Goal: Information Seeking & Learning: Check status

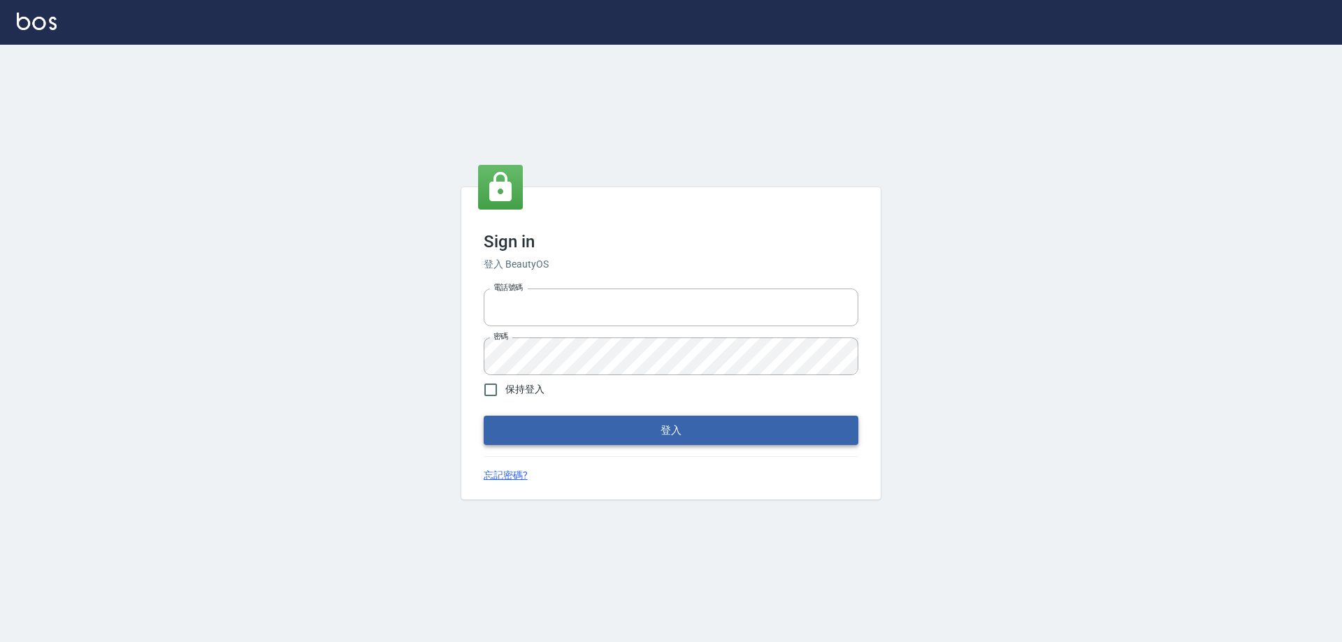
type input "0426657991"
click at [623, 434] on button "登入" at bounding box center [671, 430] width 375 height 29
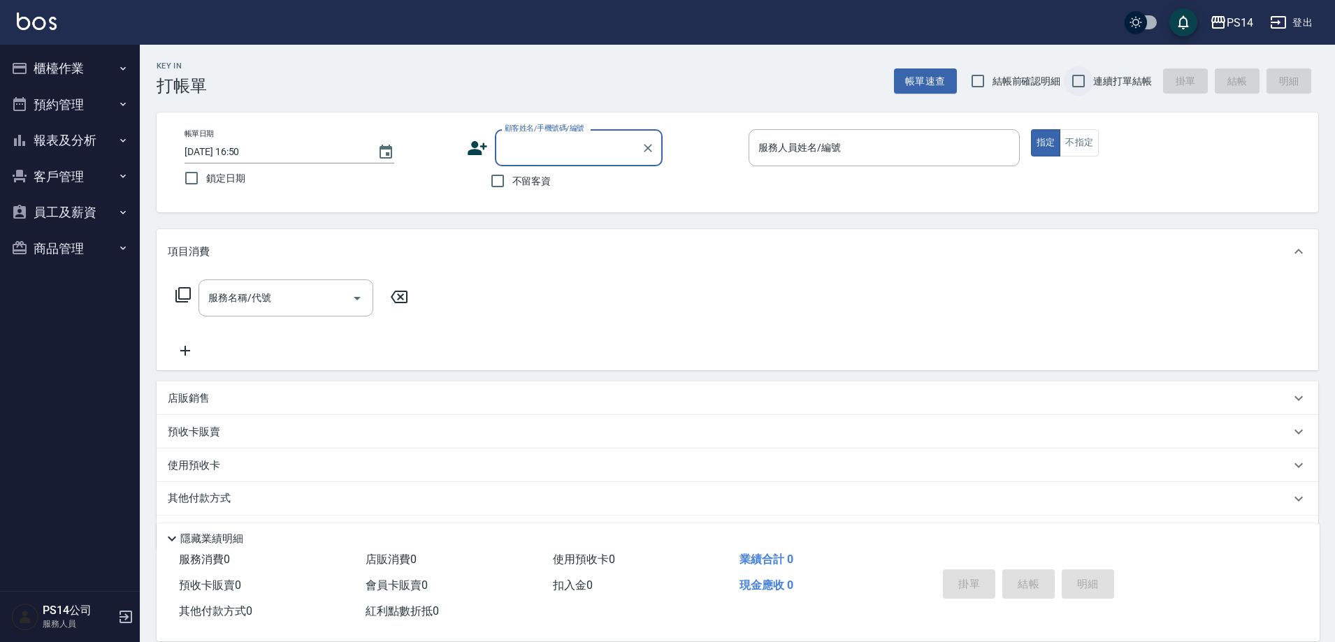
click at [1078, 72] on input "連續打單結帳" at bounding box center [1078, 80] width 29 height 29
checkbox input "true"
click at [497, 180] on input "不留客資" at bounding box center [497, 180] width 29 height 29
checkbox input "true"
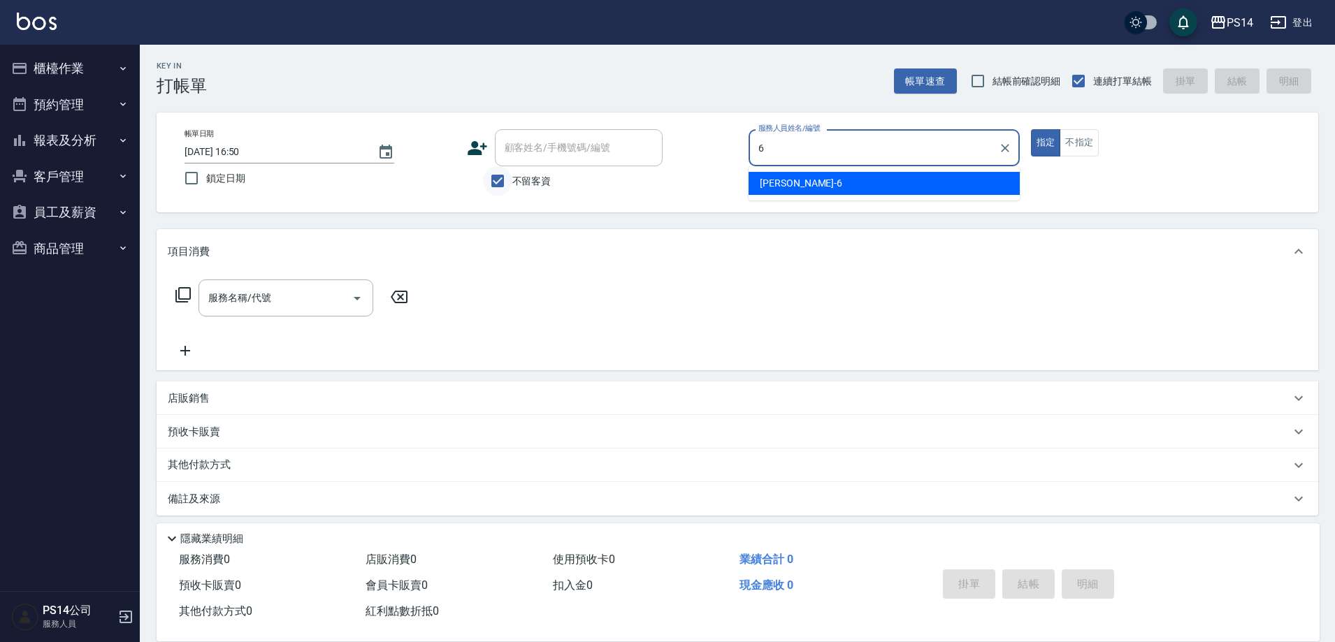
type input "陳宗志-6"
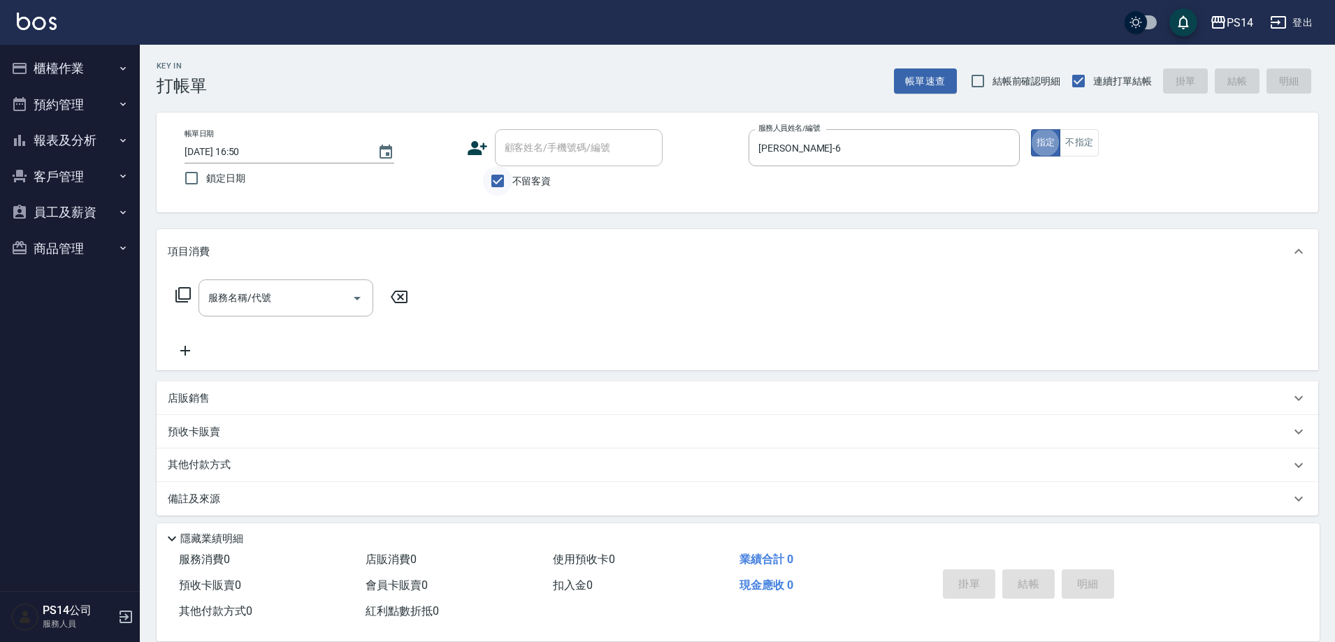
type button "true"
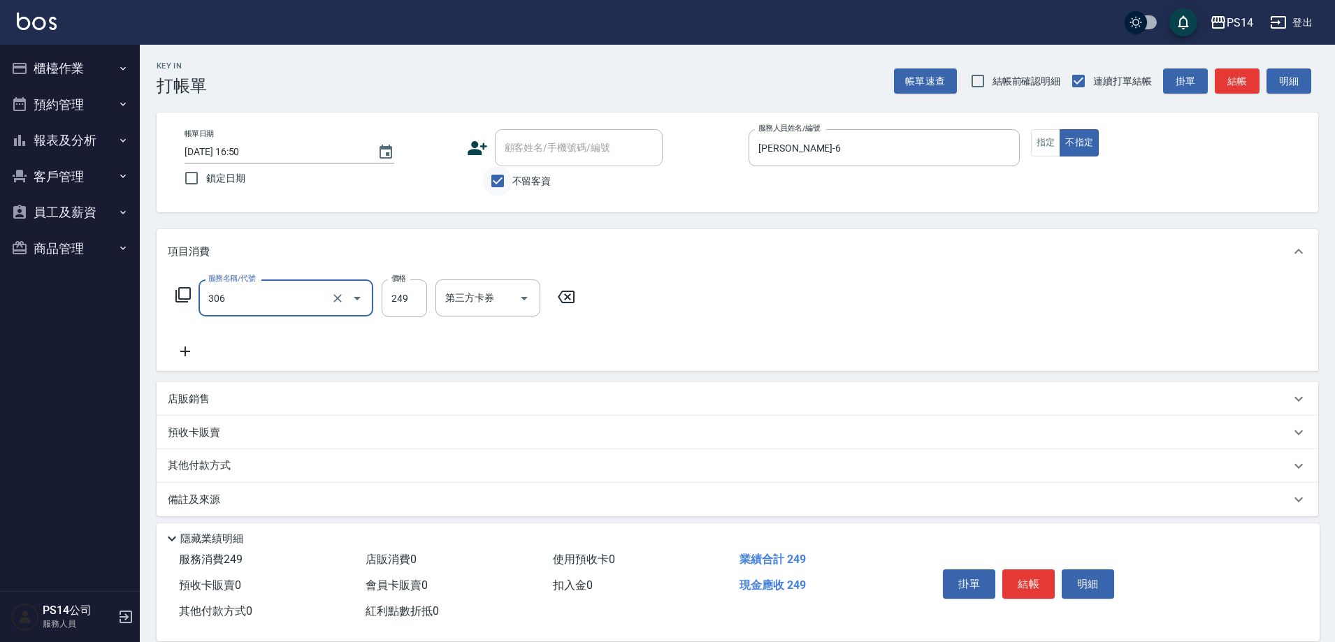
type input "剪髮(306)"
type input "林川富-11"
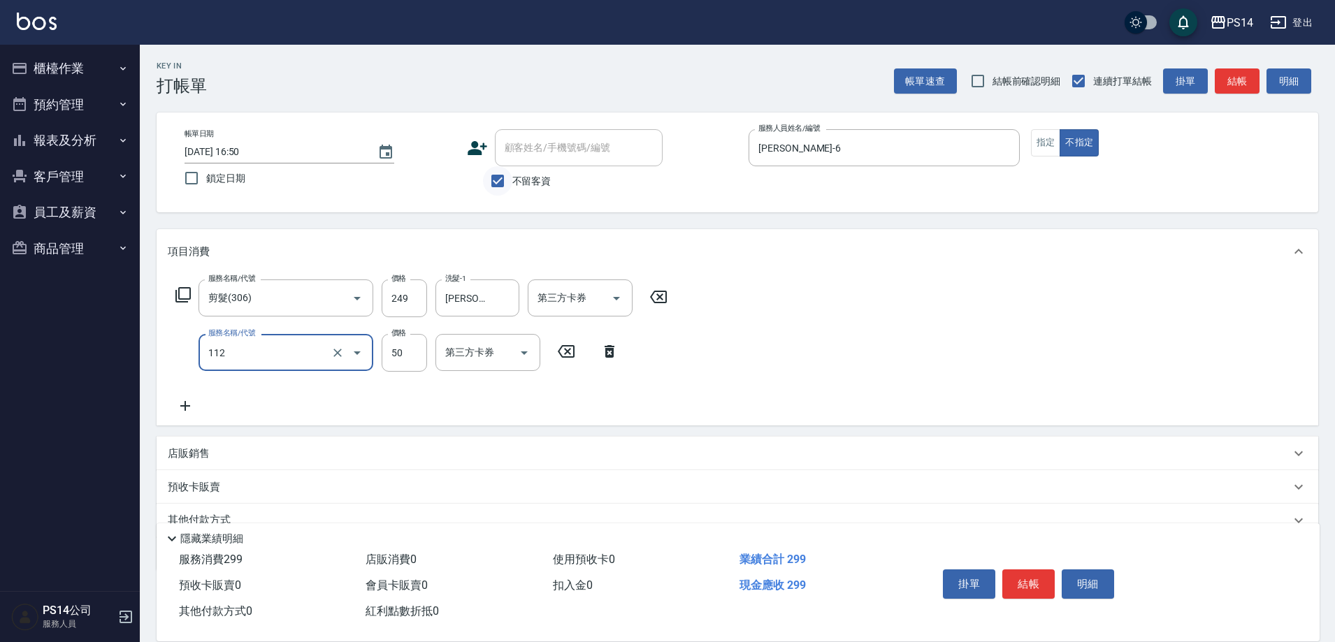
type input "精油50(112)"
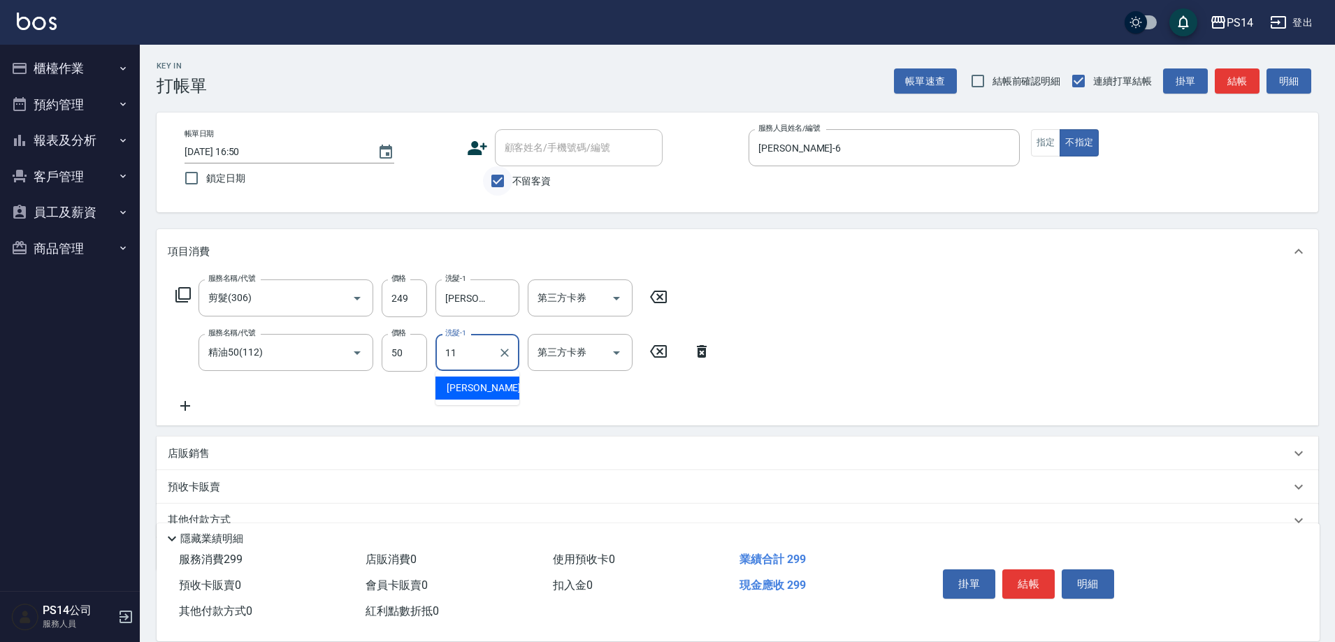
type input "林川富-11"
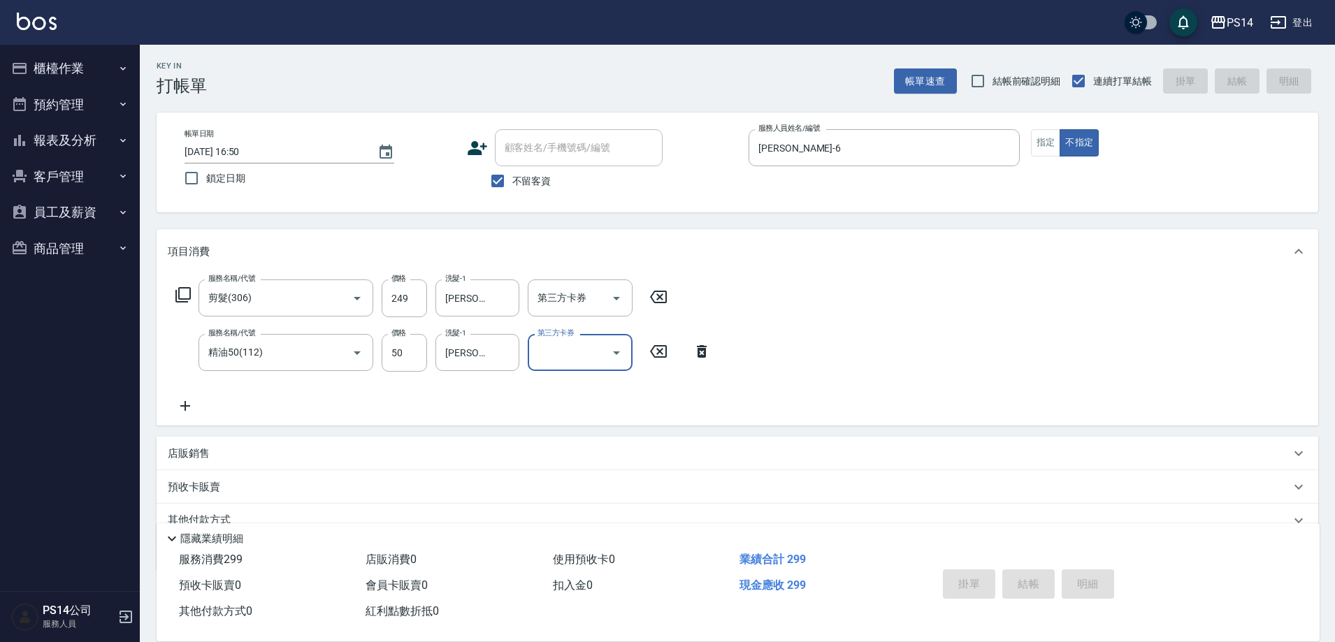
type input "2025/09/21 16:52"
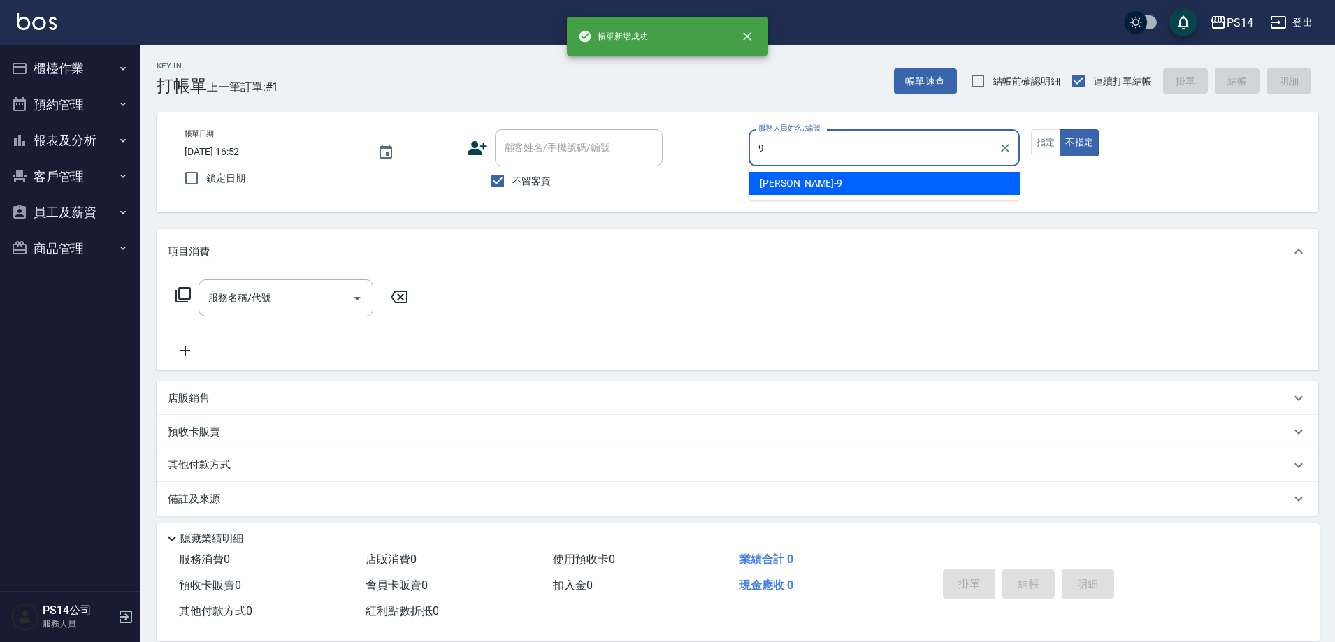
type input "楊宇霏-9"
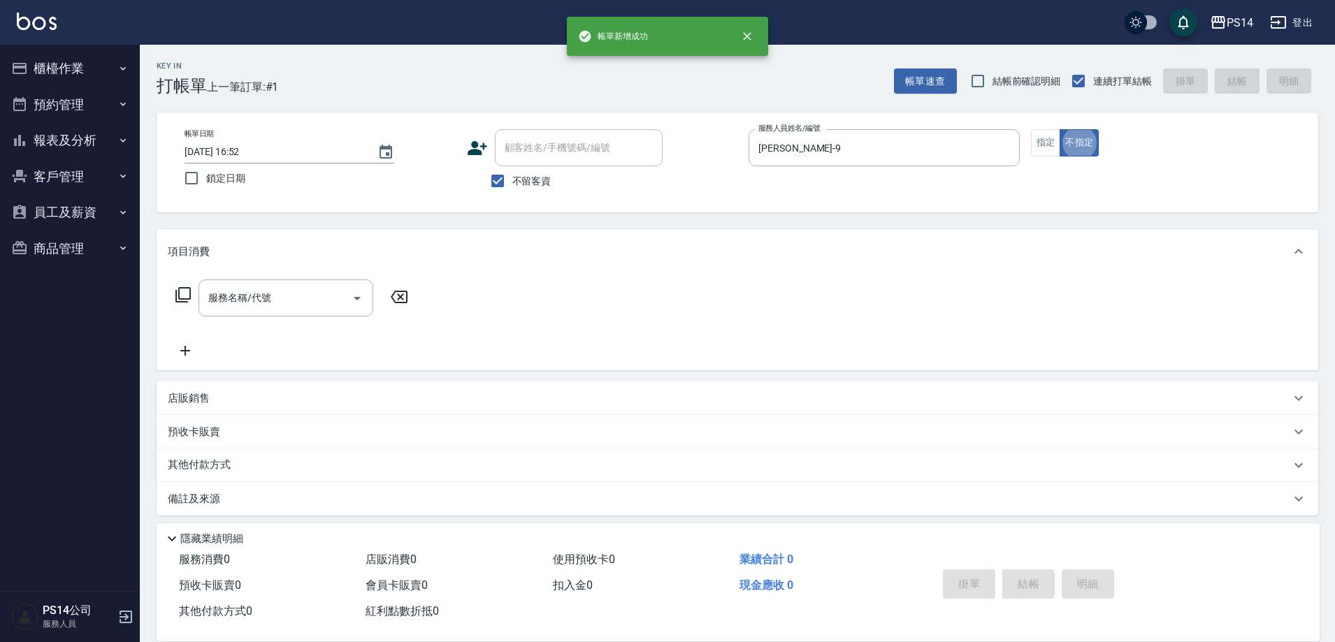
type button "false"
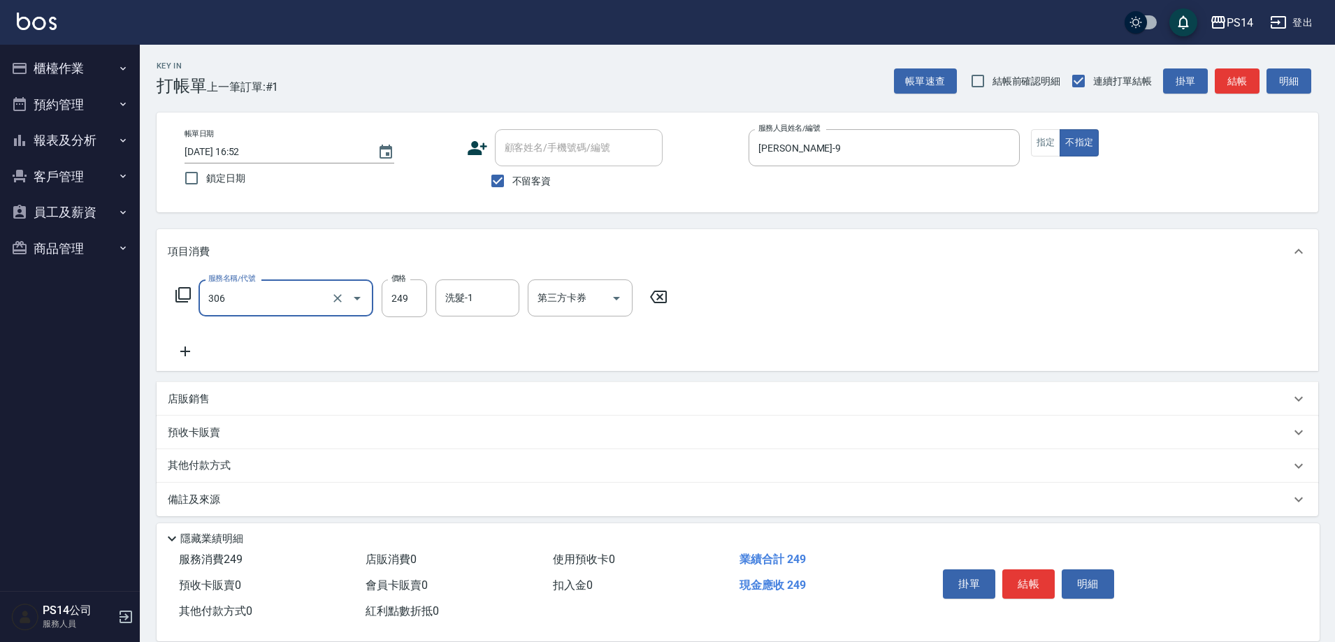
type input "剪髮(306)"
type input "陳羿淇-17"
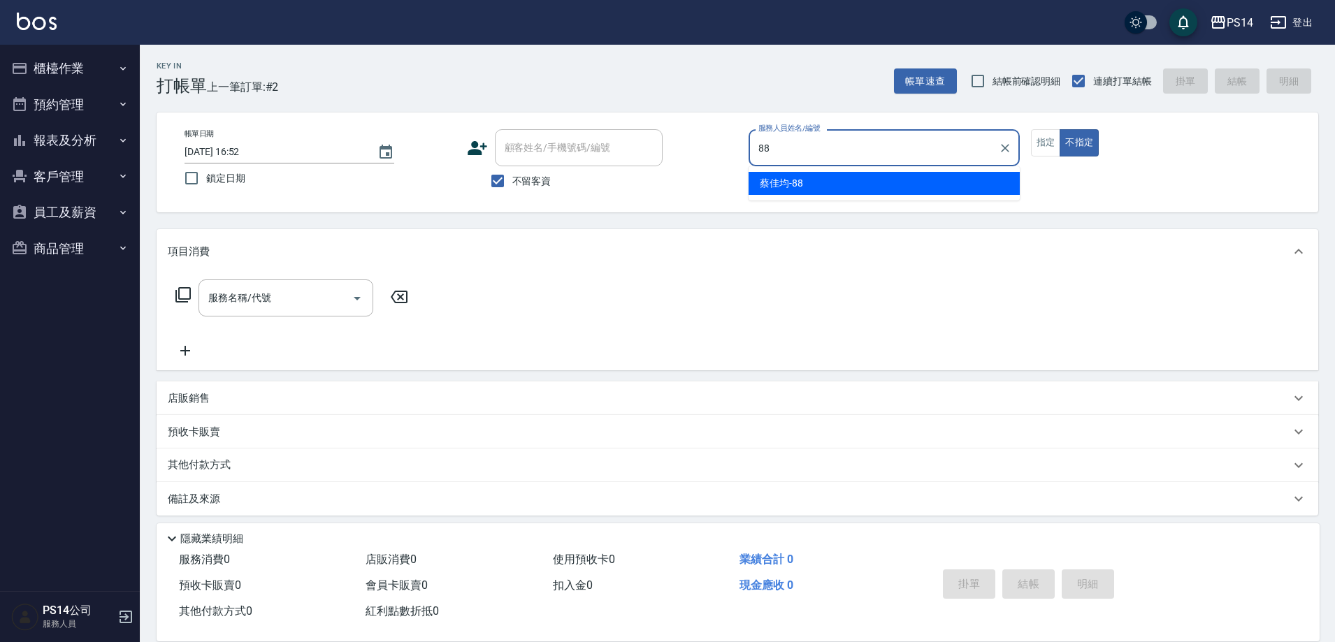
type input "蔡佳均-88"
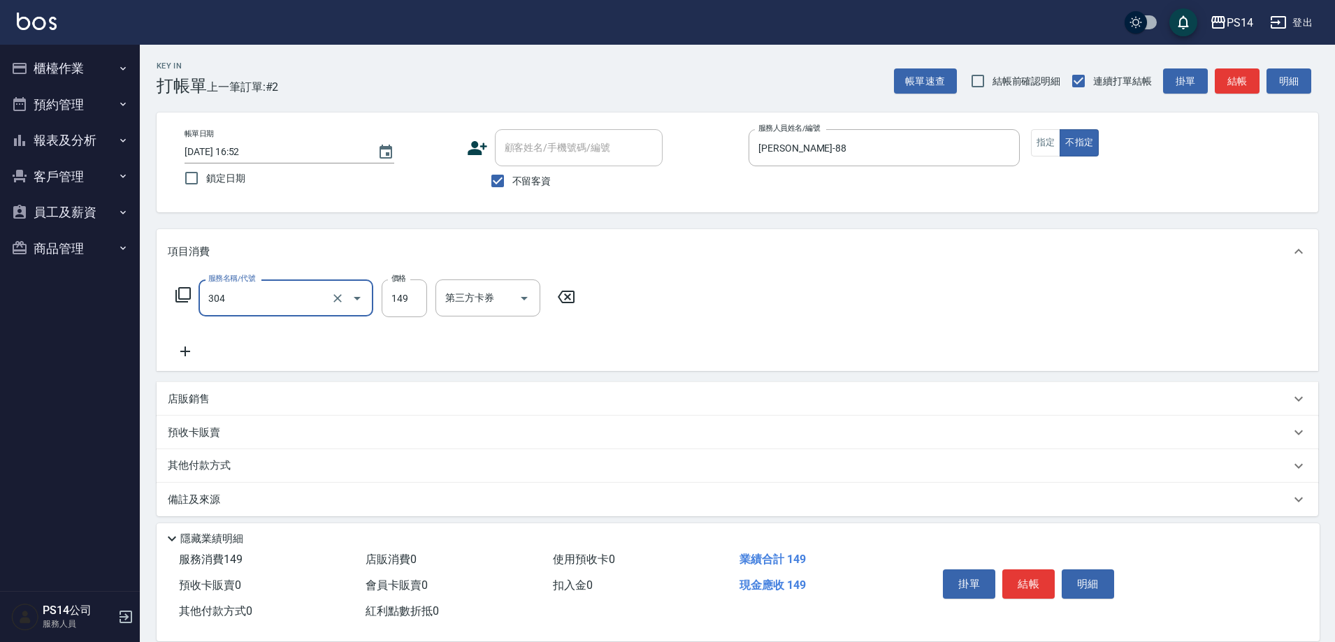
type input "剪髮(304)"
click at [877, 144] on input "蔡佳均-88" at bounding box center [874, 148] width 238 height 24
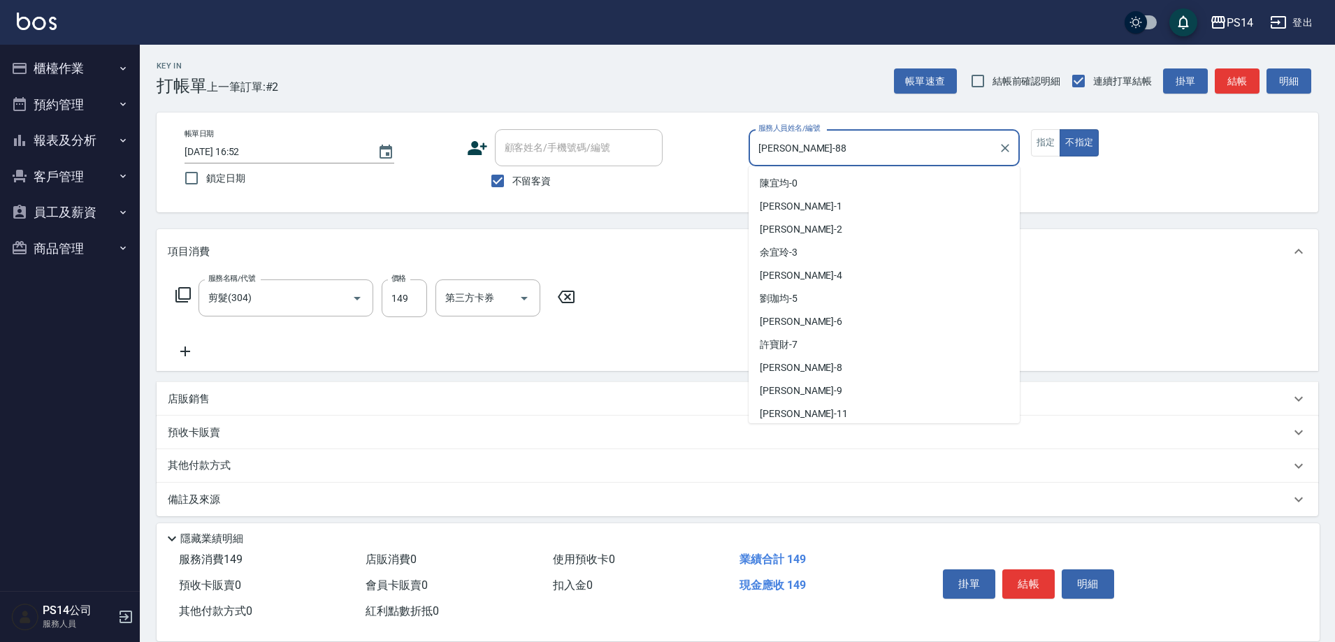
scroll to position [325, 0]
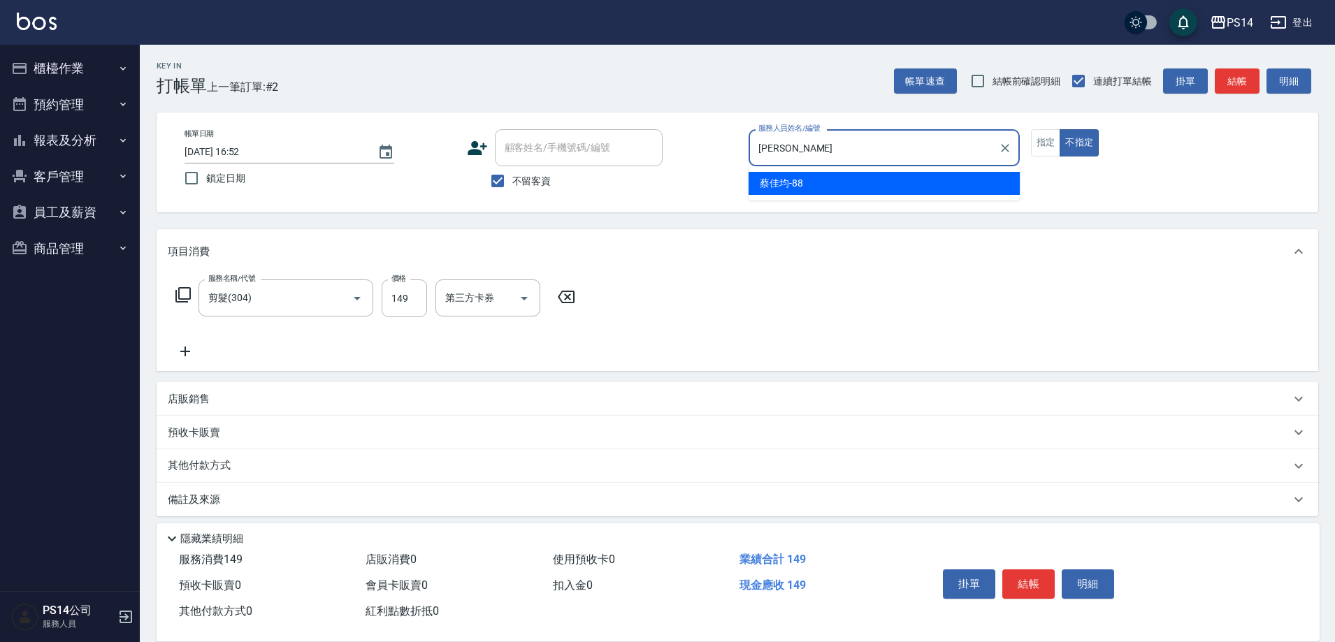
type input "蔡"
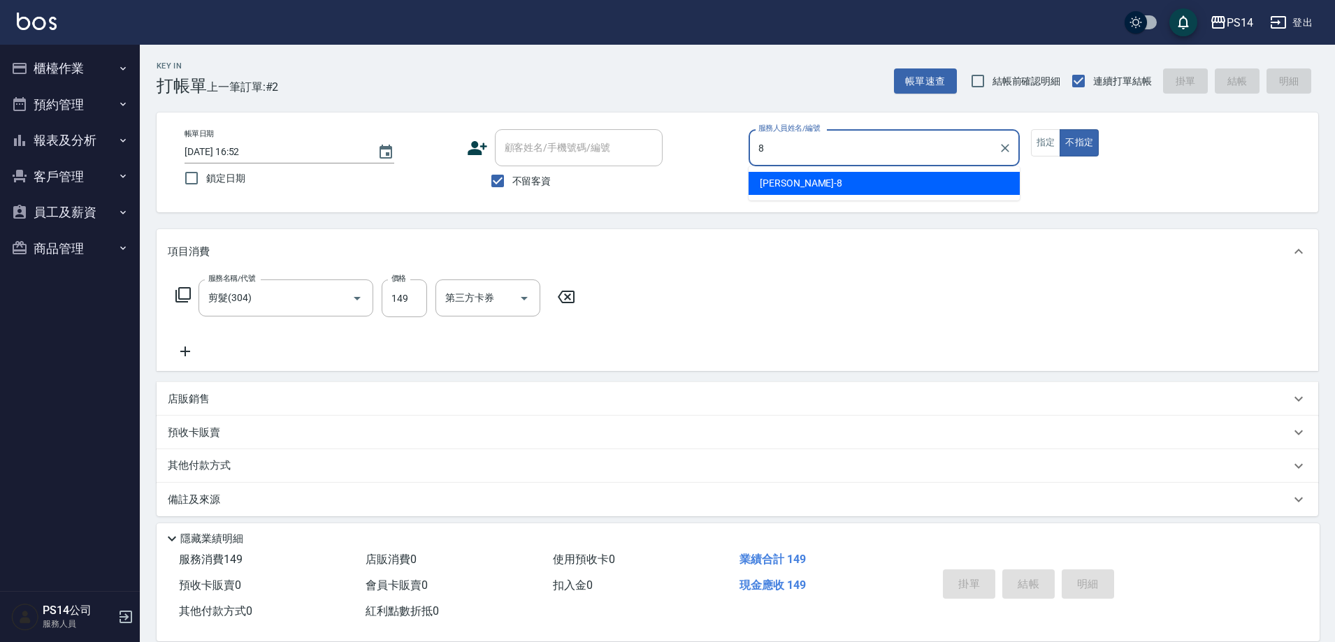
type input "徐于雯-8"
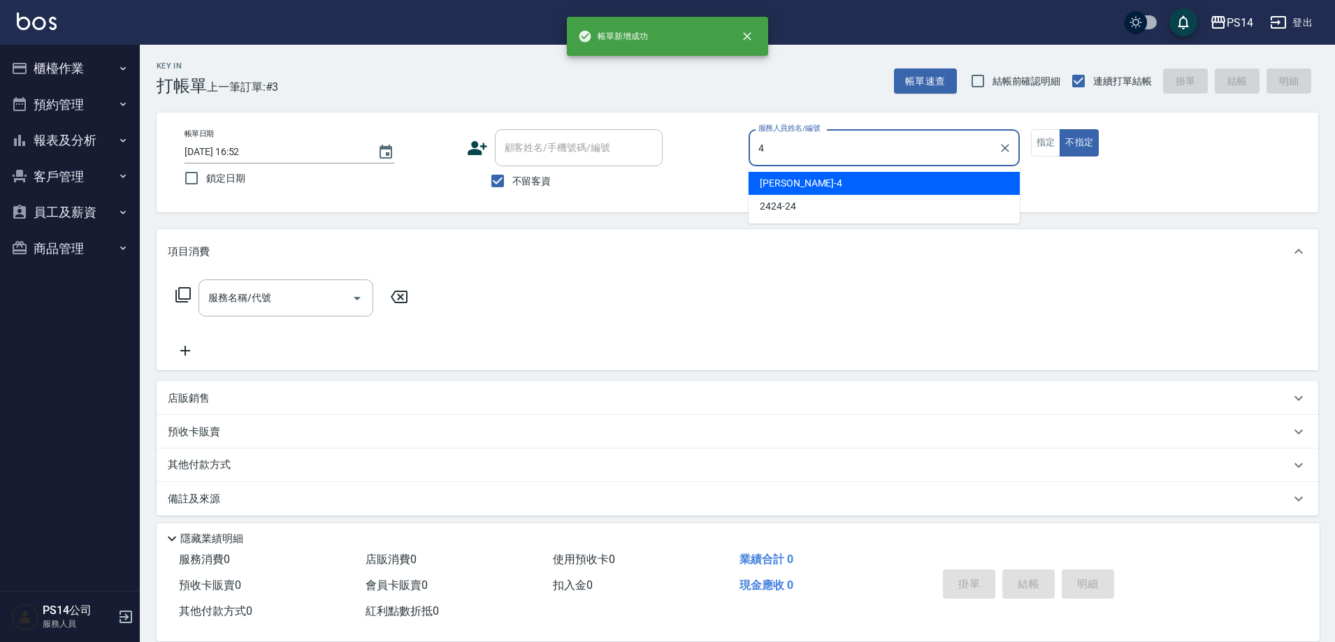
type input "蔡宜蓁-4"
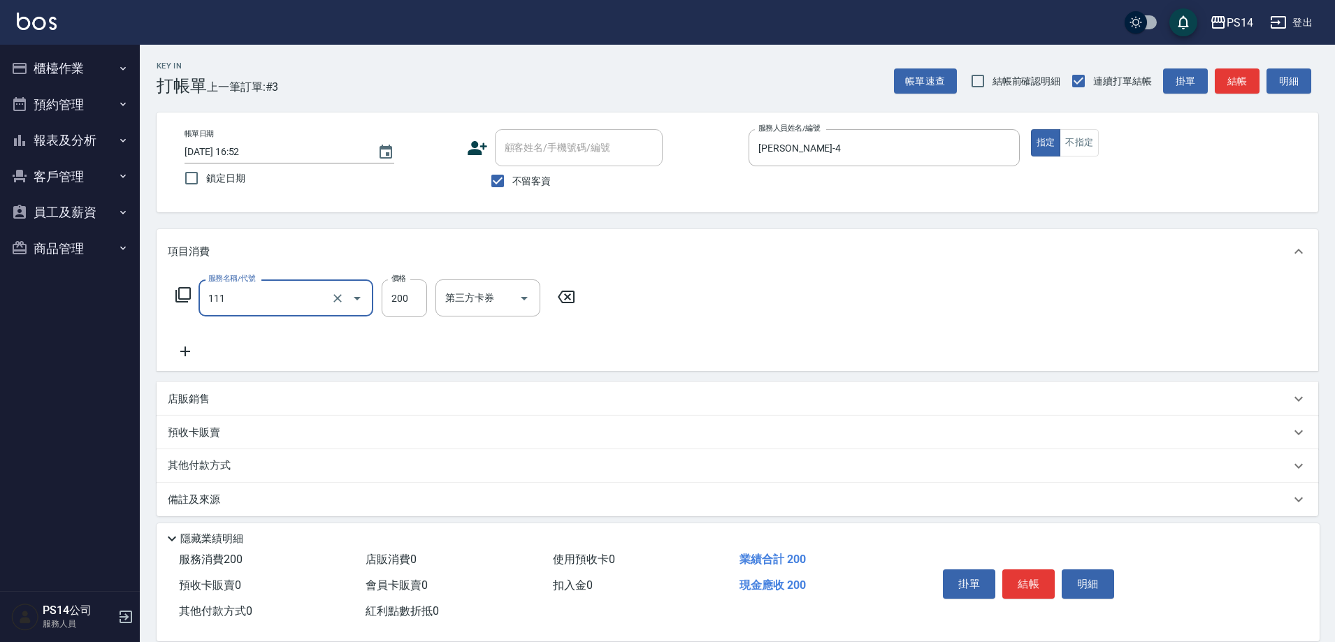
type input "200(111)"
type input "顏誼婷-26"
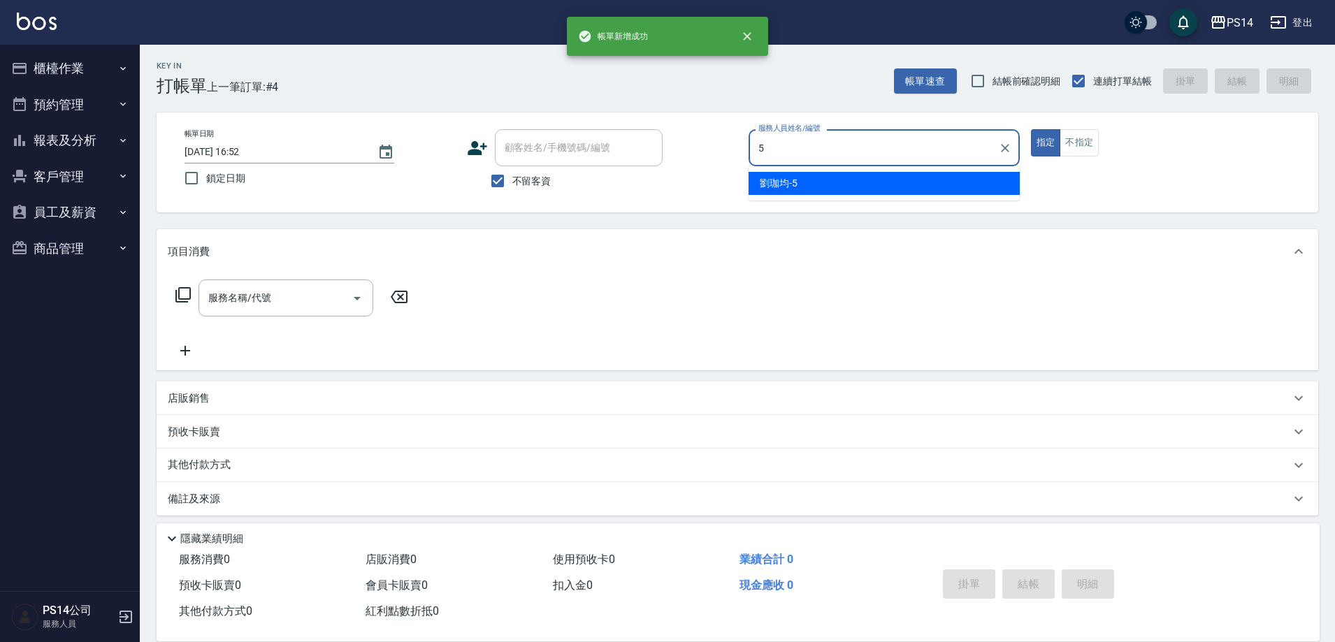
type input "劉珈均-5"
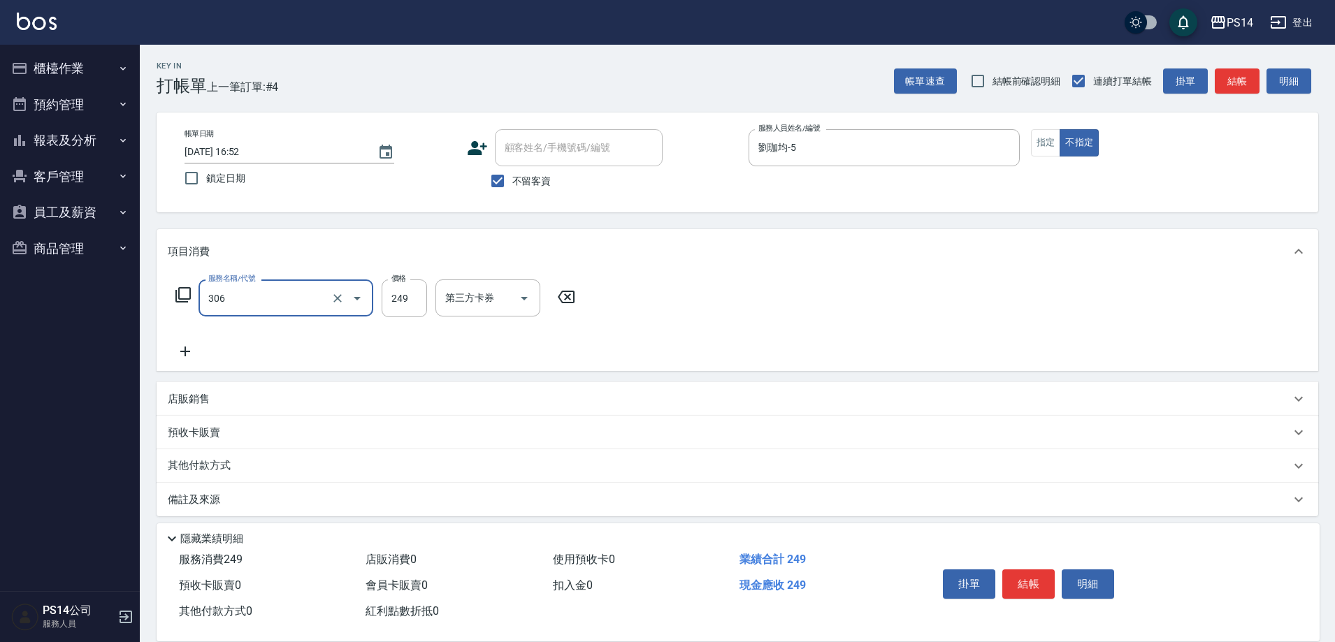
type input "剪髮(306)"
type input "陳昱蓁-18"
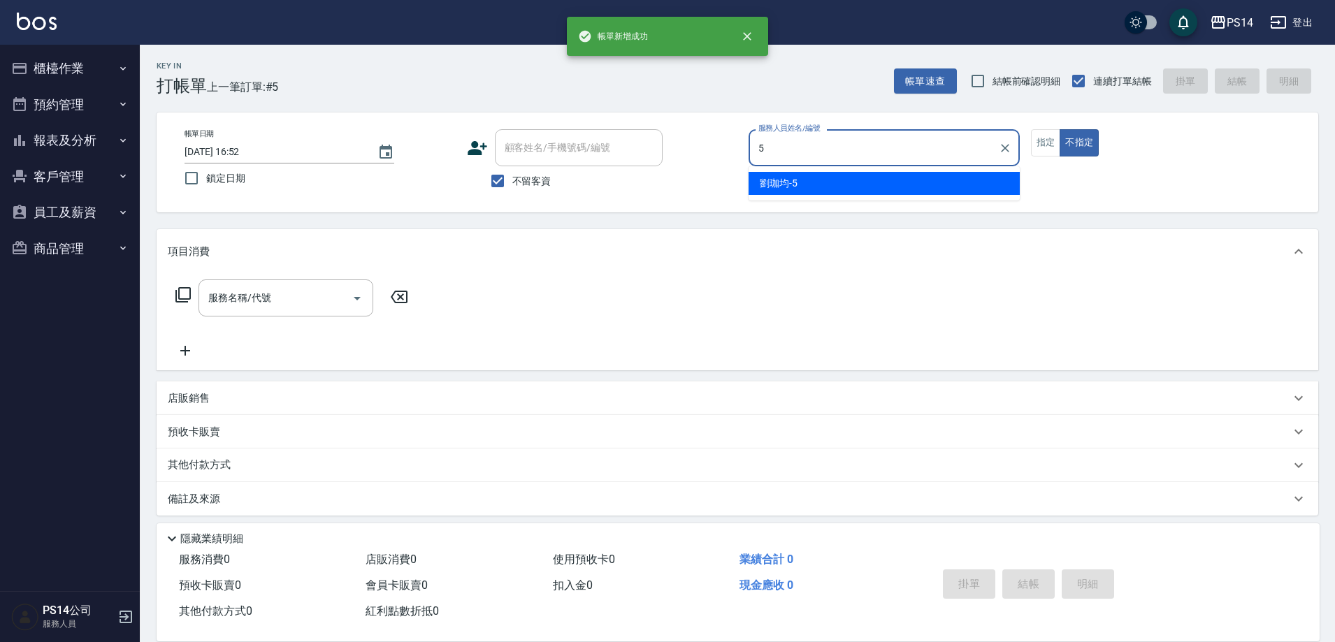
type input "劉珈均-5"
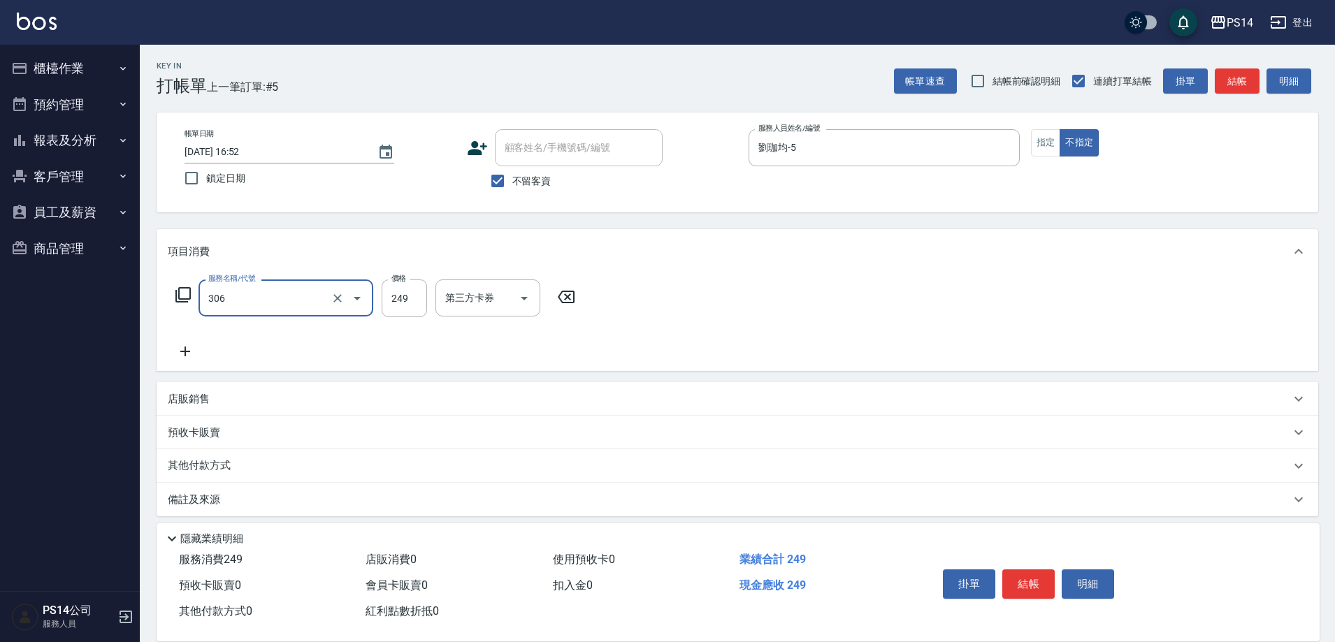
type input "剪髮(306)"
type input "陳昱蓁-18"
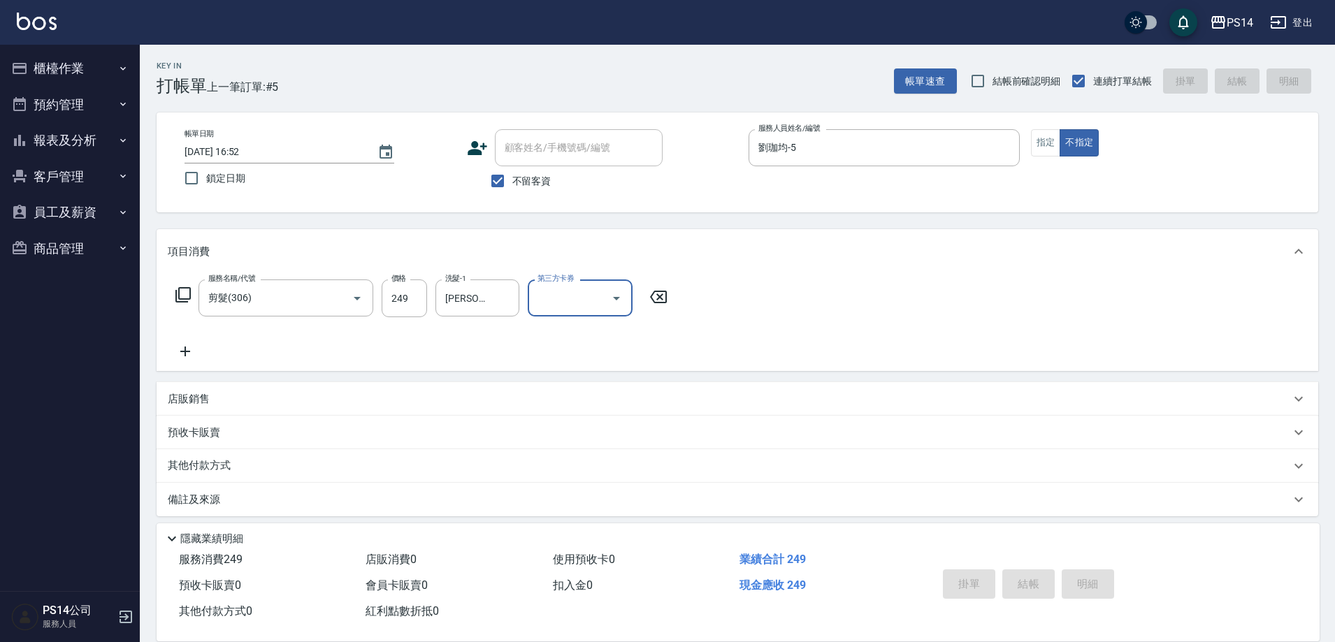
type input "2025/09/21 16:53"
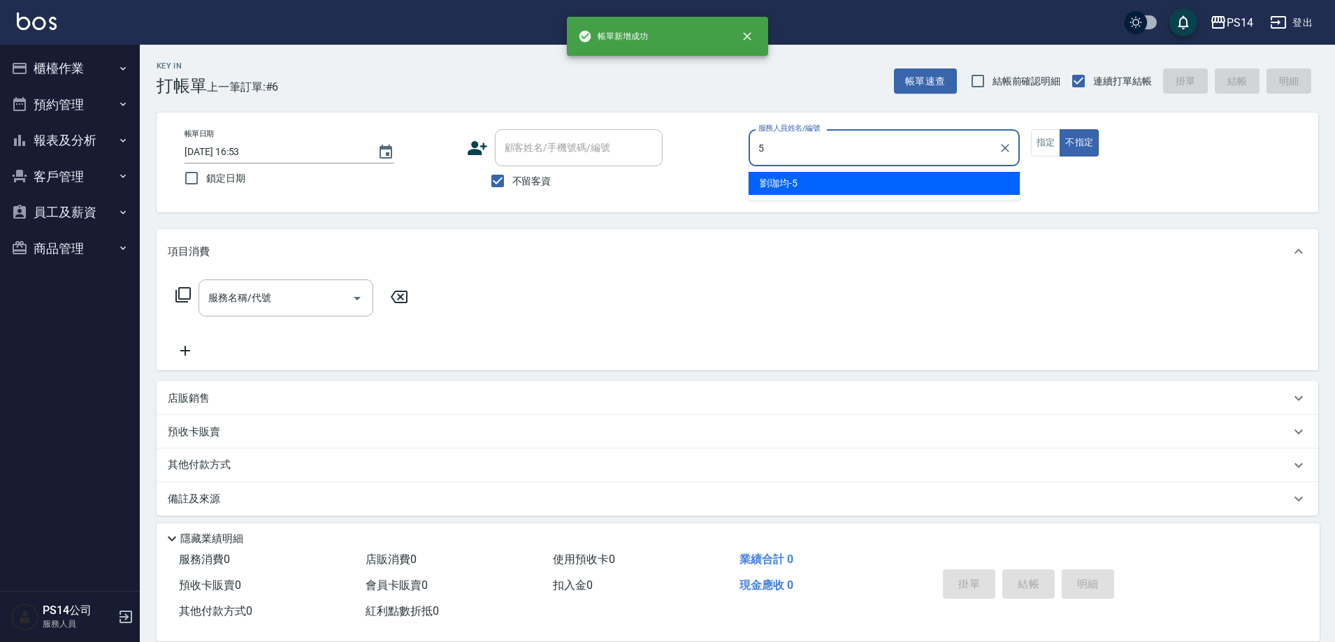
type input "劉珈均-5"
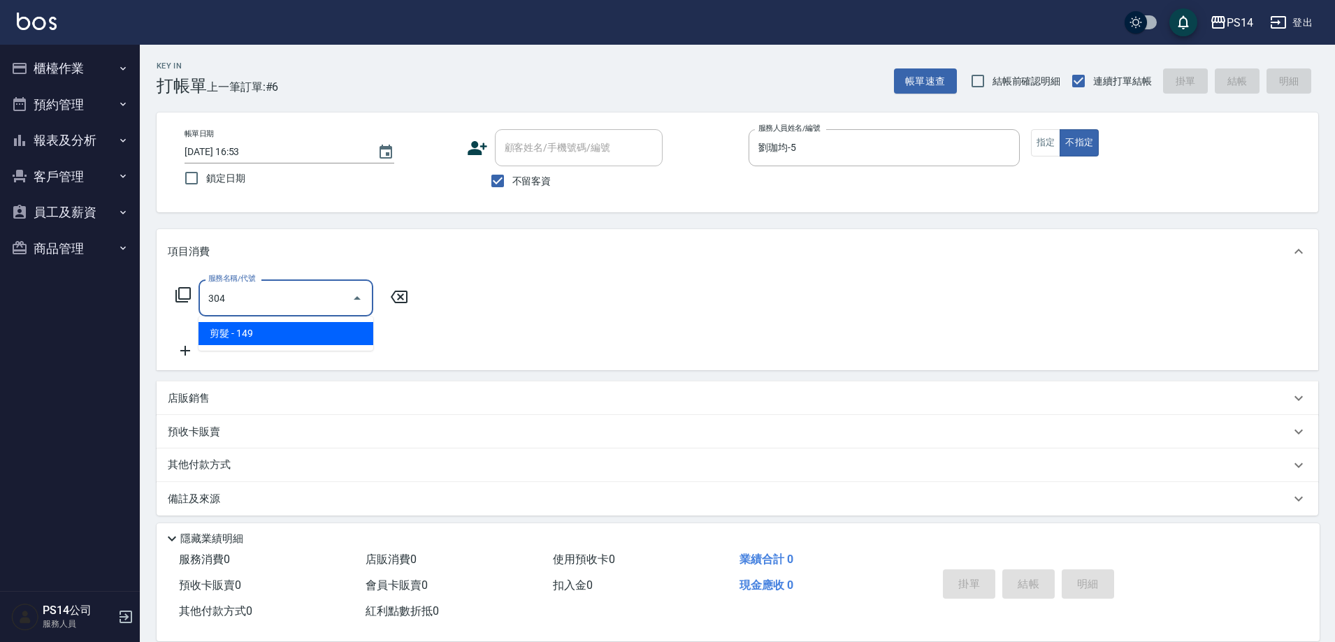
type input "剪髮(304)"
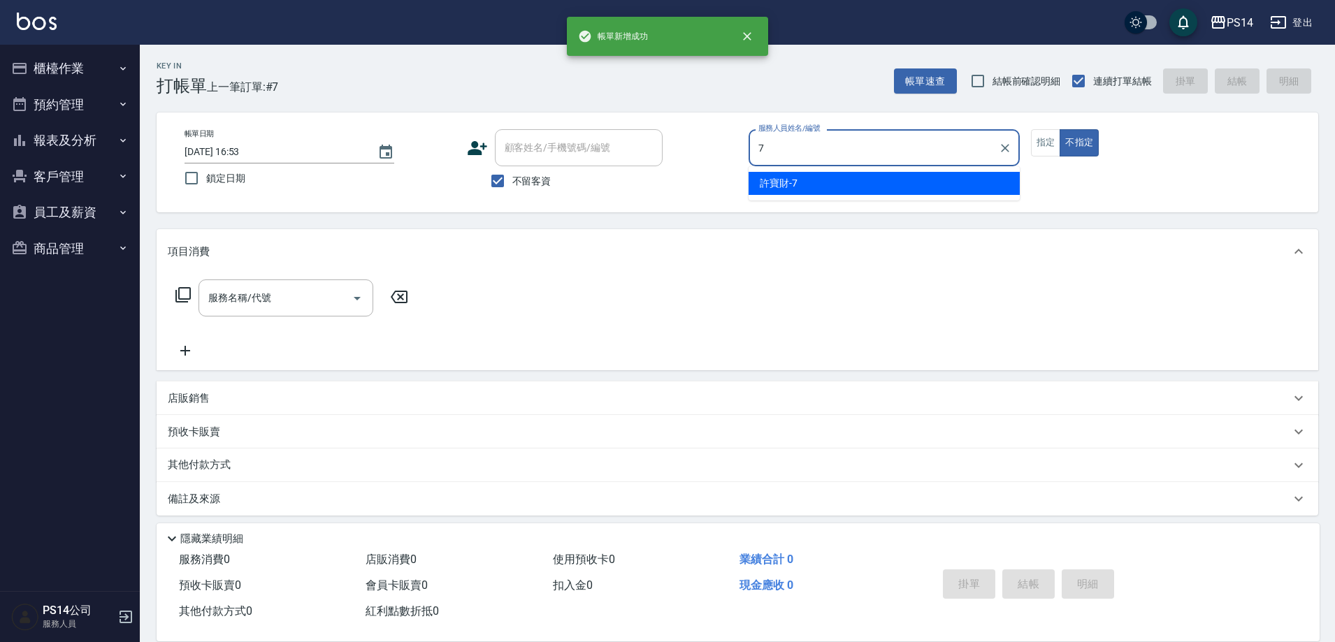
type input "許寶財-7"
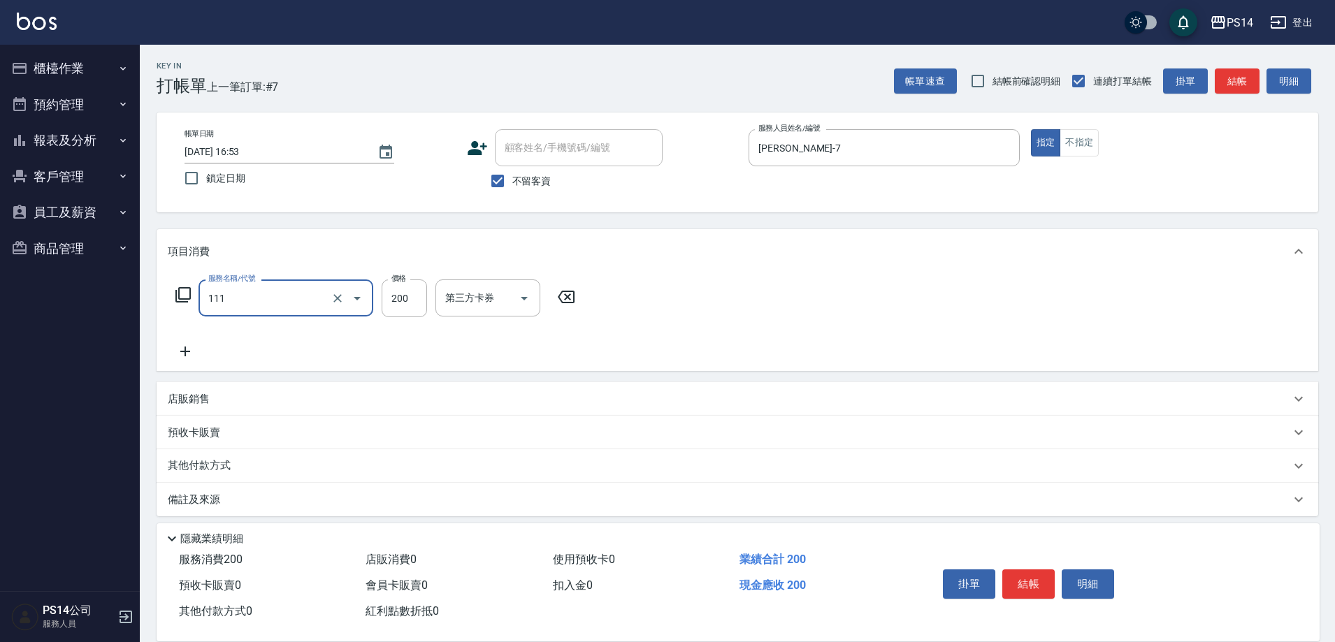
type input "200(111)"
type input "李祥君 -37"
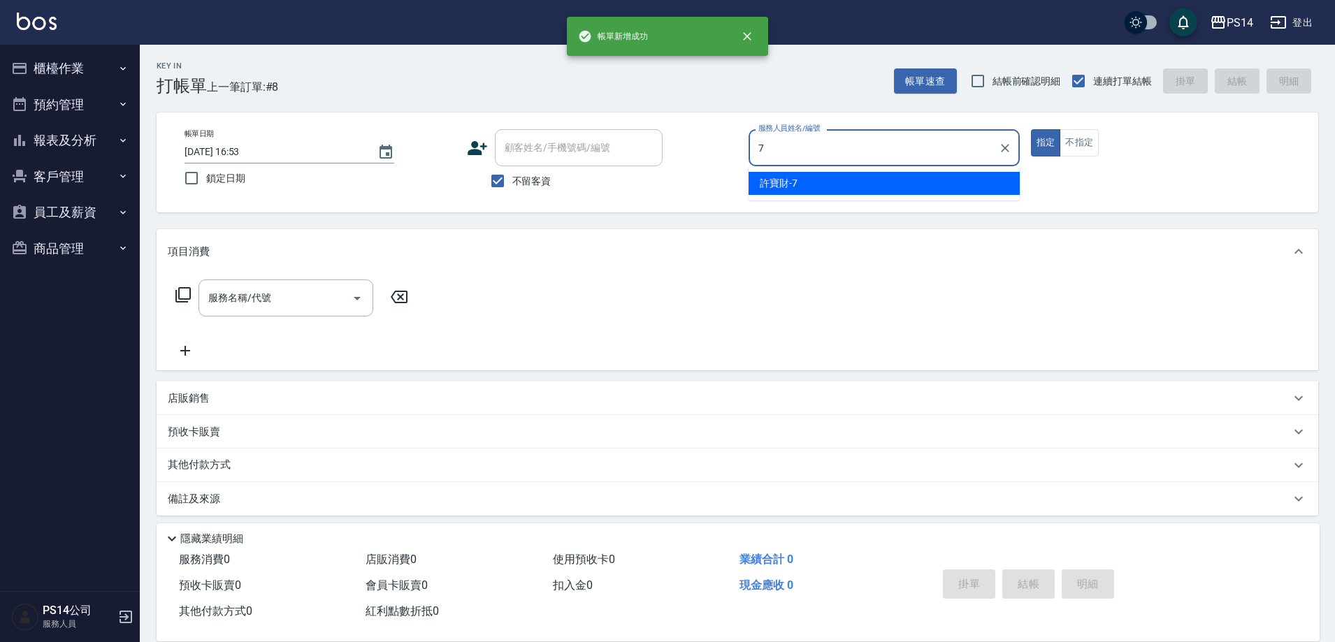
type input "許寶財-7"
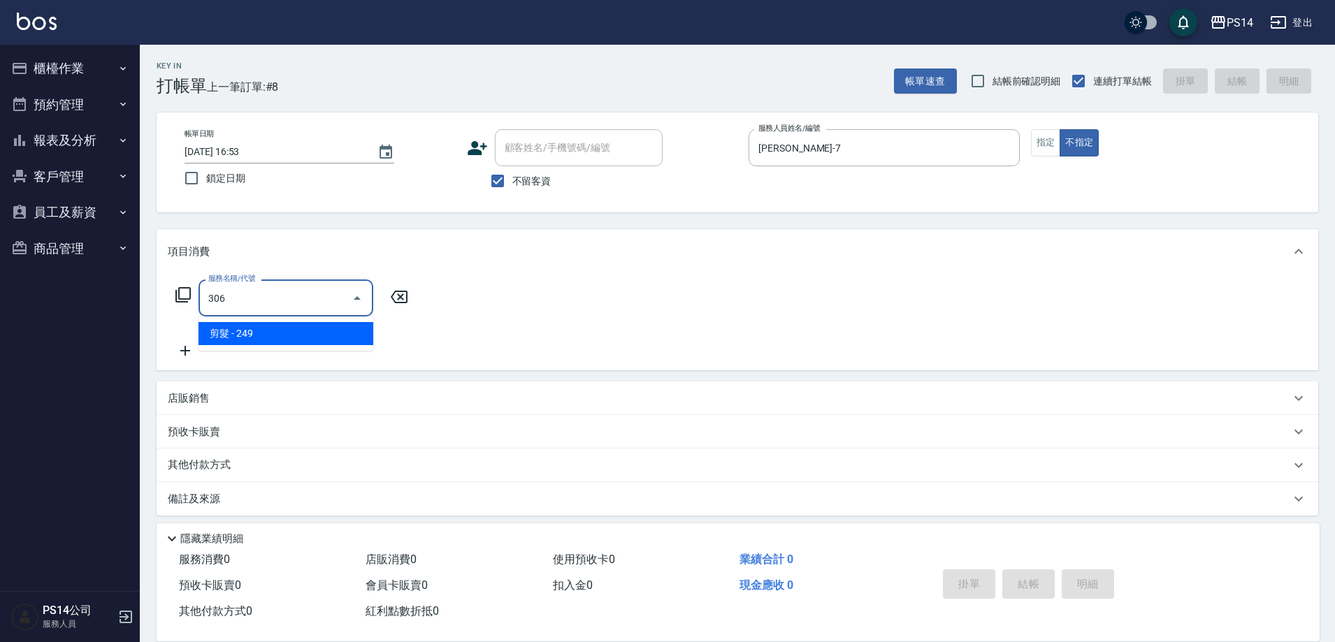
type input "剪髮(306)"
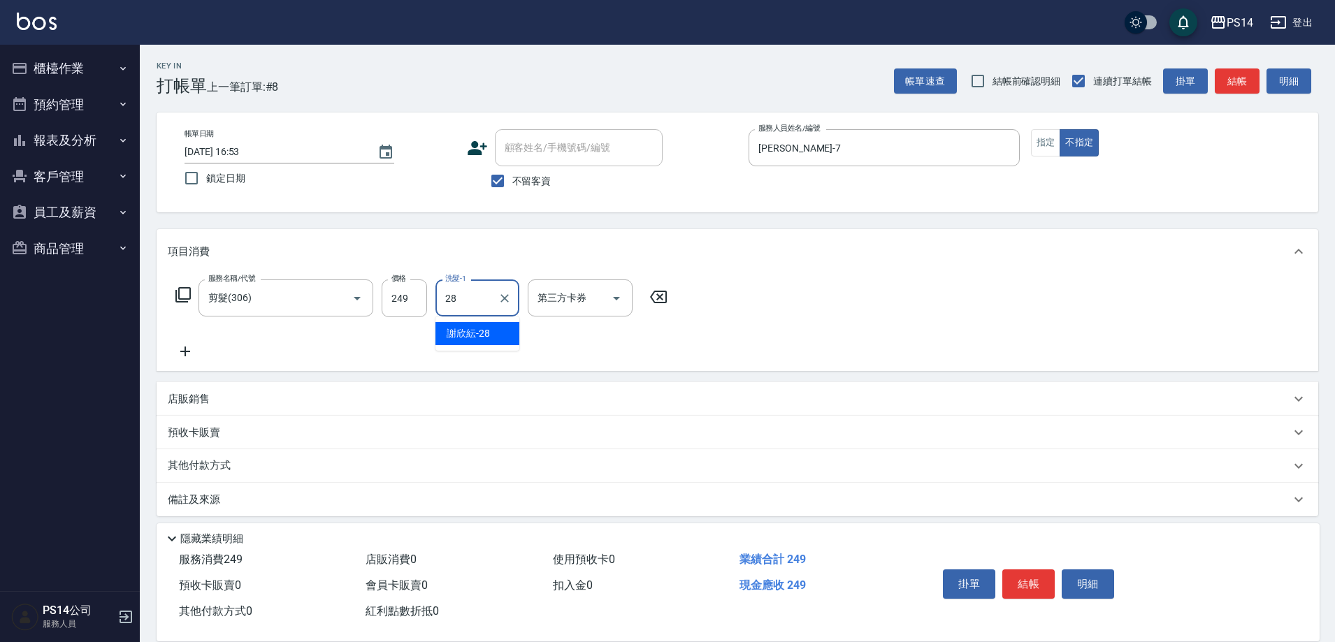
type input "謝欣紜-28"
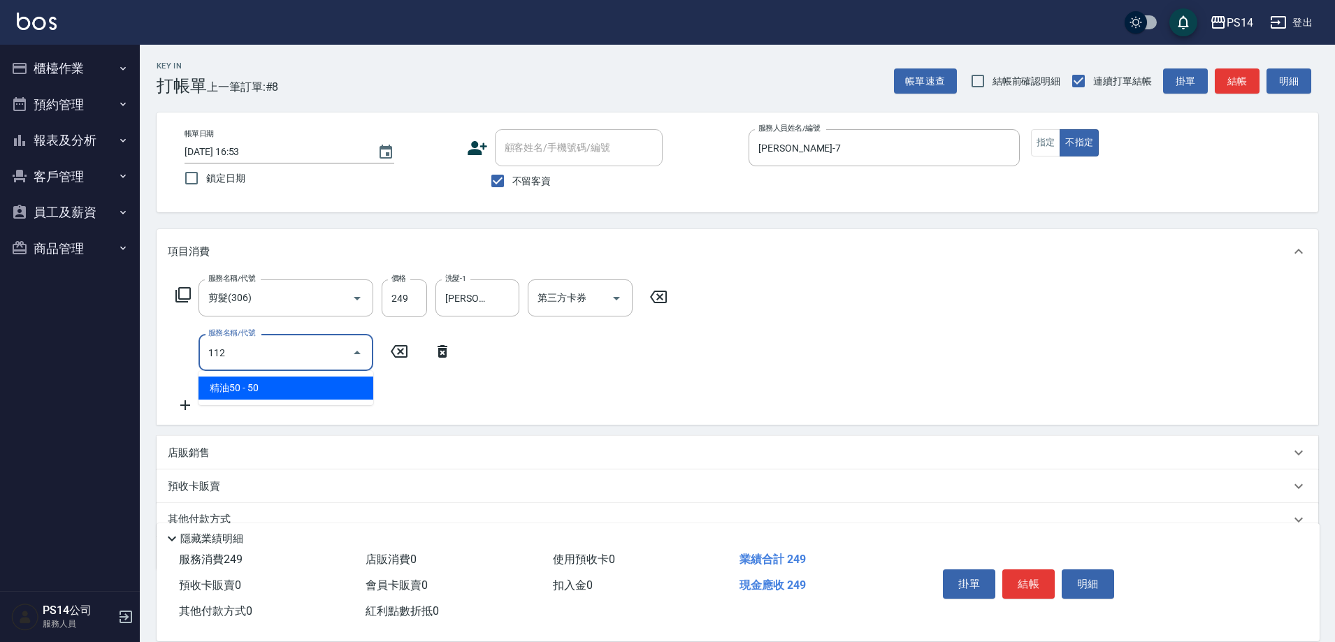
type input "精油50(112)"
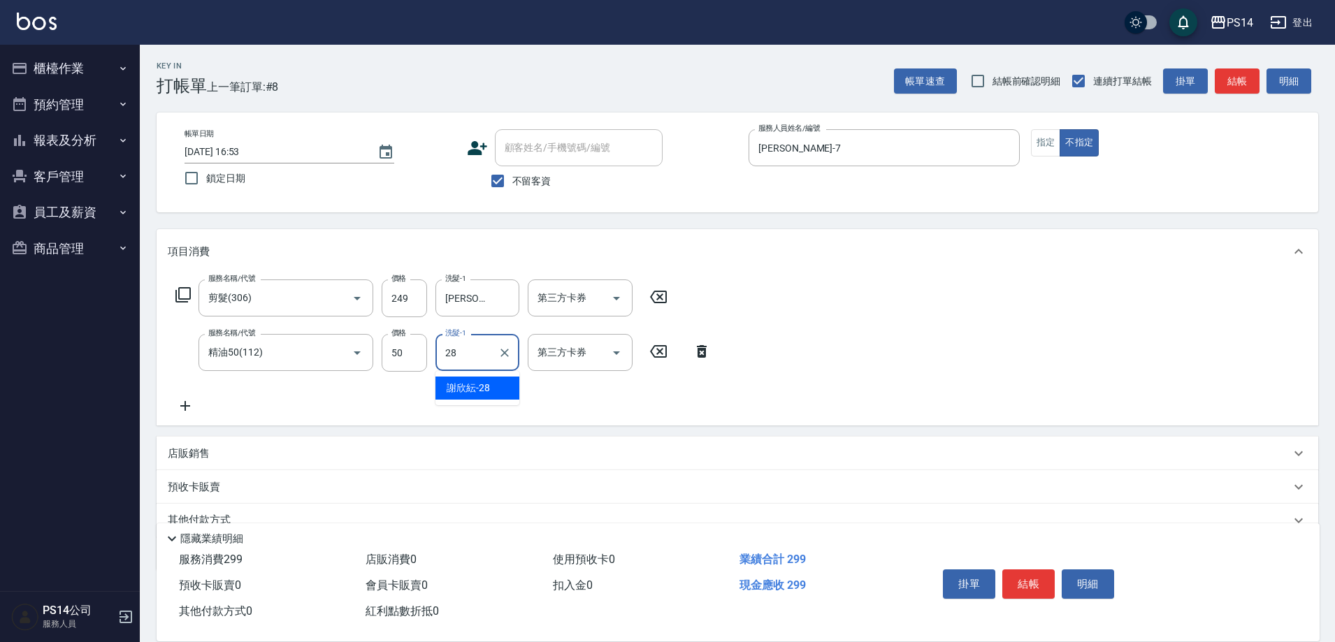
type input "謝欣紜-28"
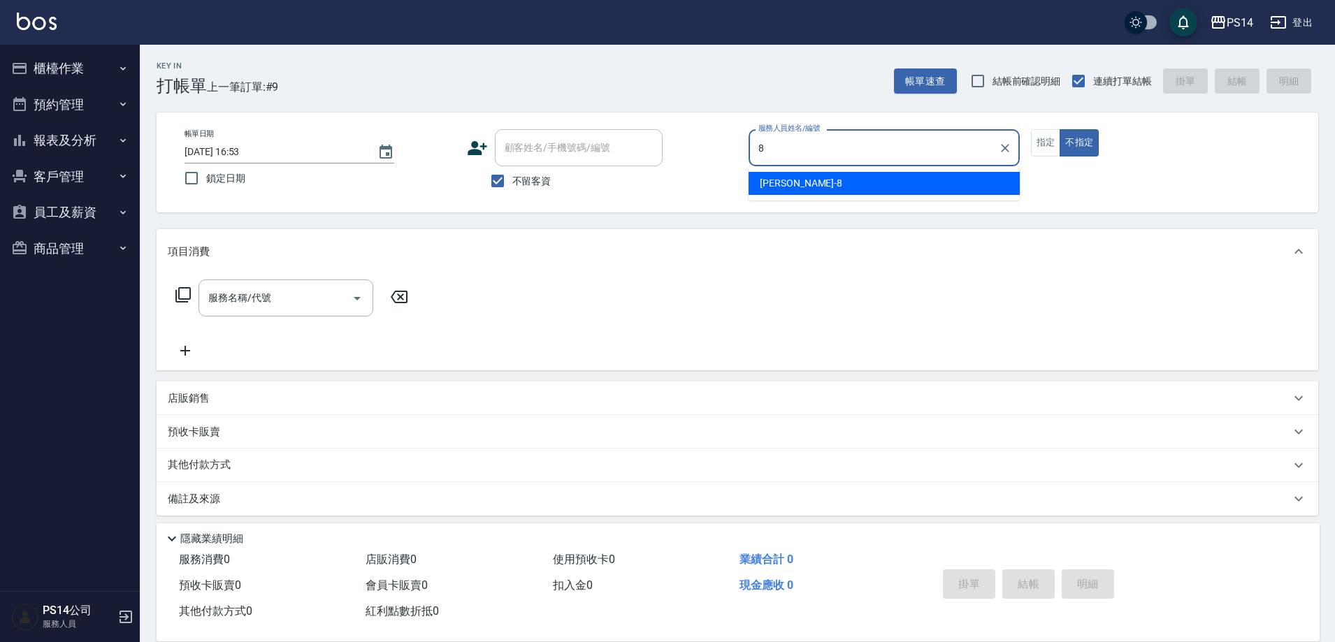
type input "徐于雯-8"
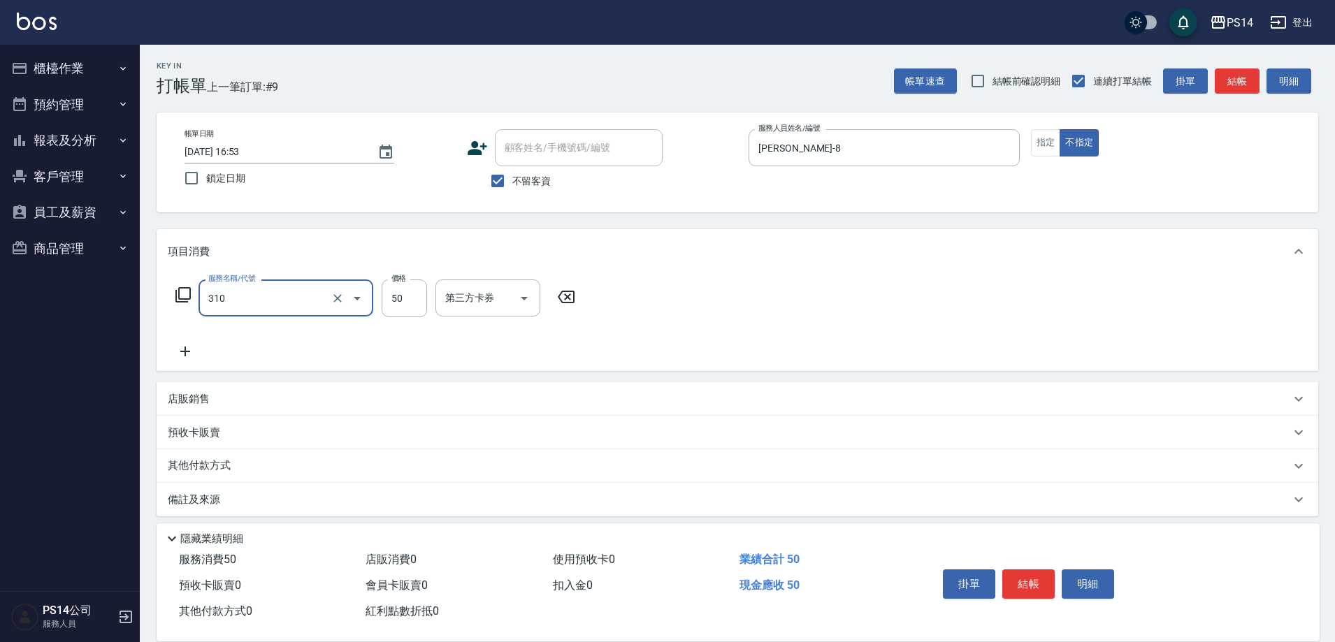
type input "剪瀏海(310)"
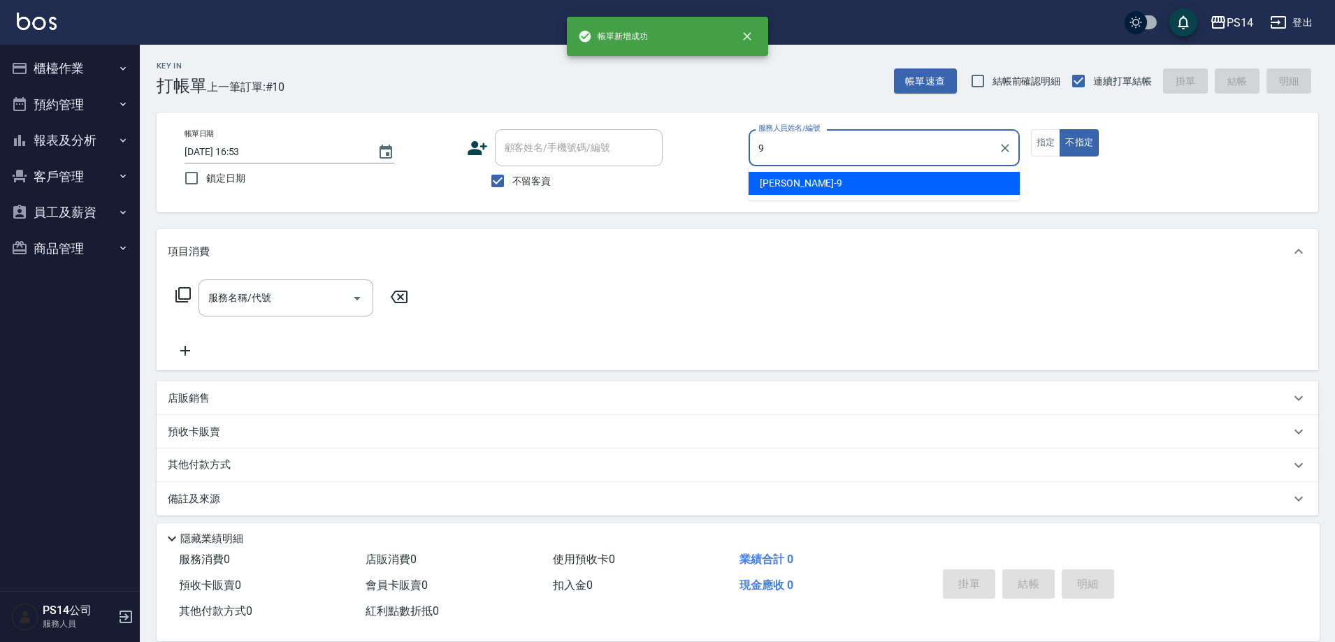
type input "楊宇霏-9"
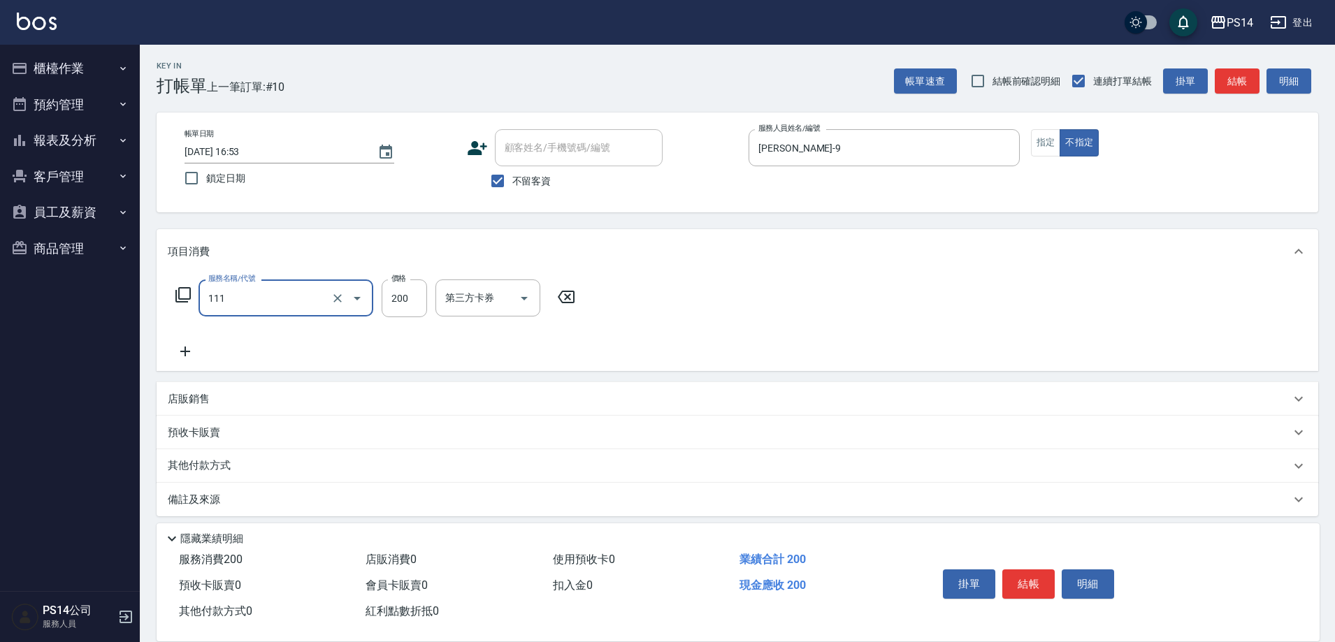
type input "200(111)"
type input "陳羿淇-17"
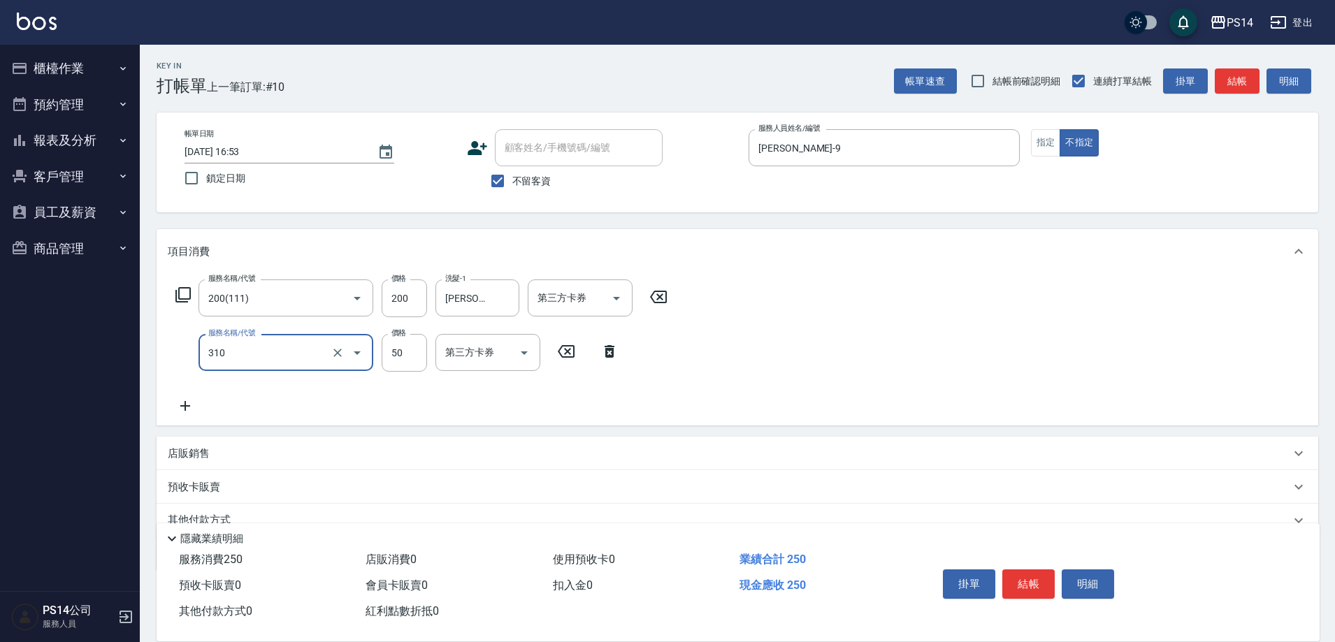
type input "剪瀏海(310)"
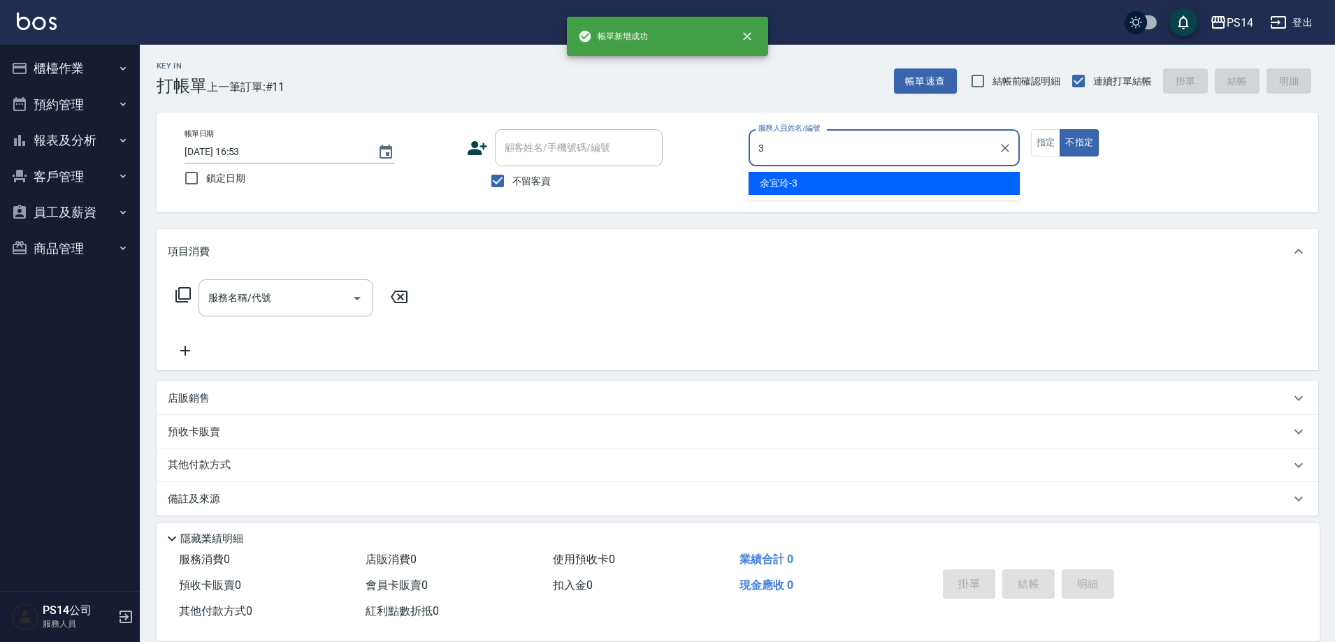
type input "余宜玲-3"
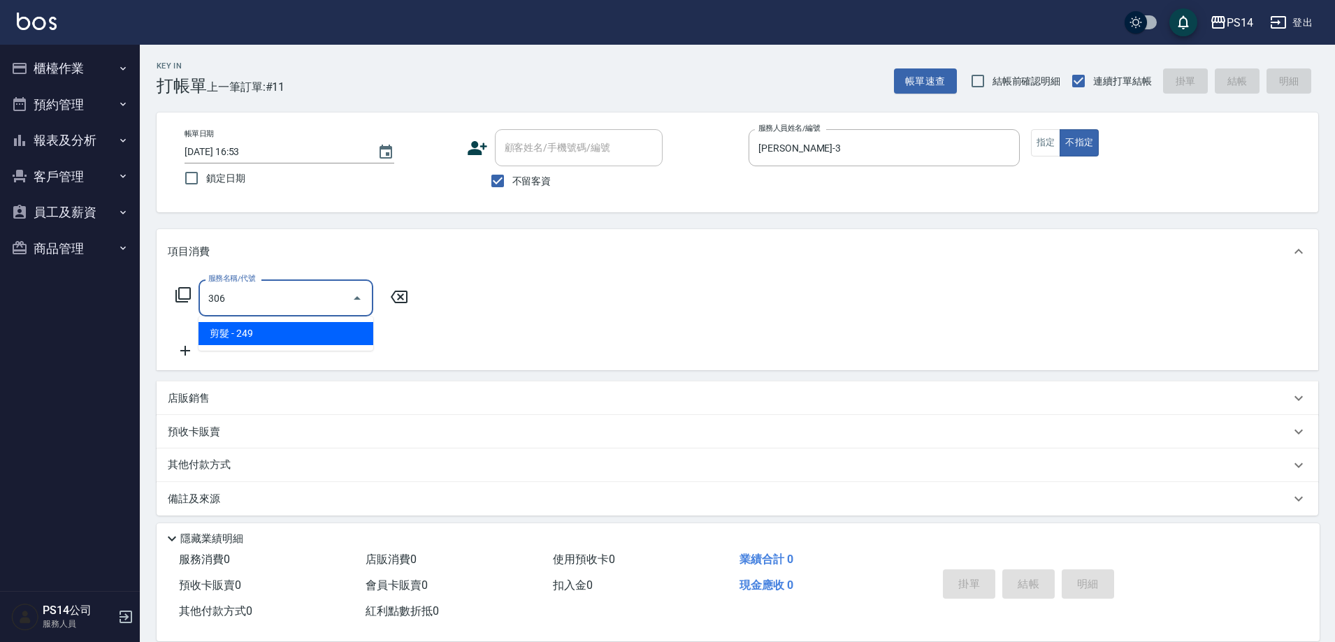
type input "剪髮(306)"
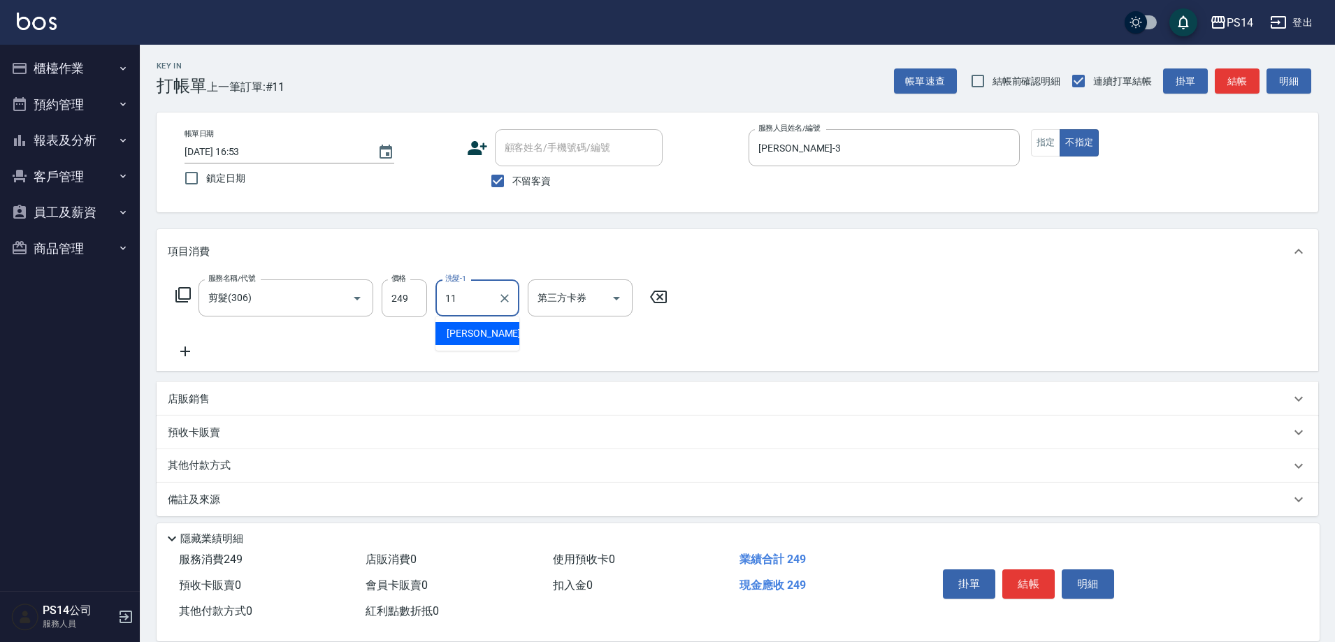
type input "林川富-11"
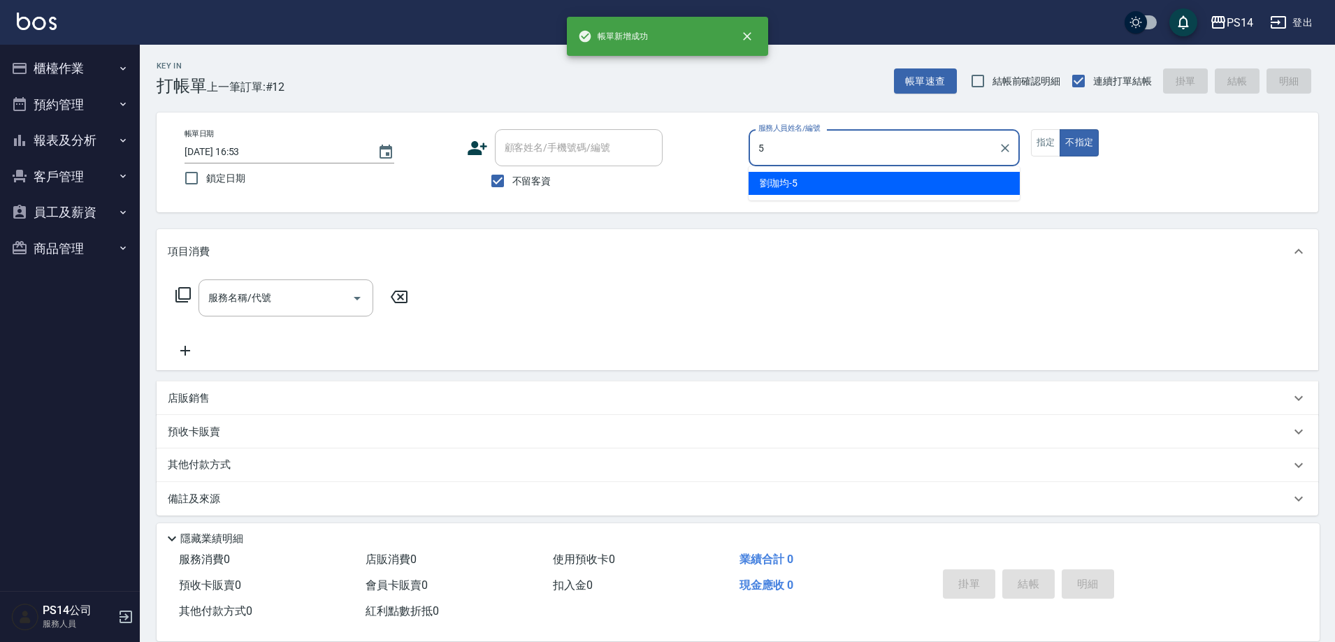
type input "劉珈均-5"
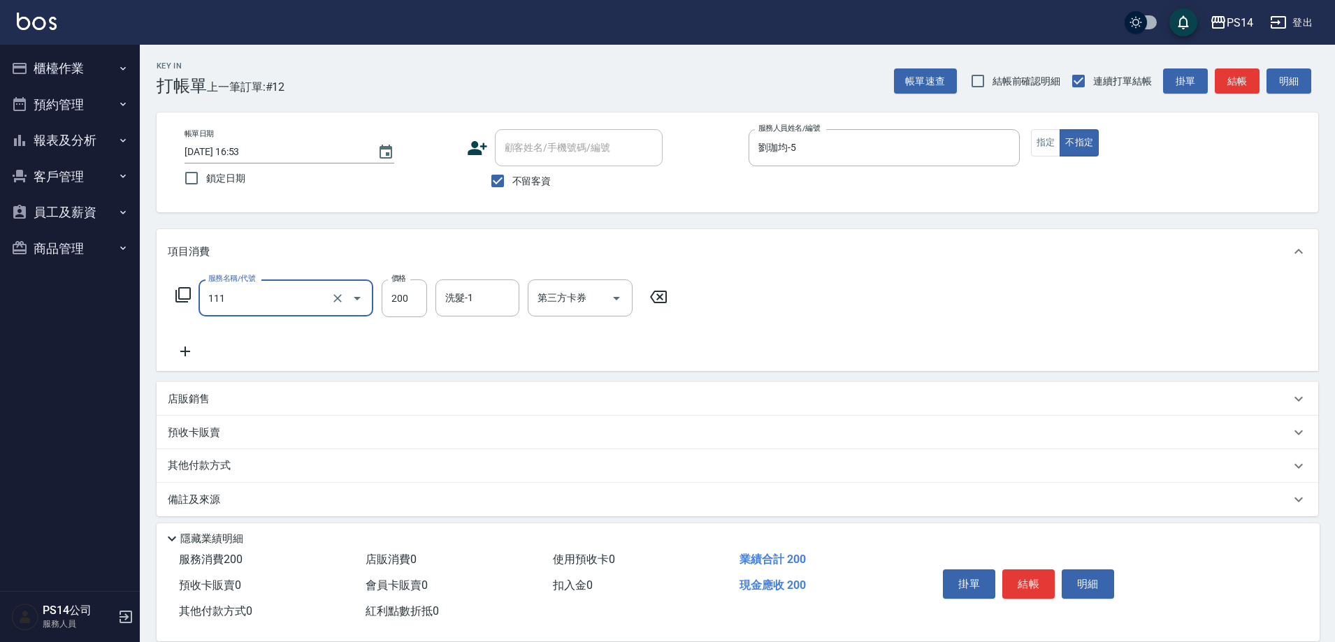
type input "200(111)"
type input "謝欣紜-28"
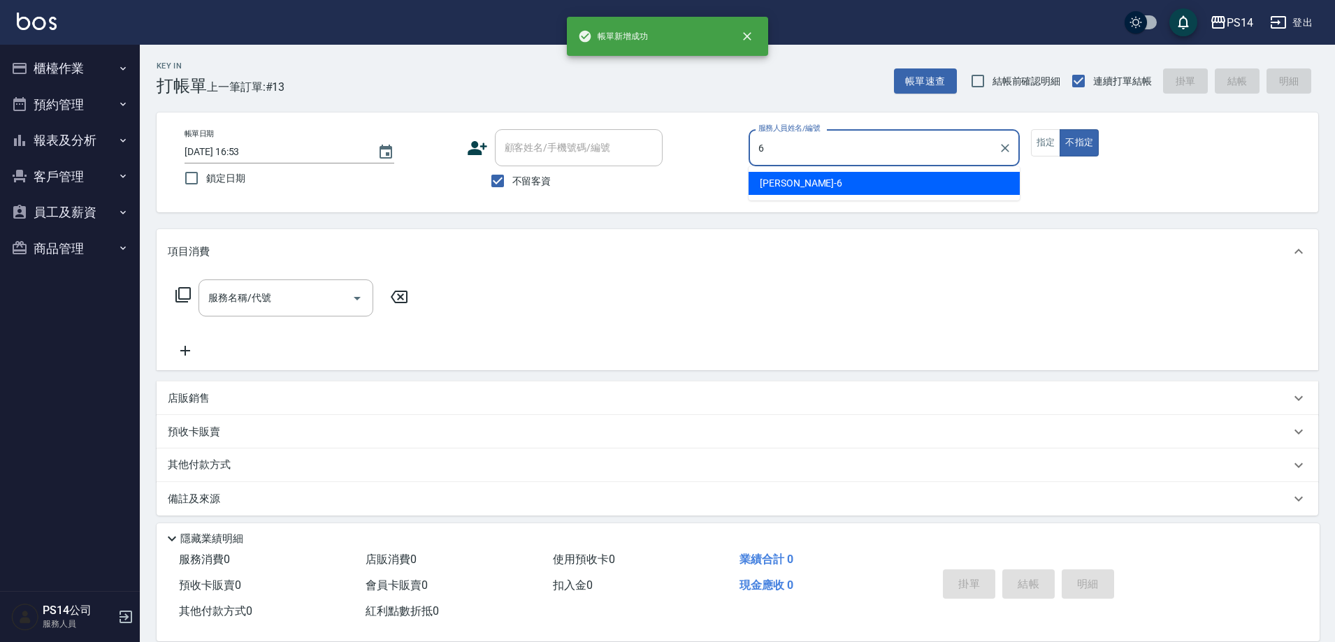
type input "陳宗志-6"
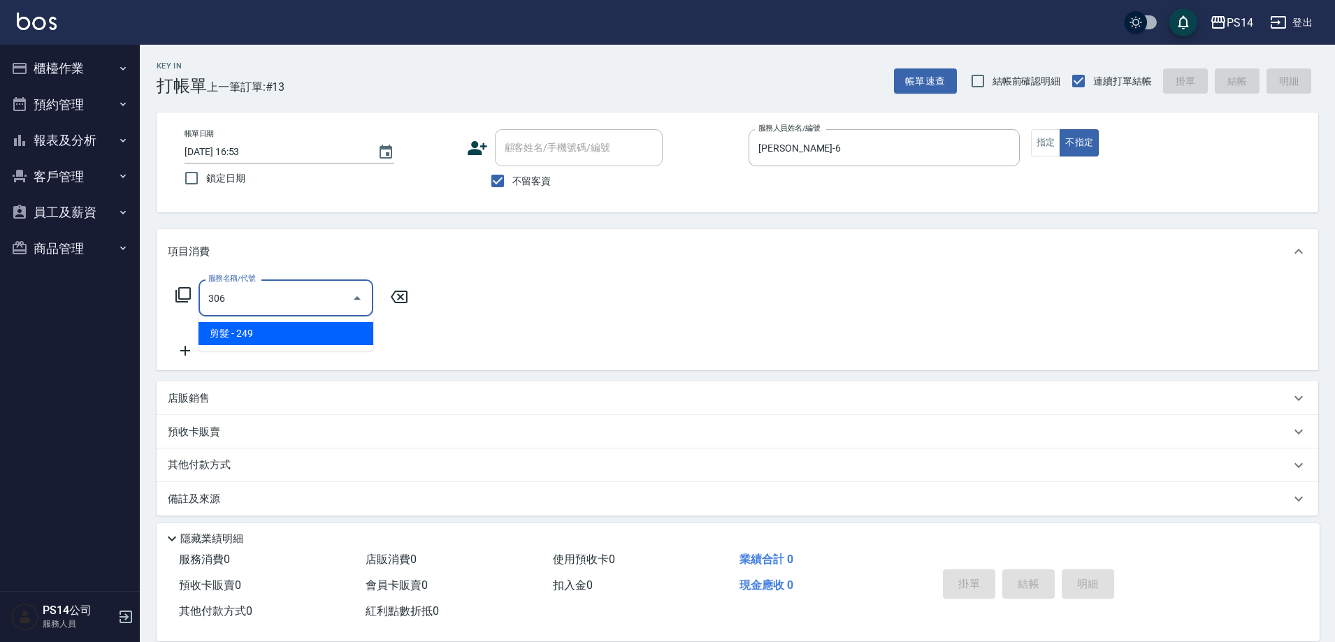
type input "剪髮(306)"
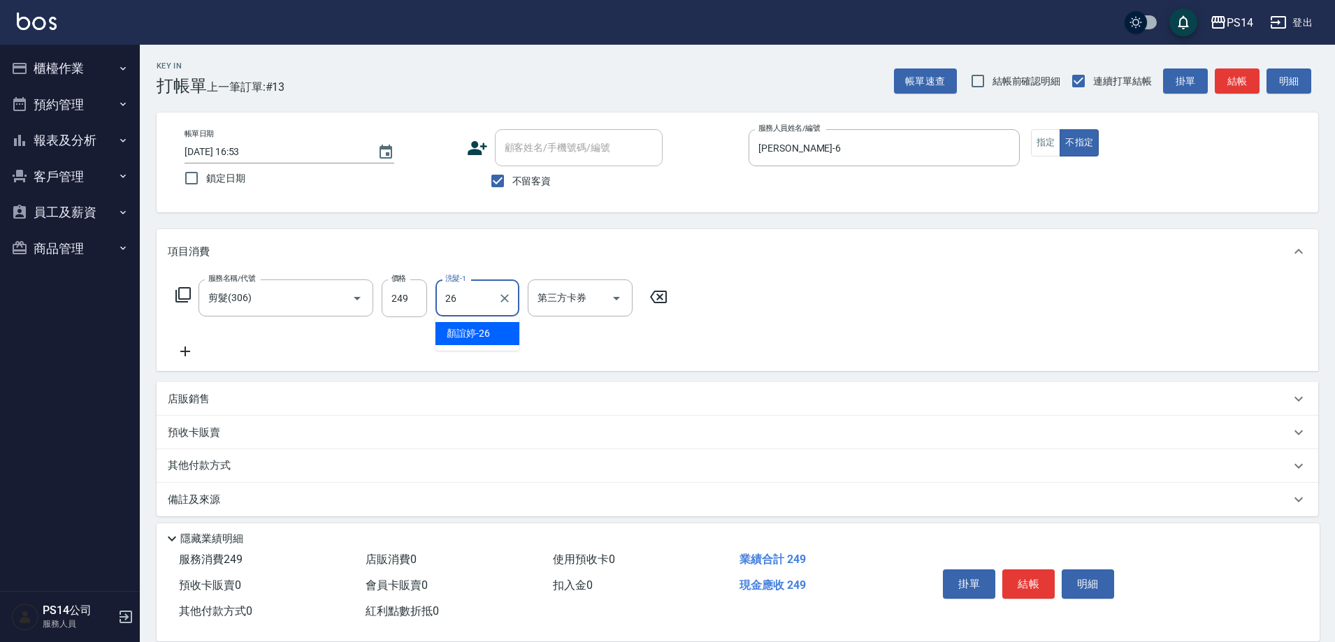
type input "顏誼婷-26"
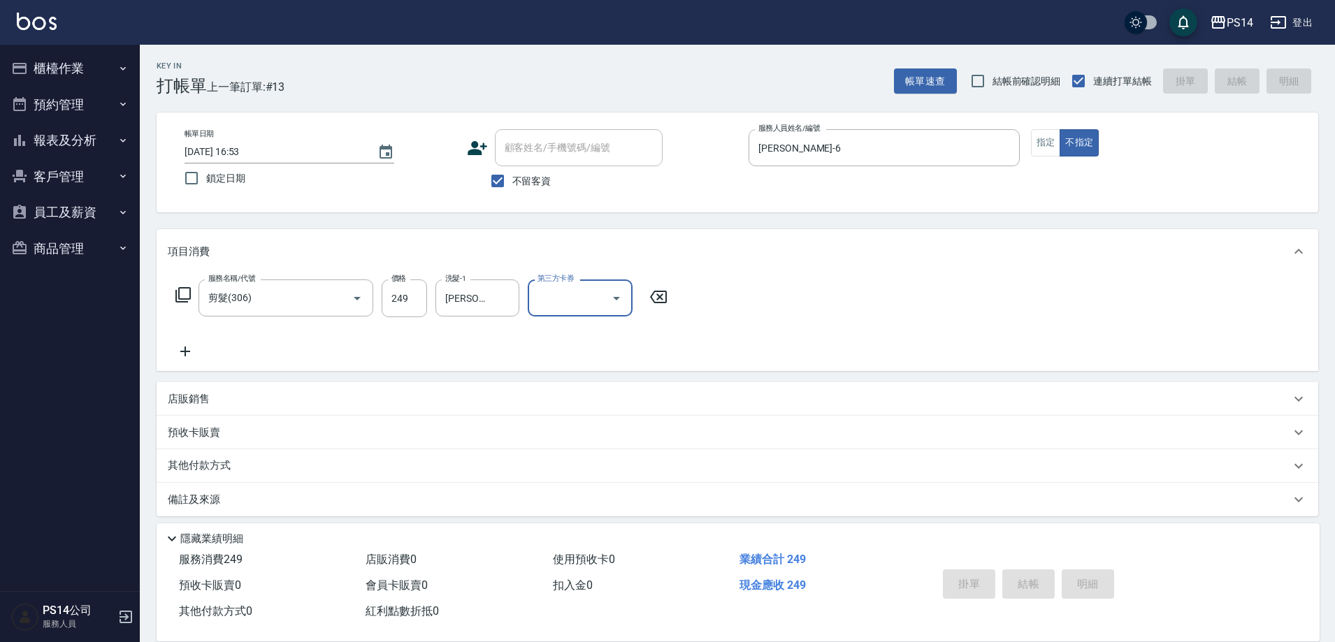
type input "2025/09/21 16:54"
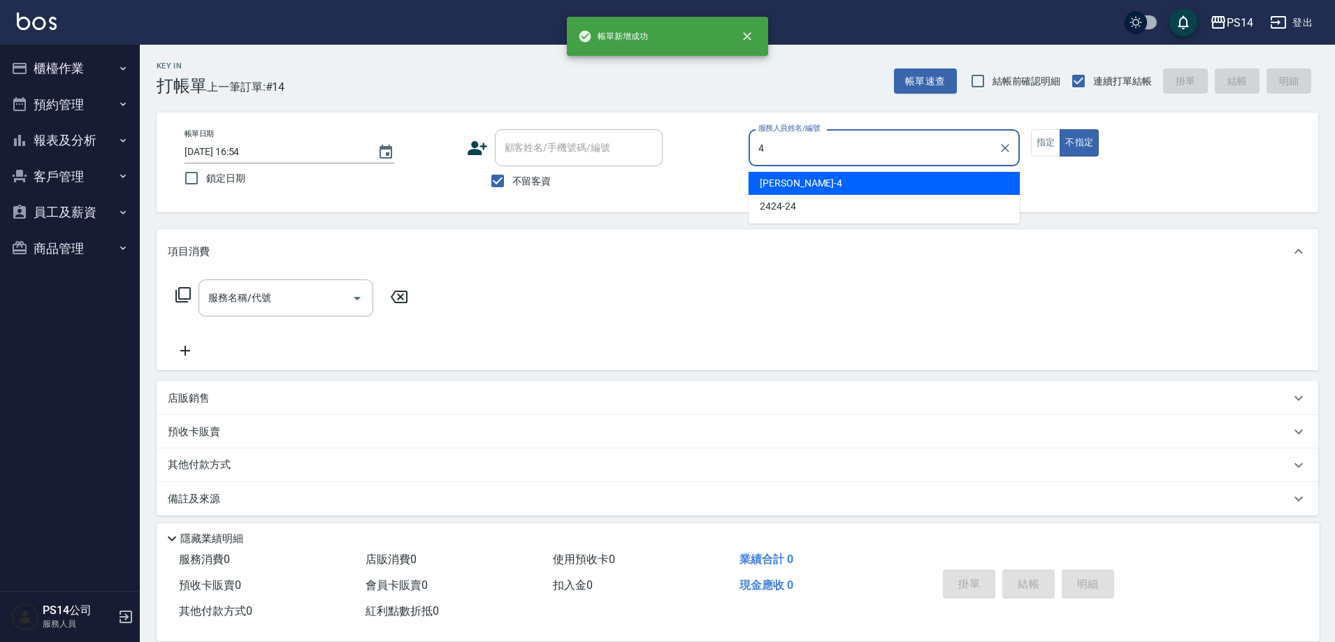
type input "蔡宜蓁-4"
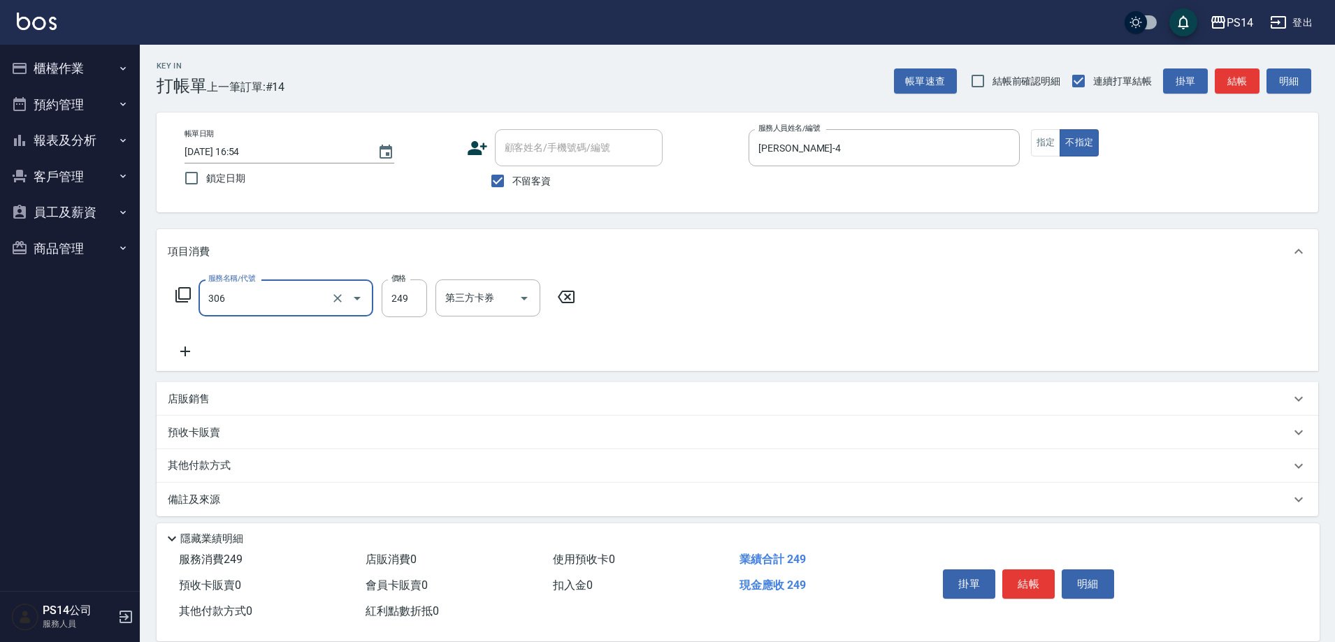
type input "剪髮(306)"
type input "林川富-11"
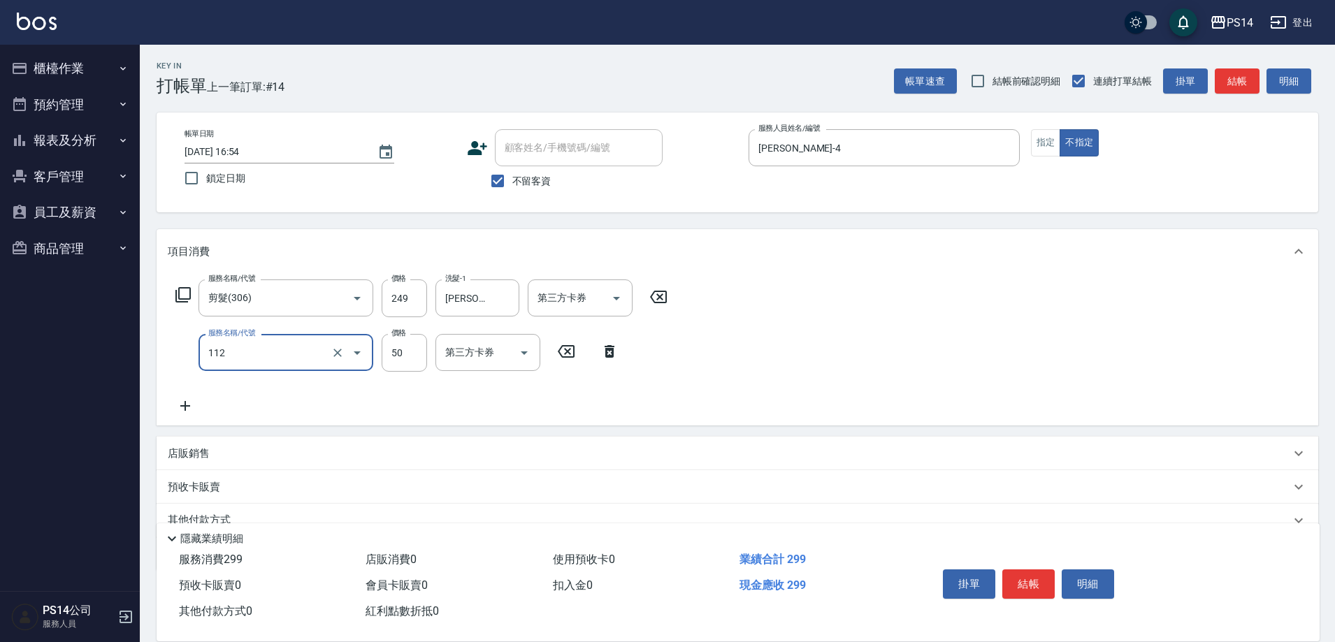
type input "精油50(112)"
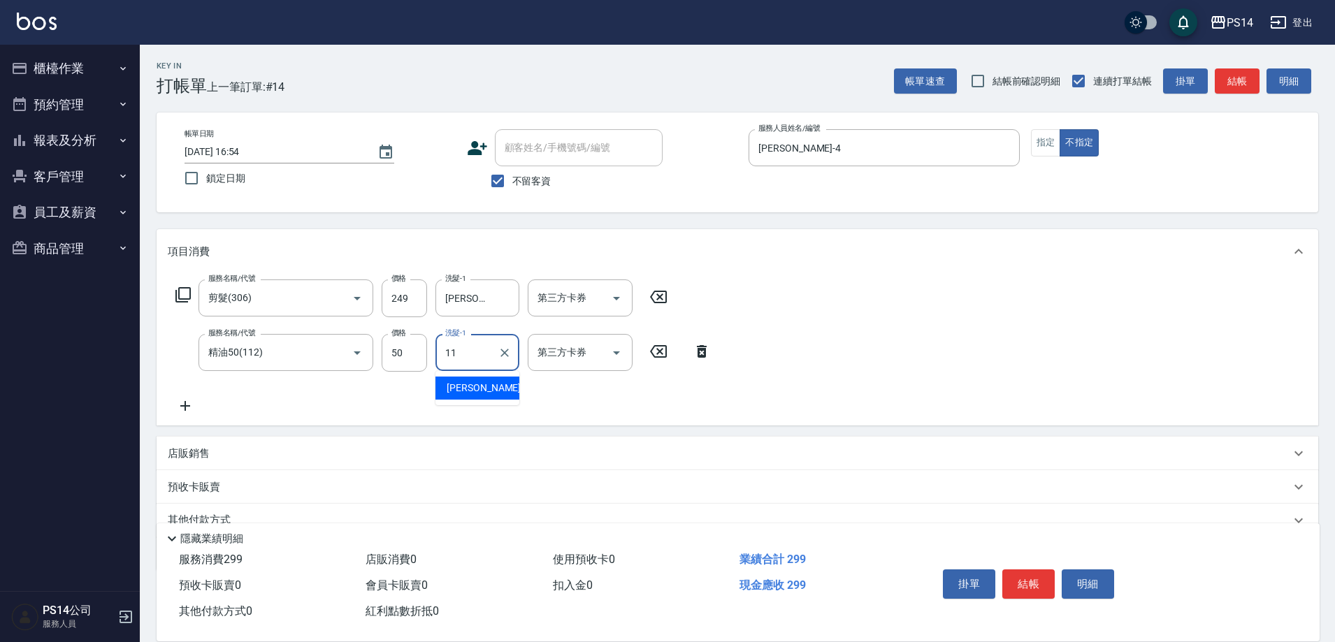
type input "林川富-11"
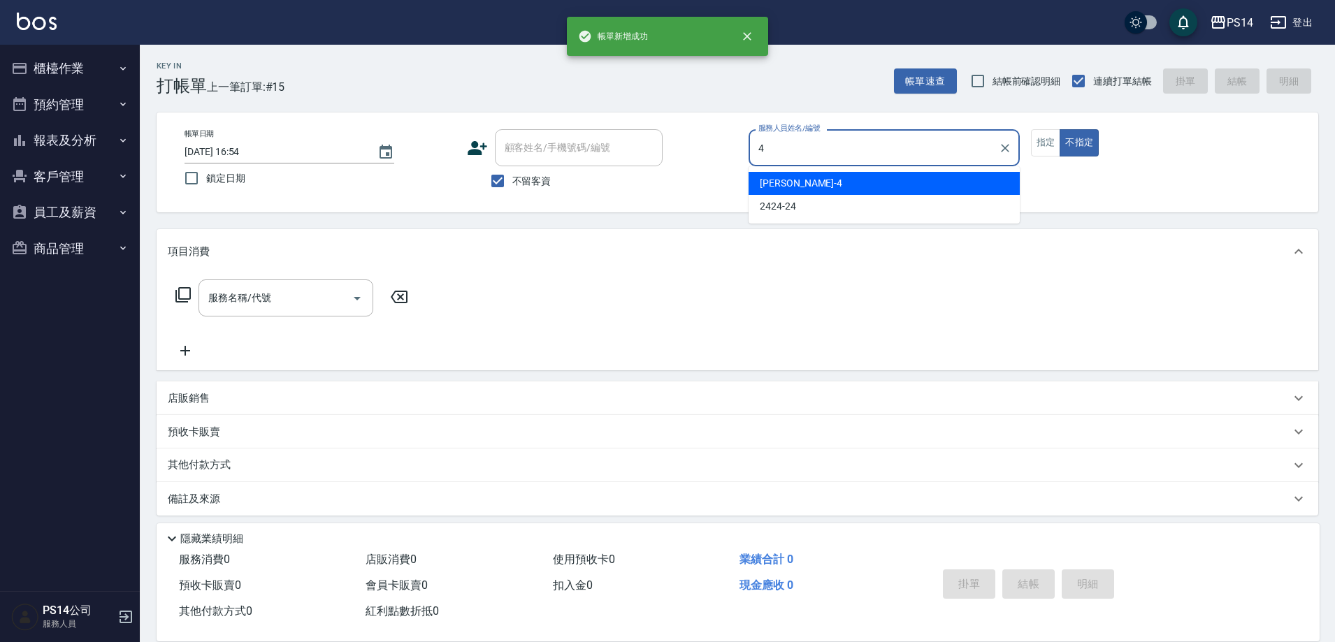
type input "蔡宜蓁-4"
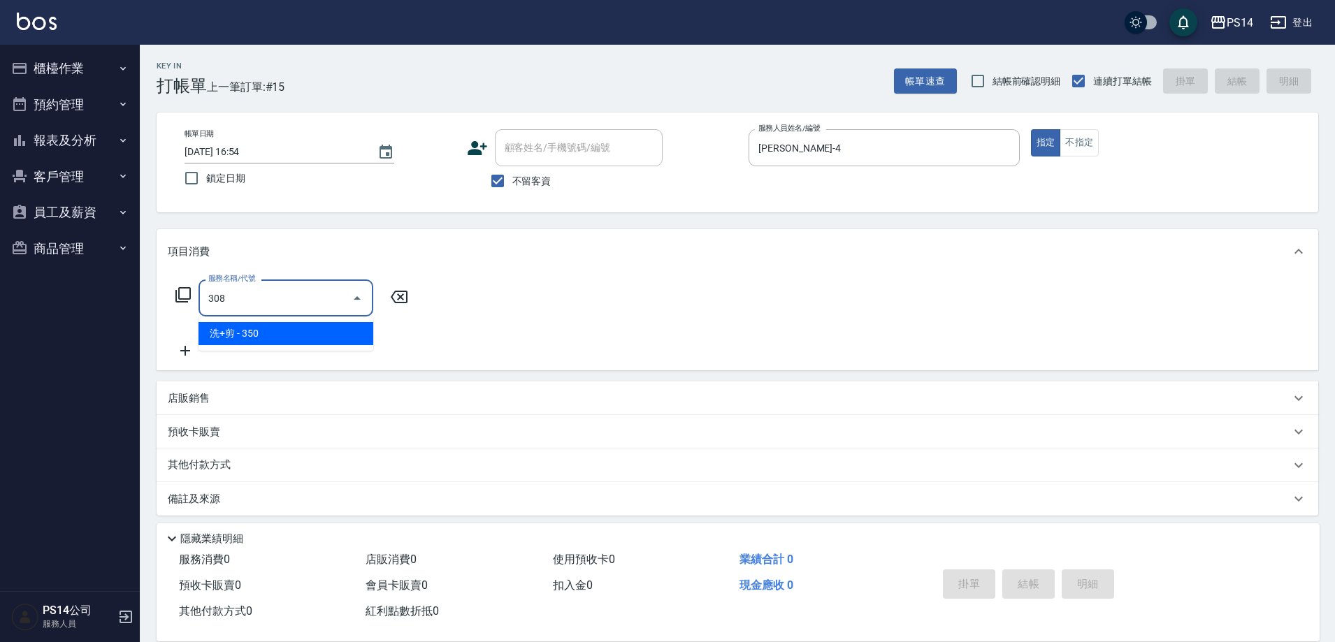
type input "洗+剪(308)"
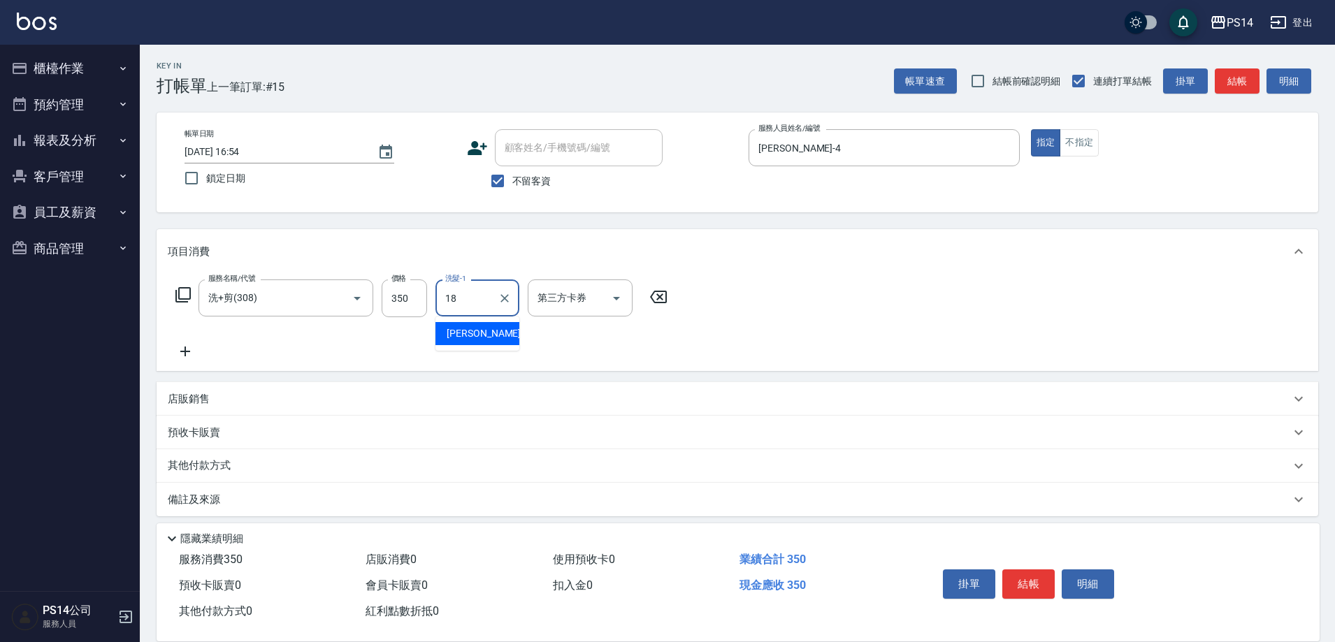
type input "陳昱蓁-18"
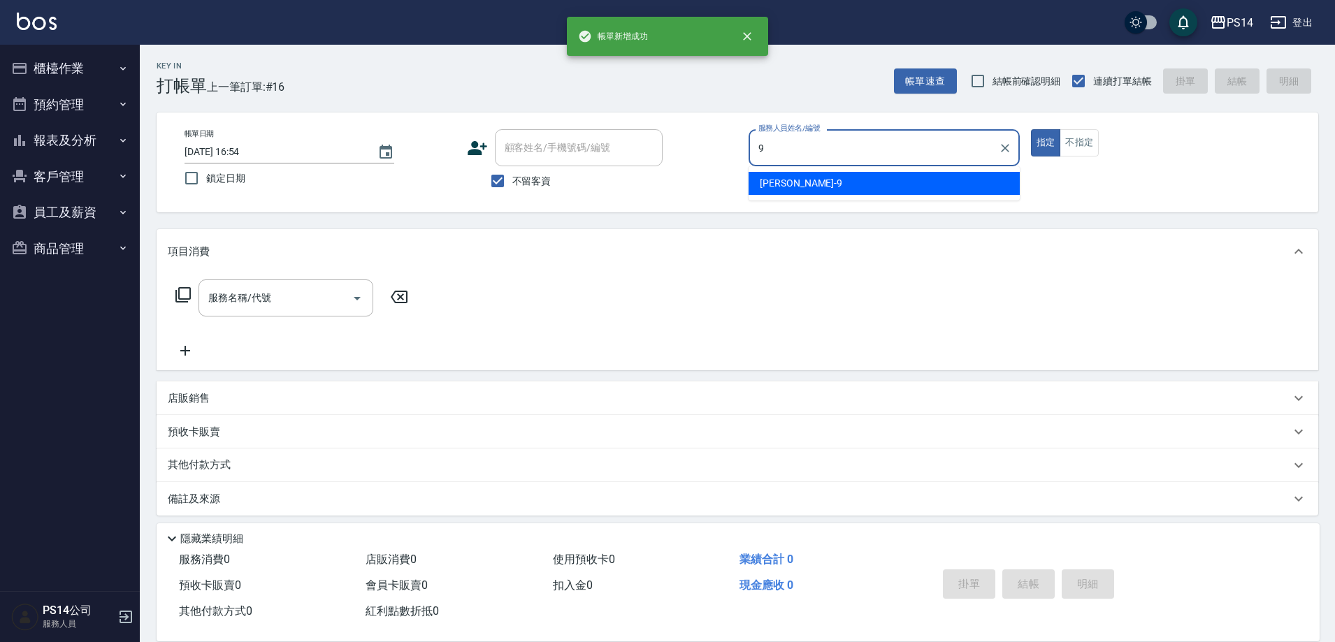
type input "楊宇霏-9"
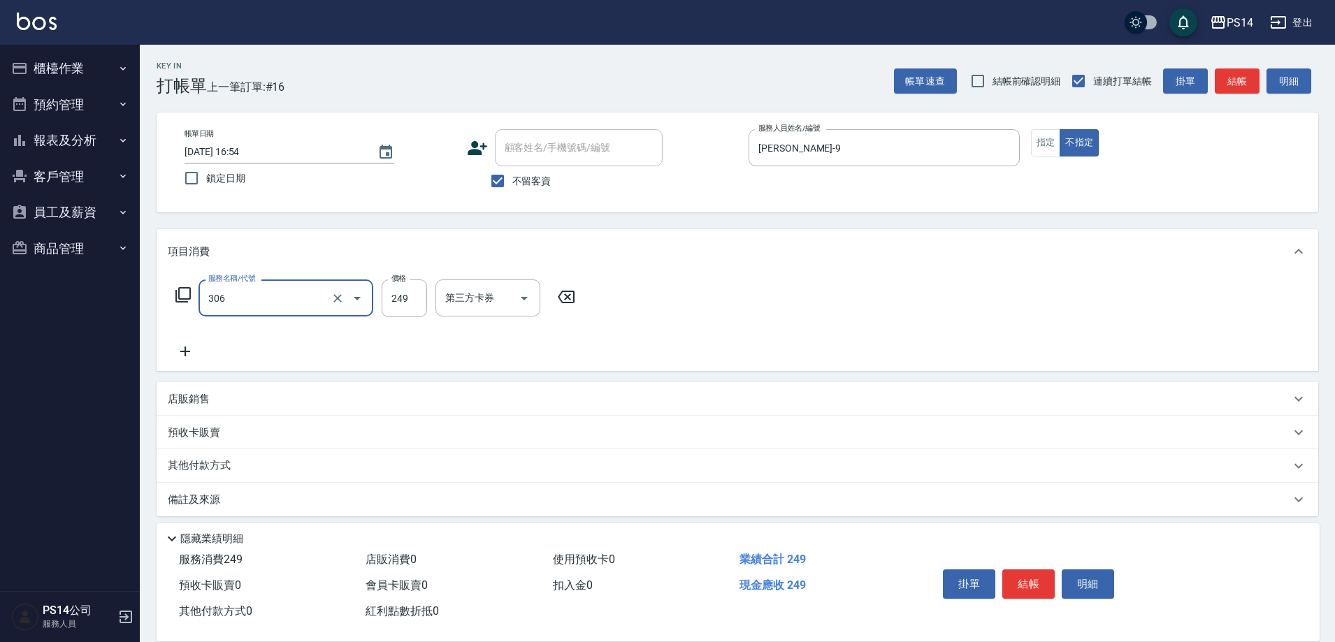
type input "剪髮(306)"
type input "李祥君 -37"
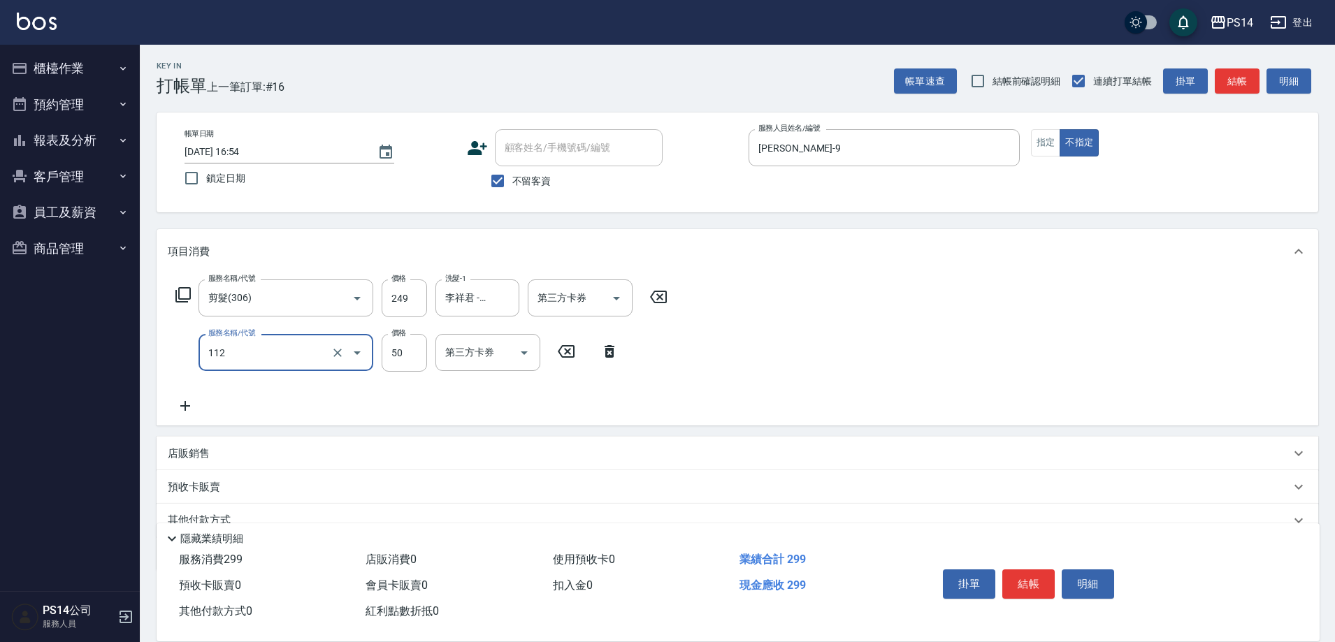
type input "精油50(112)"
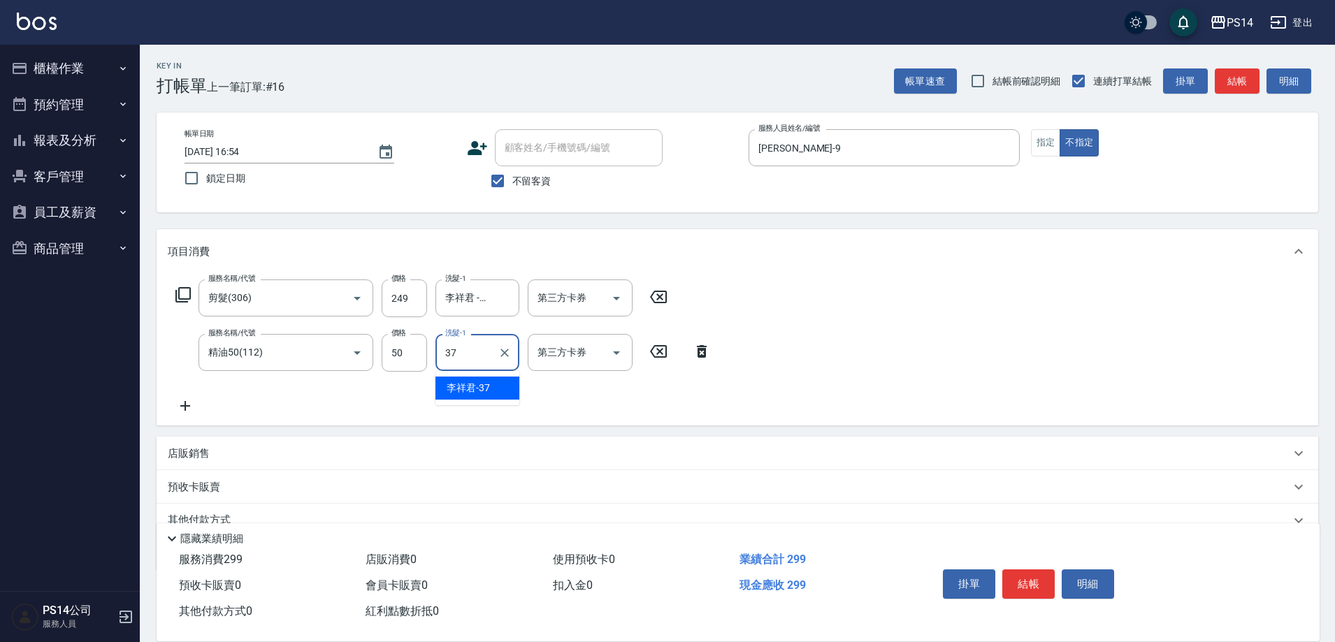
type input "李祥君 -37"
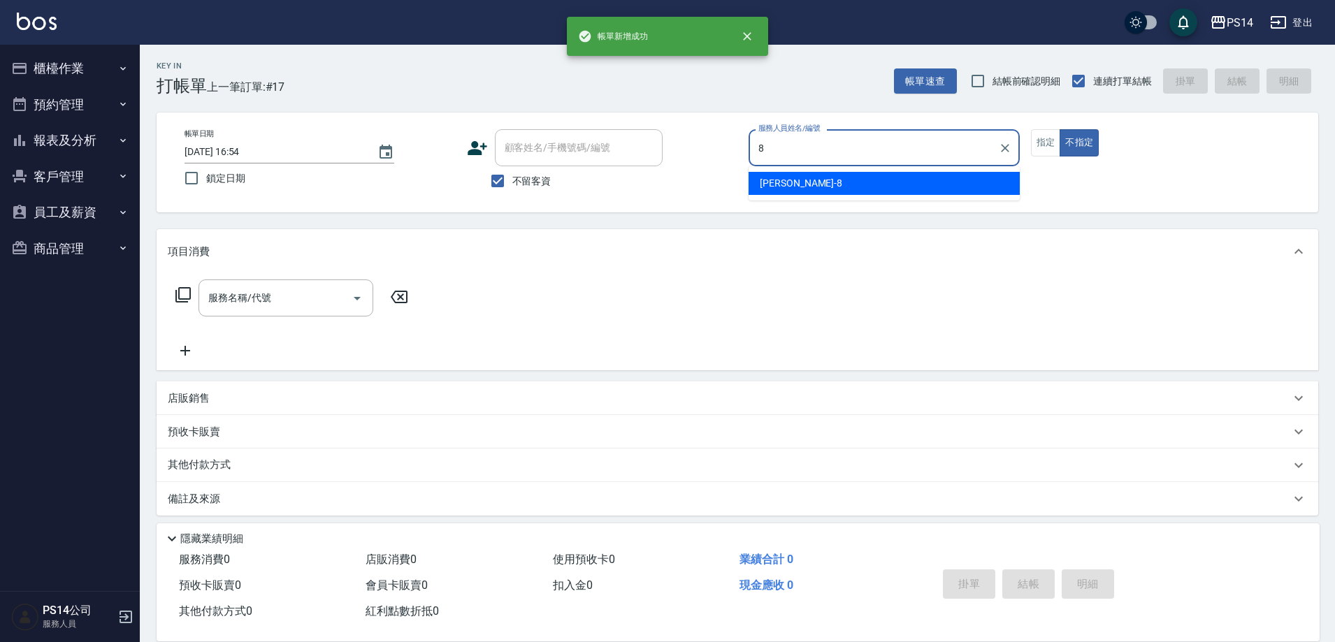
type input "徐于雯-8"
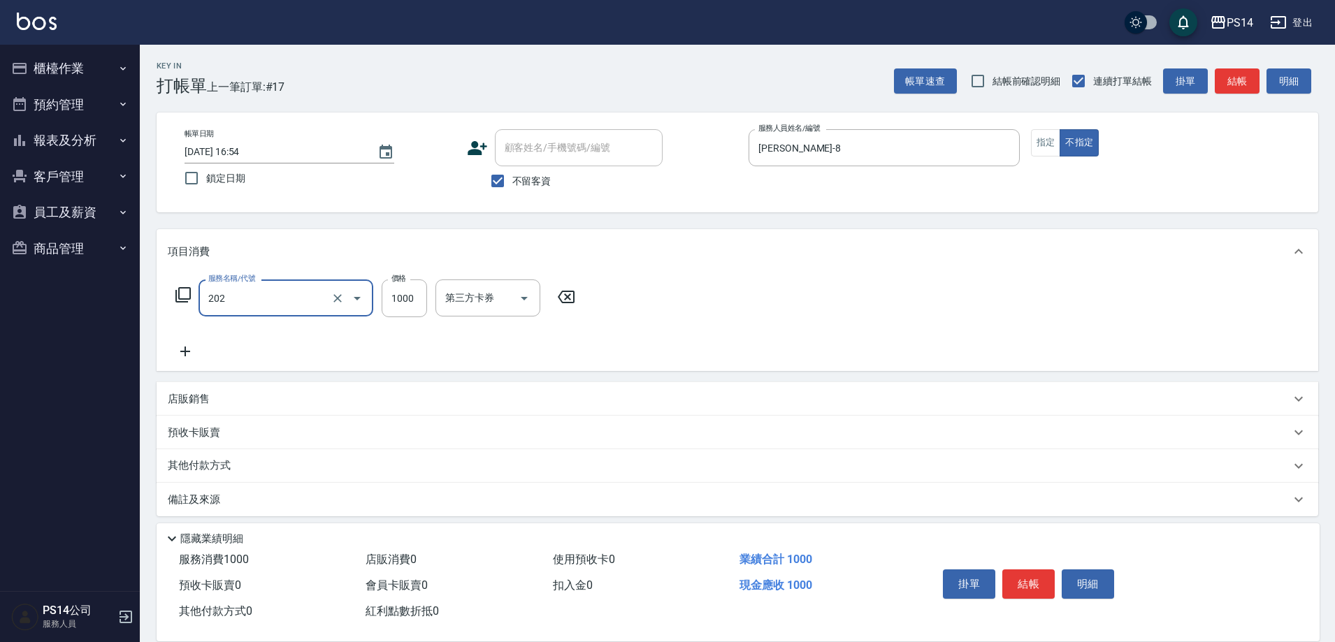
type input "燙髮(202)"
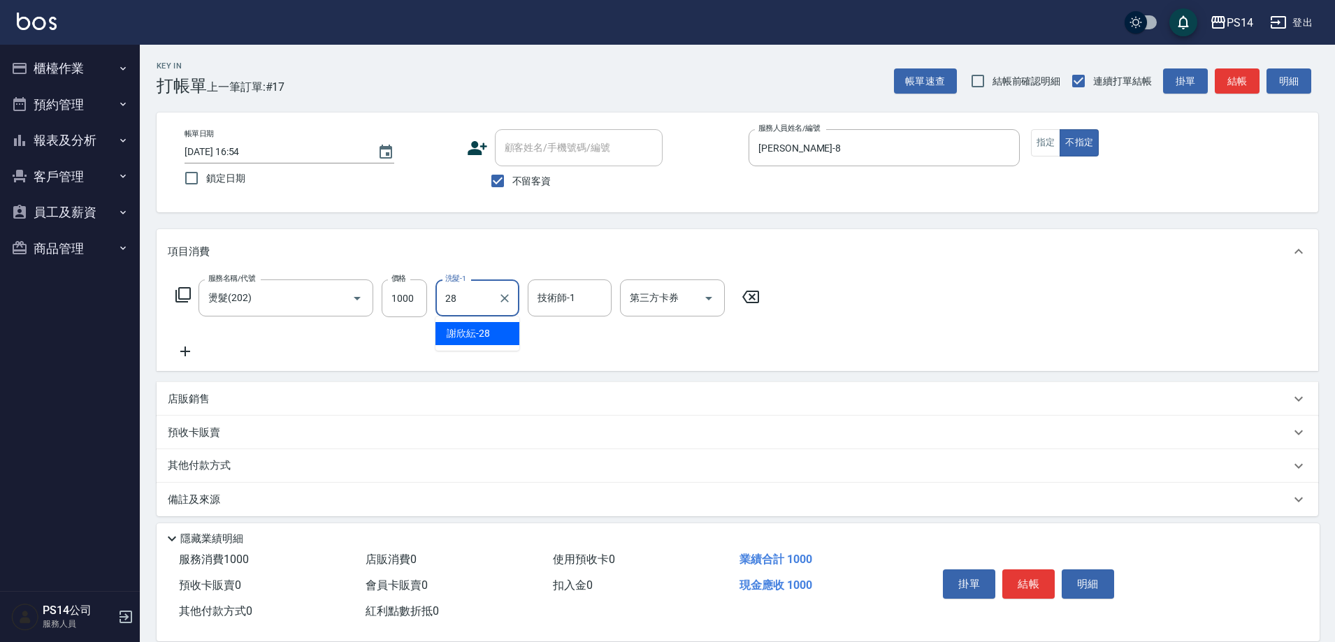
type input "謝欣紜-28"
click at [413, 291] on input "1000" at bounding box center [404, 299] width 45 height 38
type input "2000"
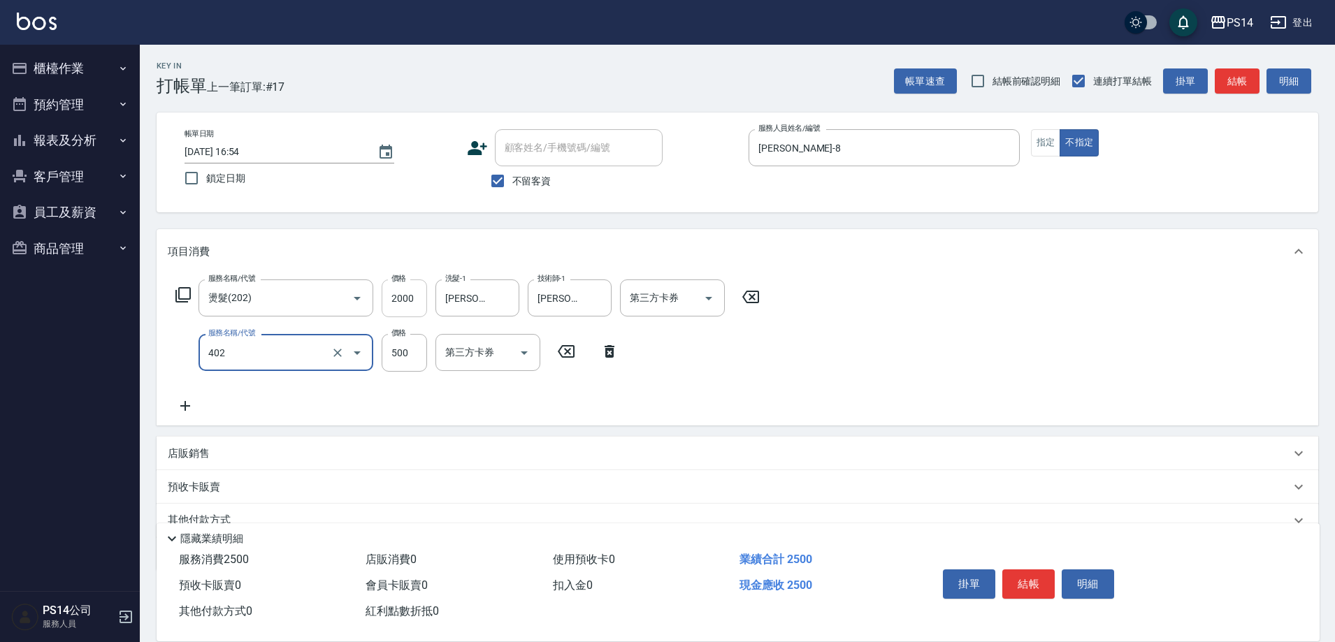
type input "500護(402)"
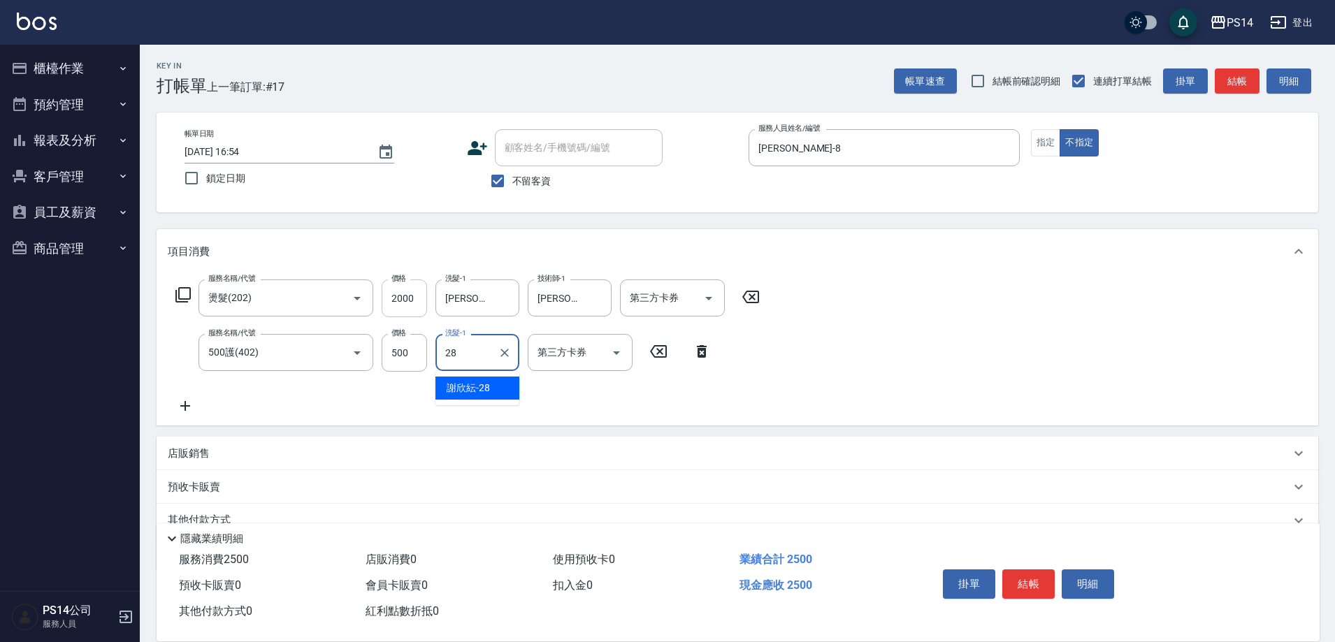
type input "謝欣紜-28"
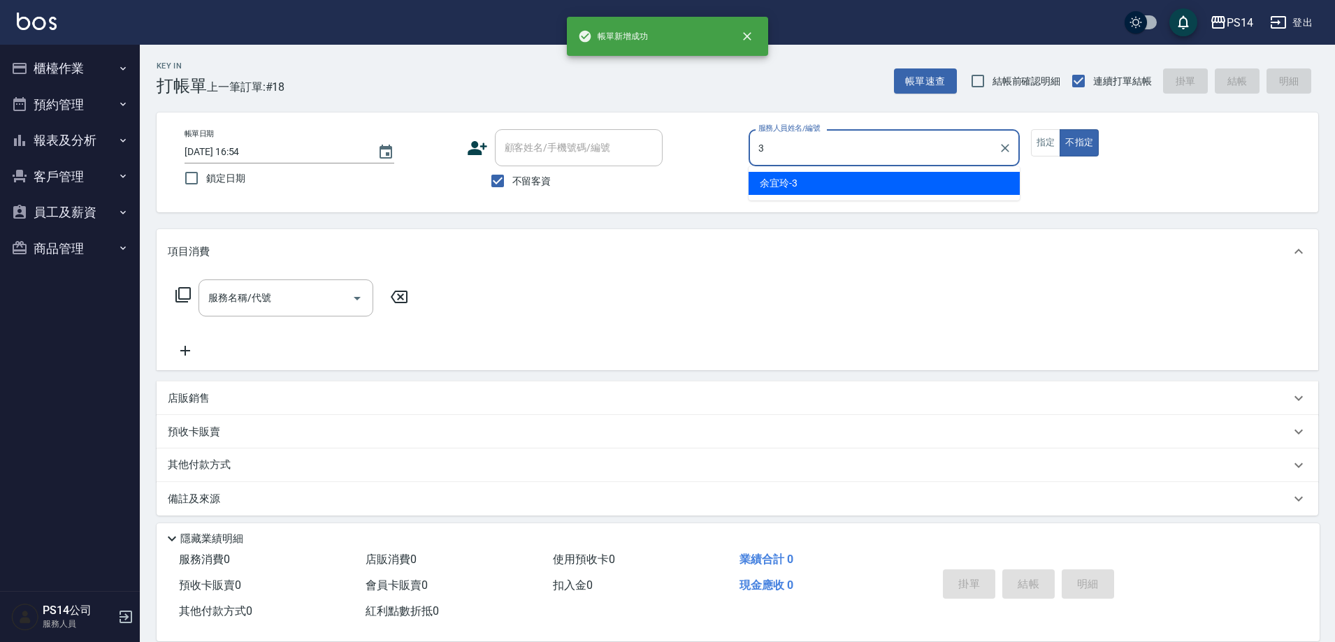
type input "余宜玲-3"
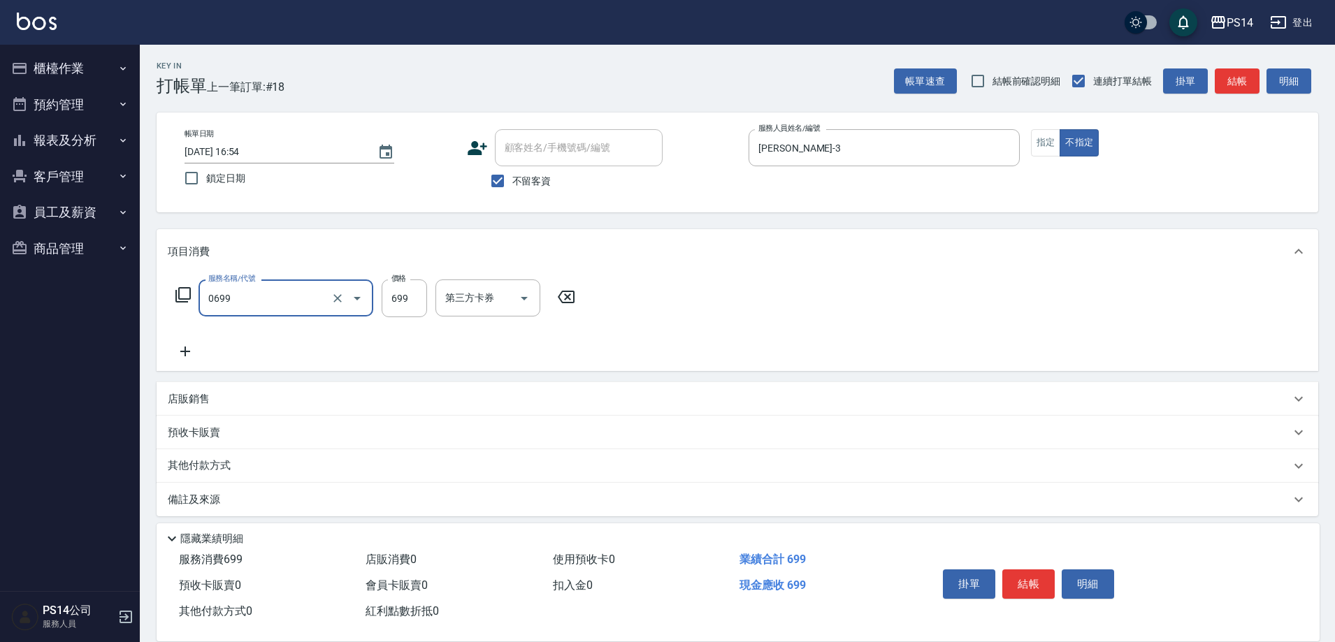
type input "精油SPA(0699)"
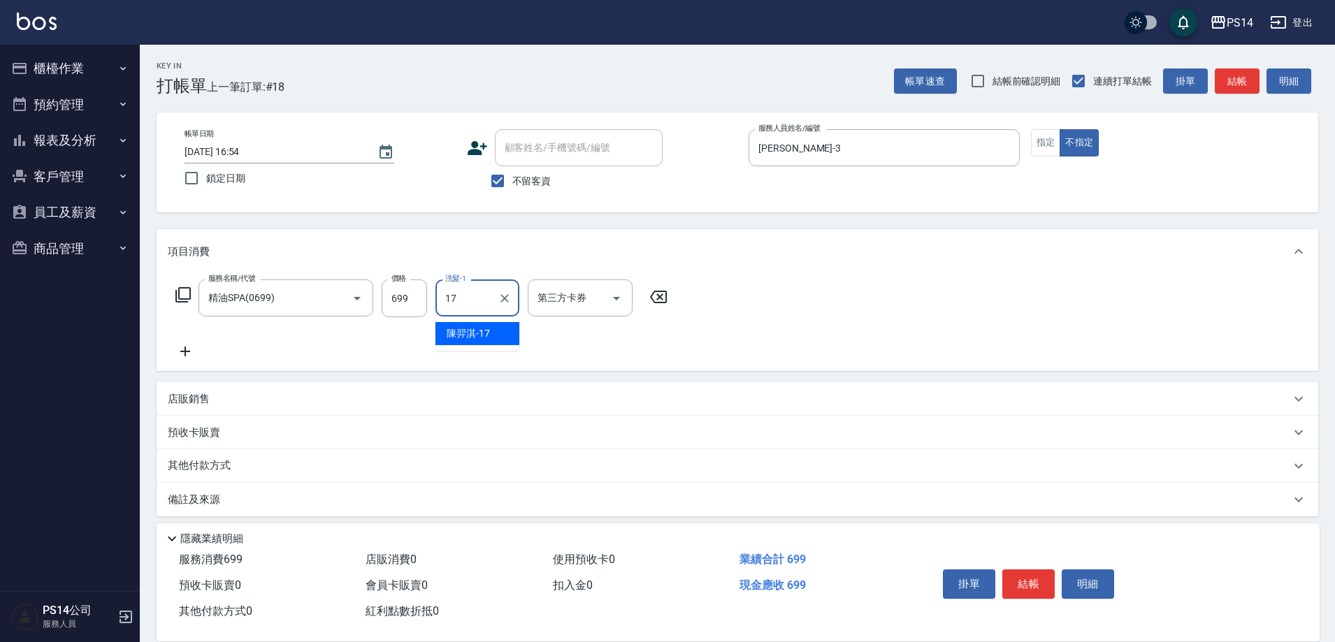
type input "陳羿淇-17"
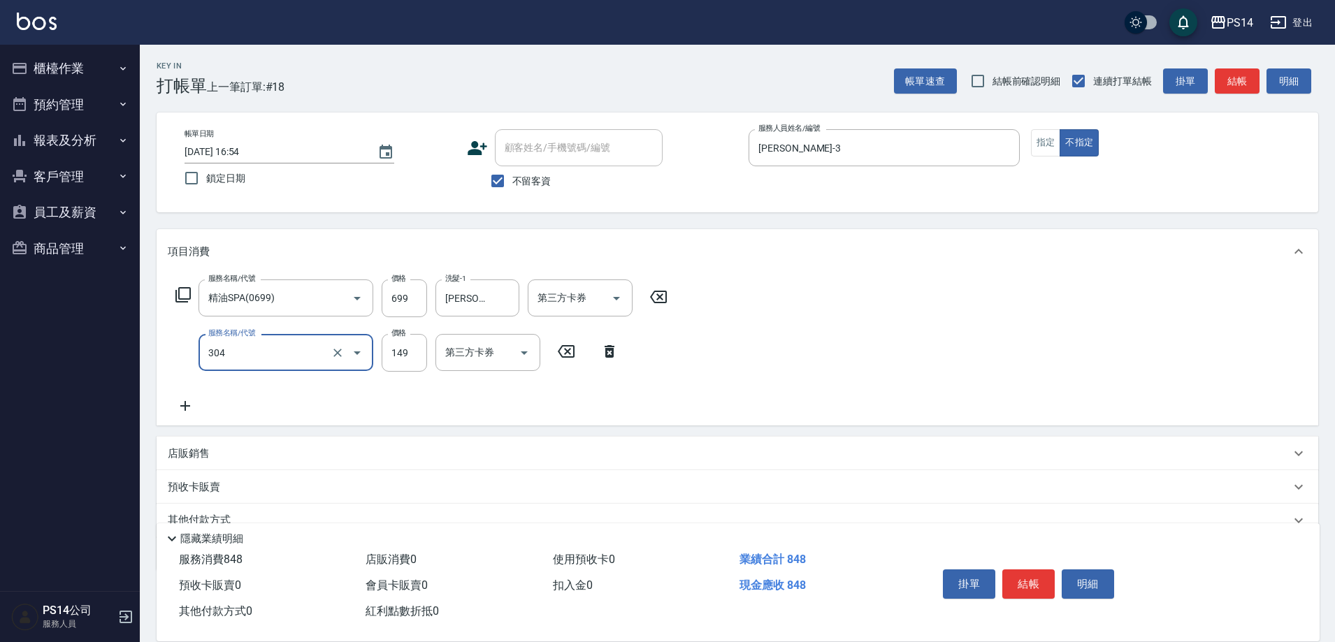
type input "剪髮(304)"
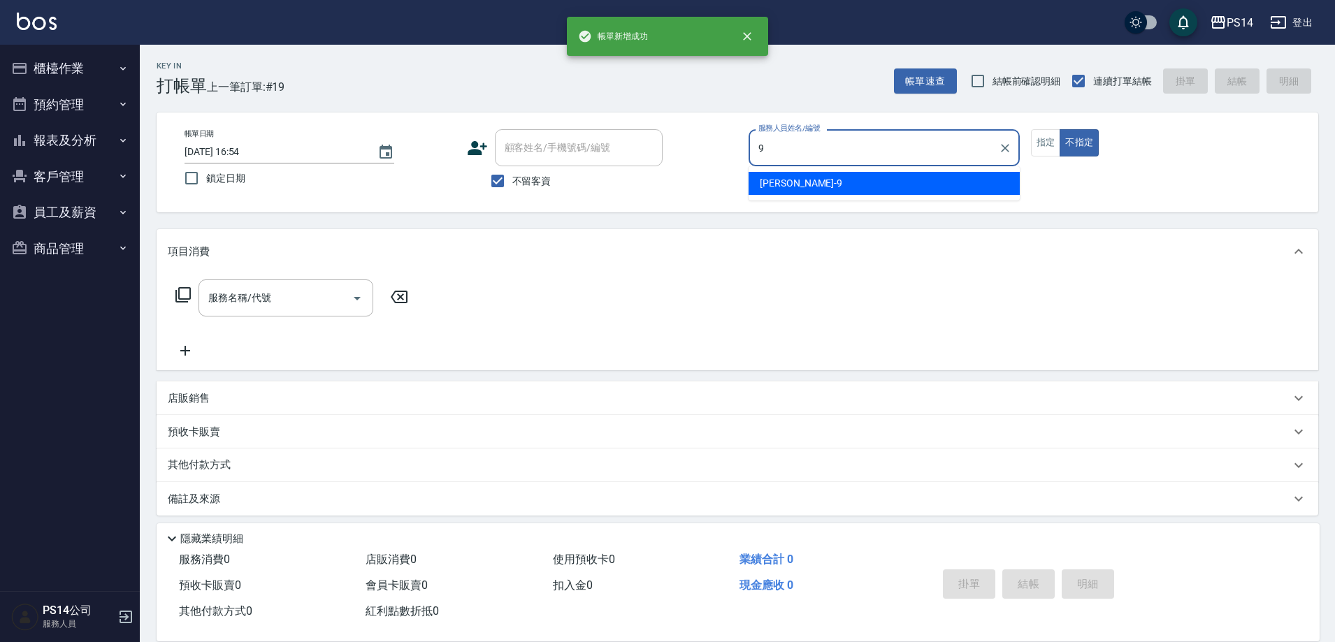
type input "楊宇霏-9"
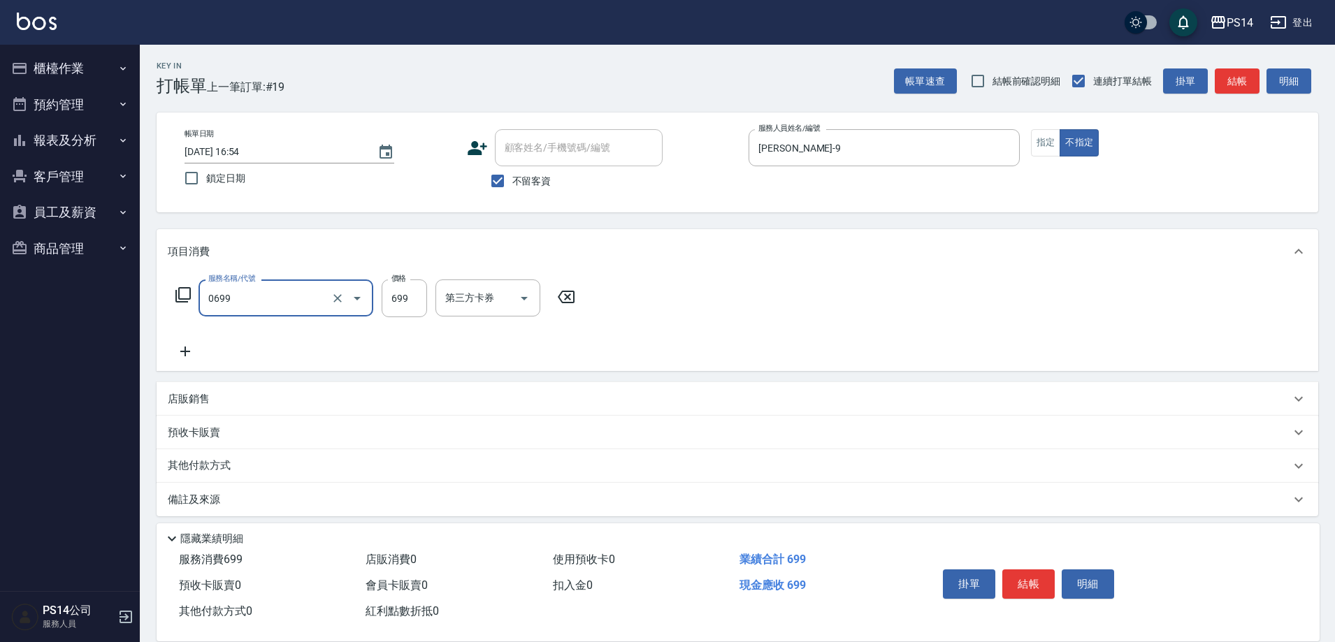
type input "精油SPA(0699)"
type input "1"
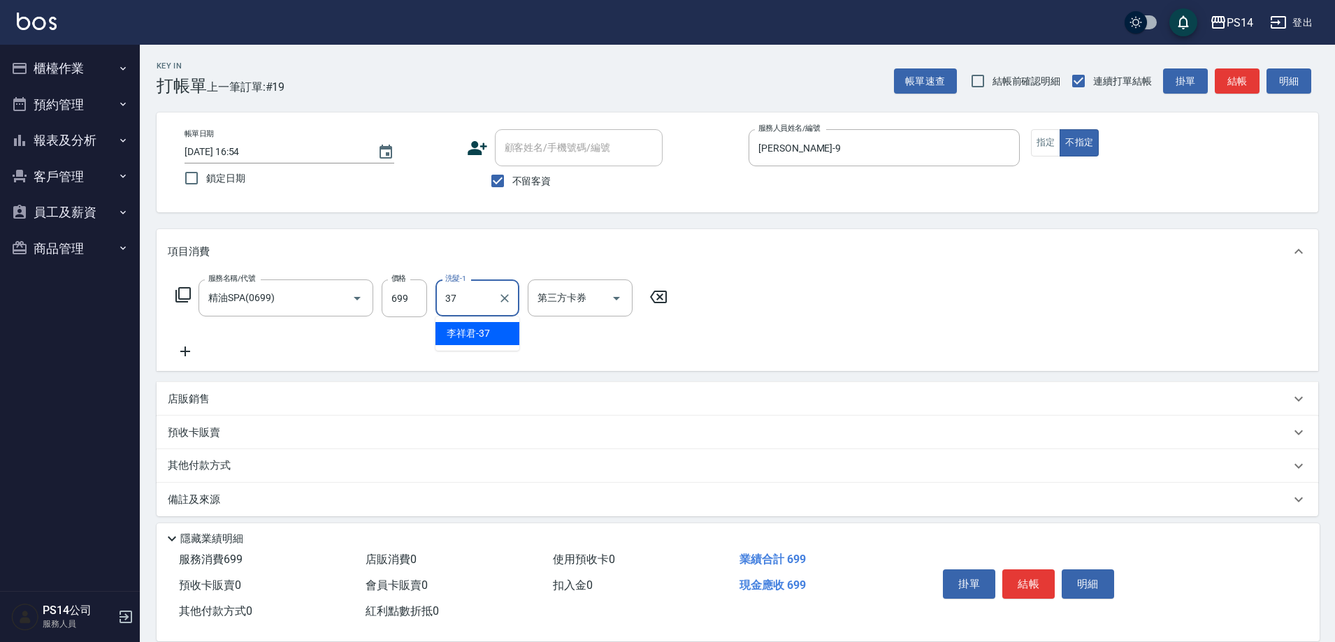
type input "李祥君 -37"
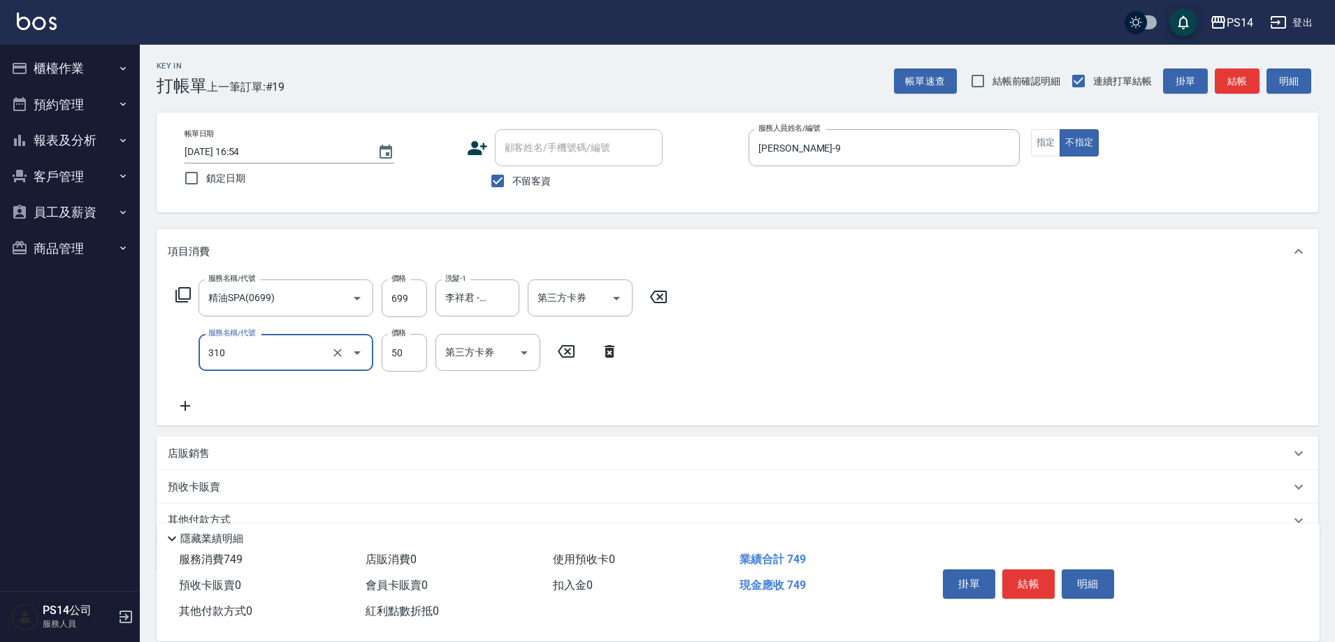
type input "剪瀏海(310)"
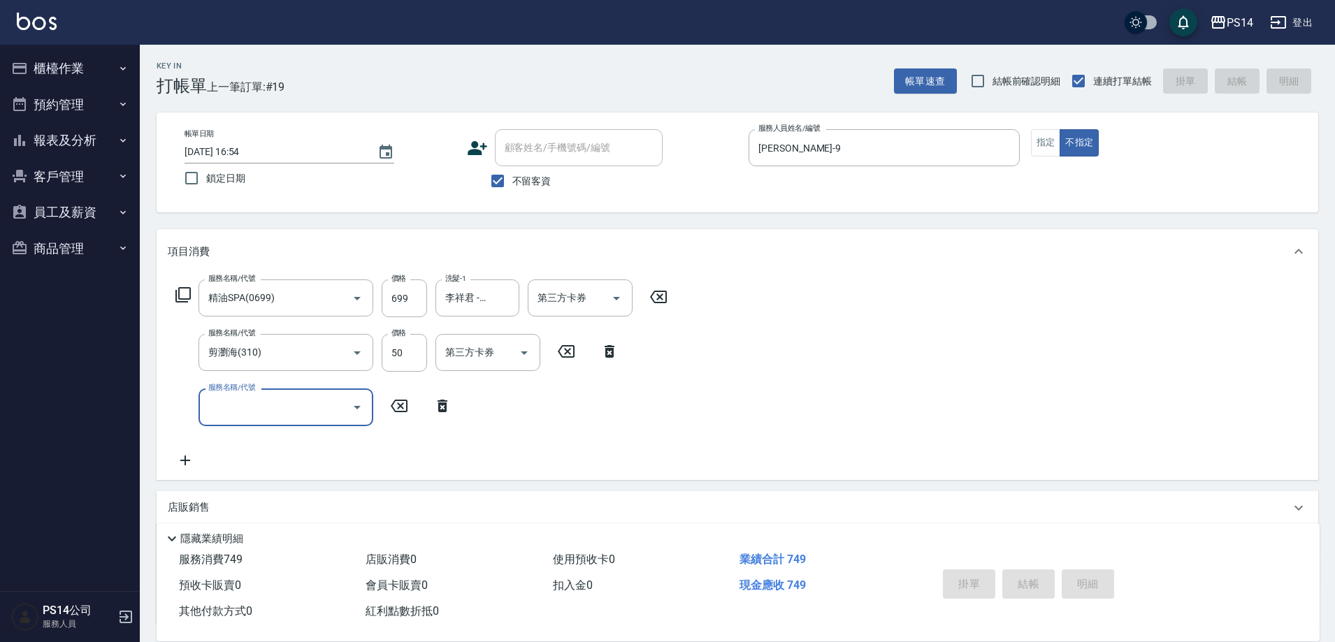
type input "2025/09/21 16:55"
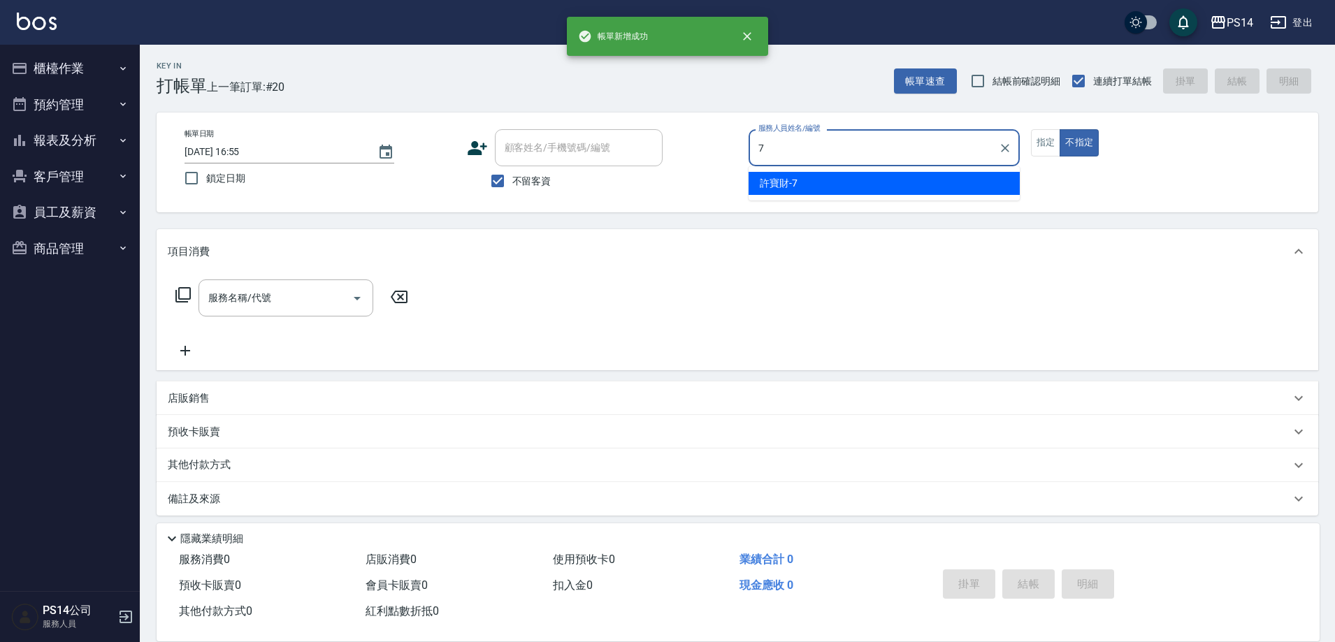
type input "許寶財-7"
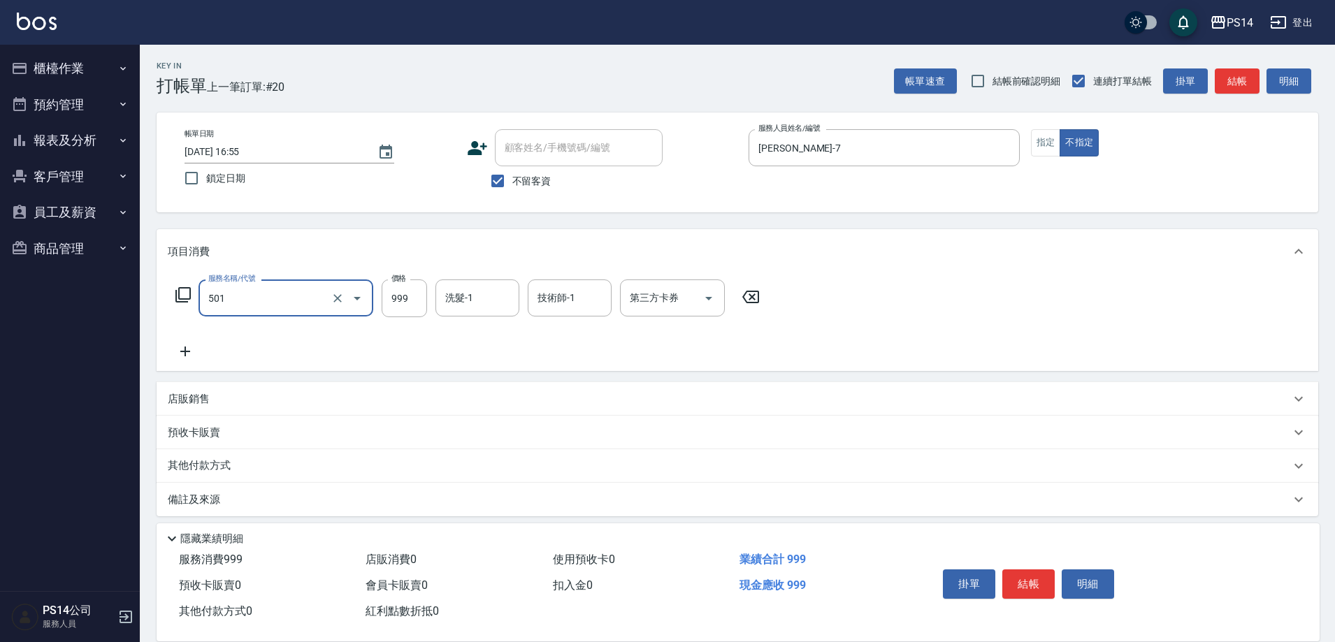
type input "染髮(501)"
type input "1000"
type input "顏誼婷-26"
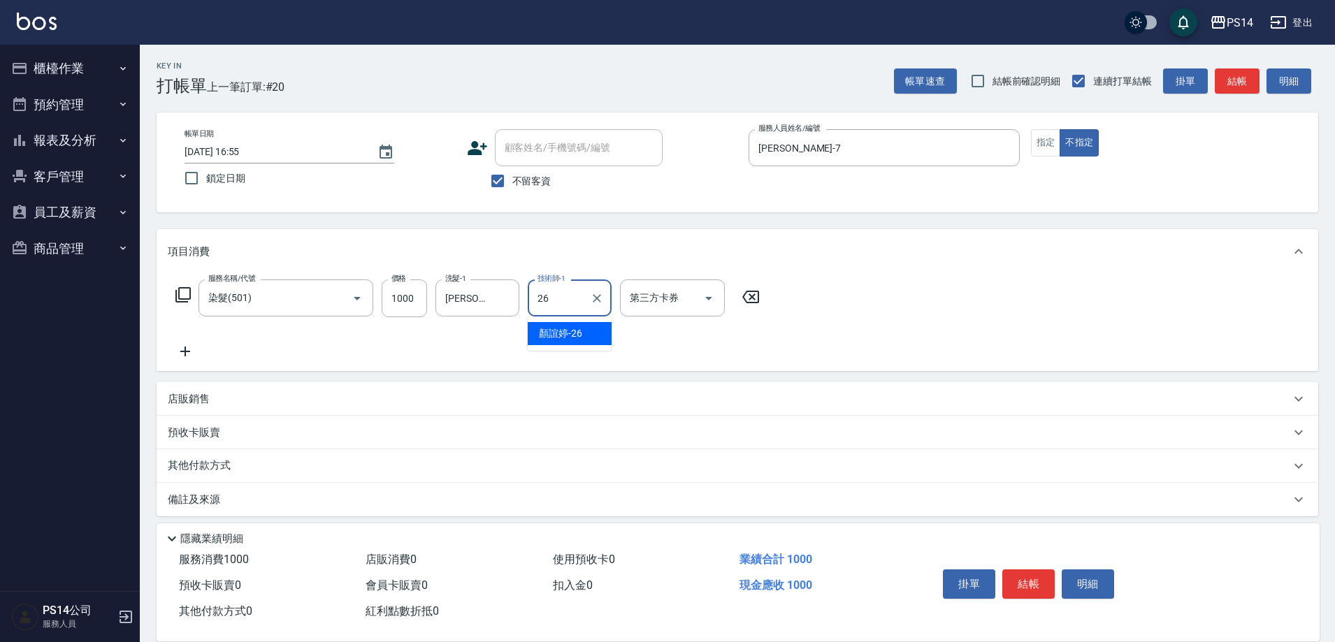
type input "顏誼婷-26"
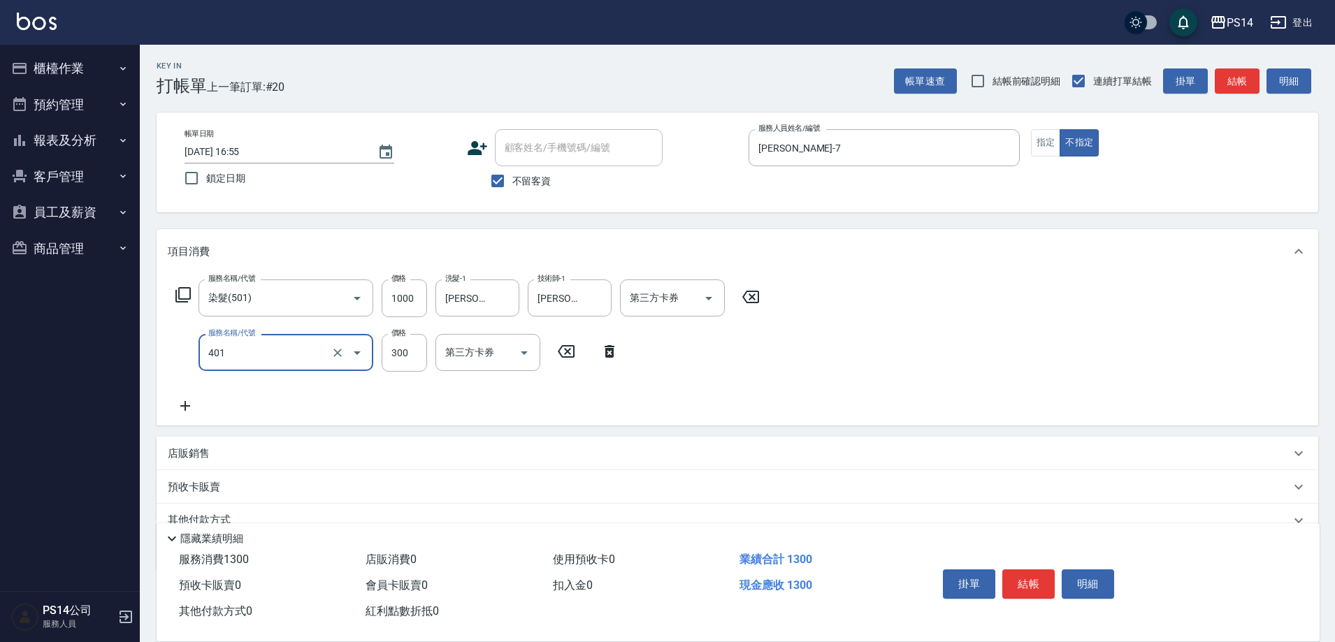
type input "300護(401)"
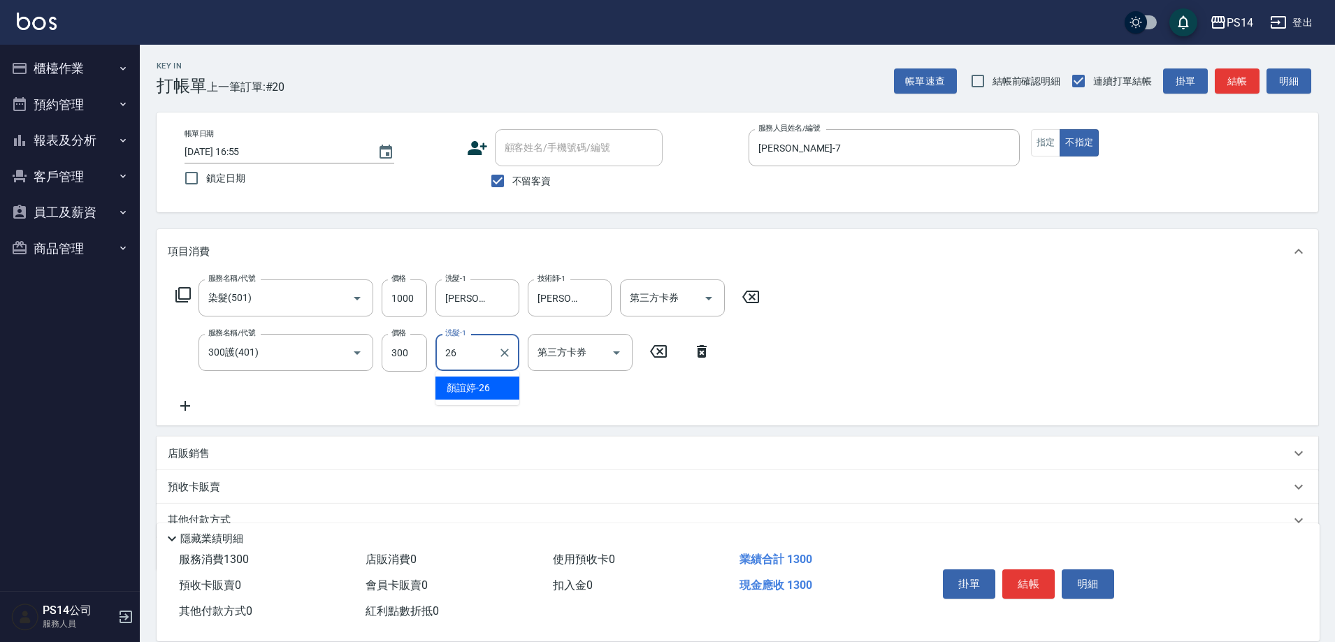
type input "顏誼婷-26"
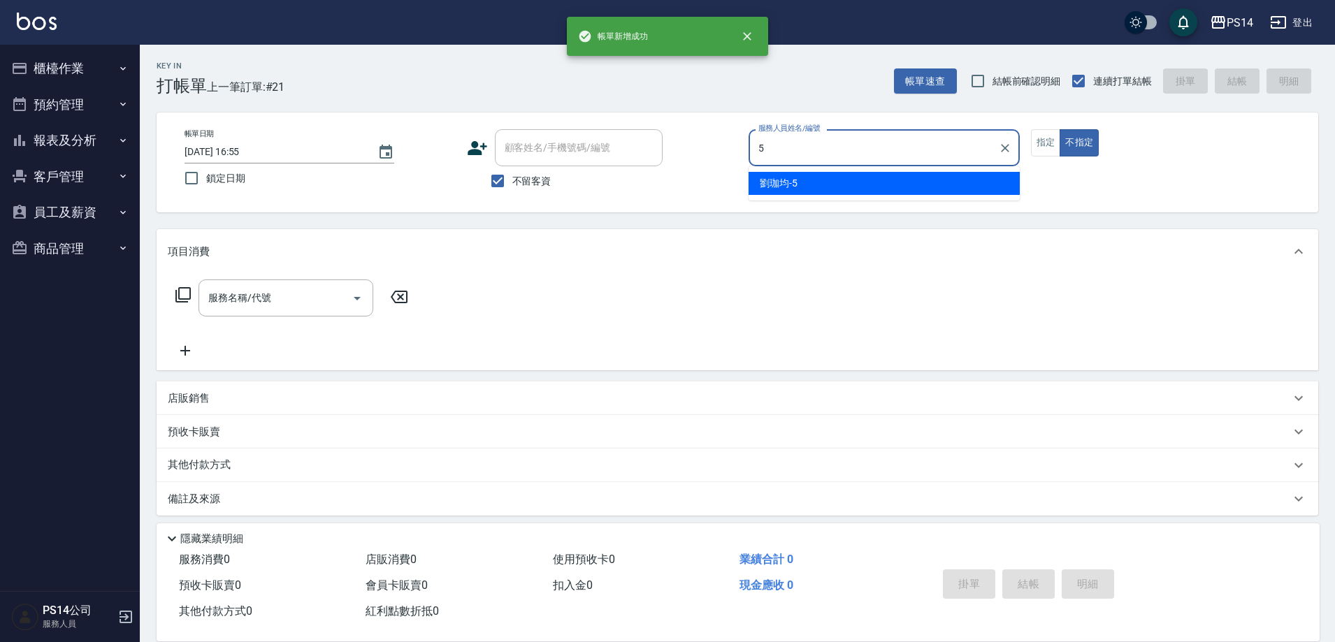
type input "劉珈均-5"
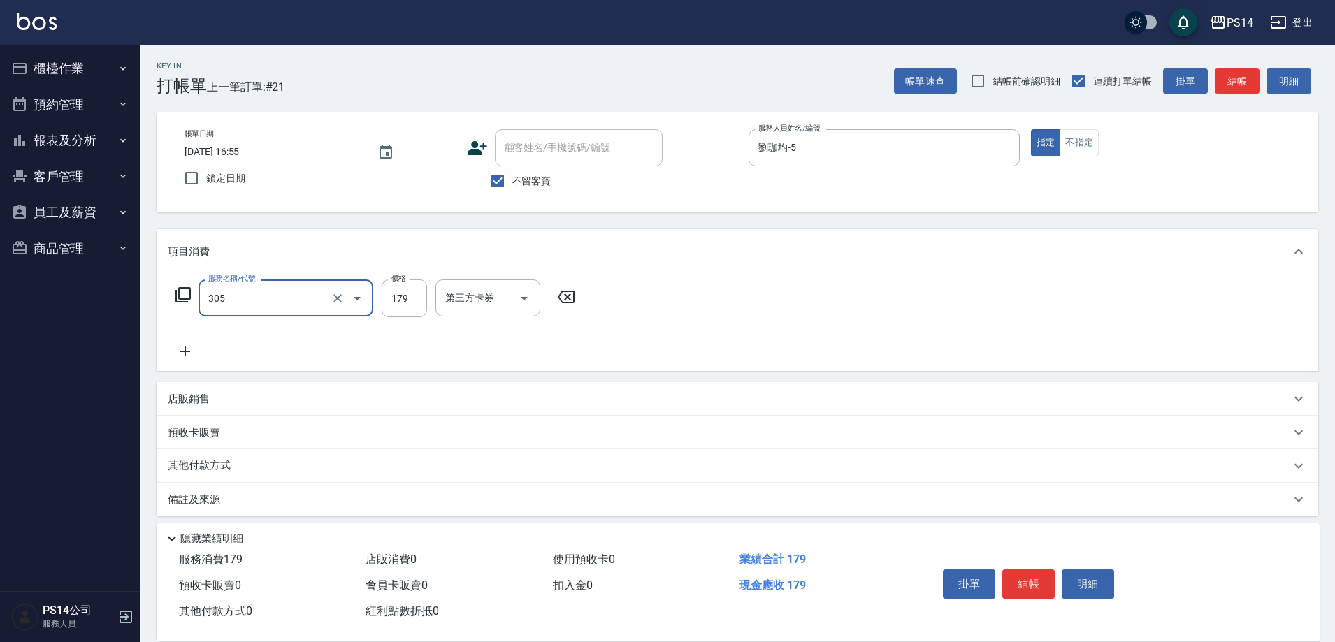
type input "剪髮(305)"
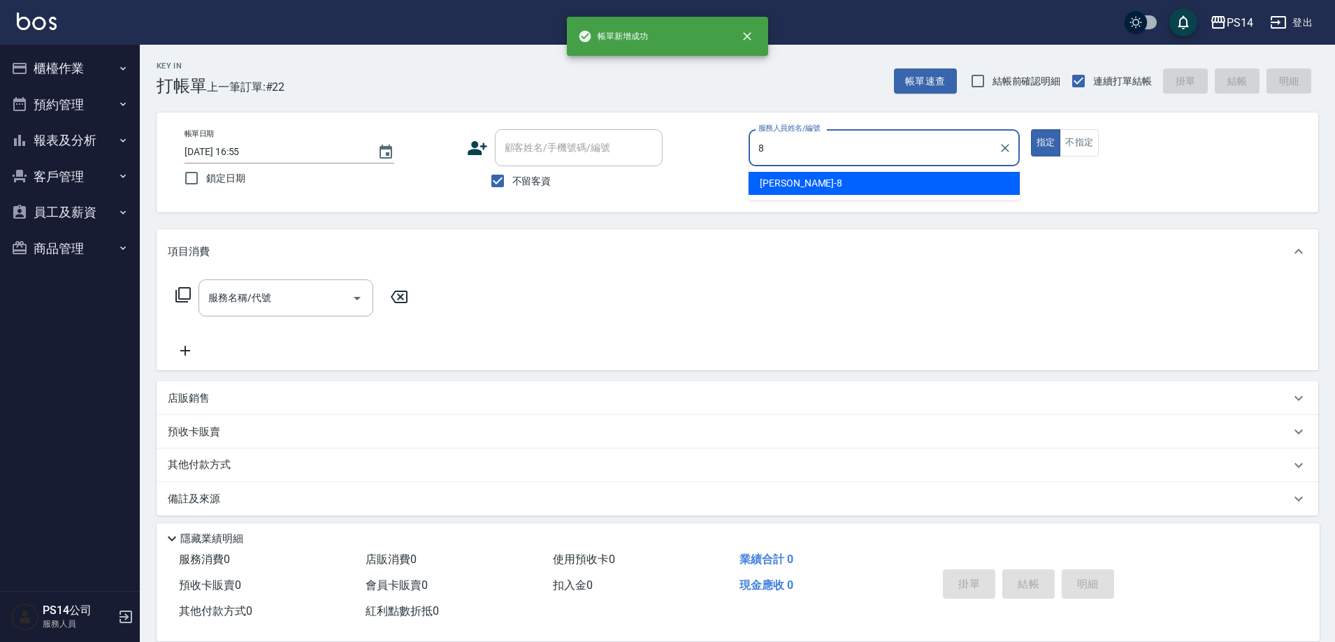
type input "徐于雯-8"
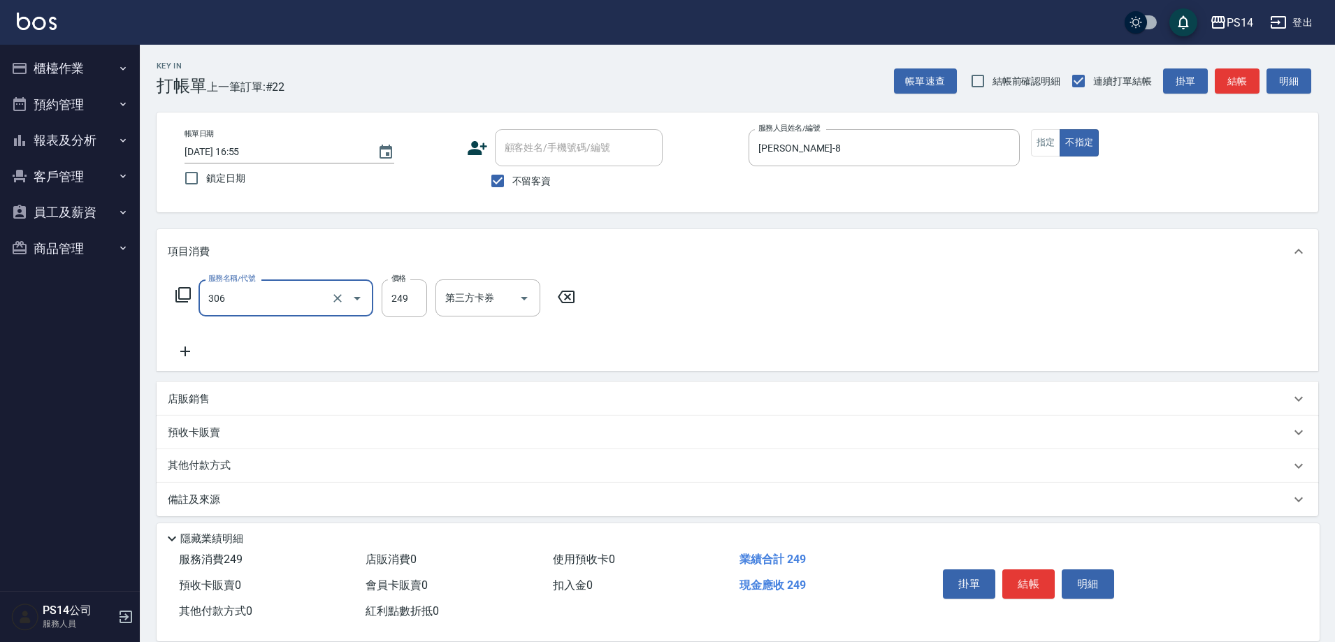
type input "剪髮(306)"
type input "陳羿淇-17"
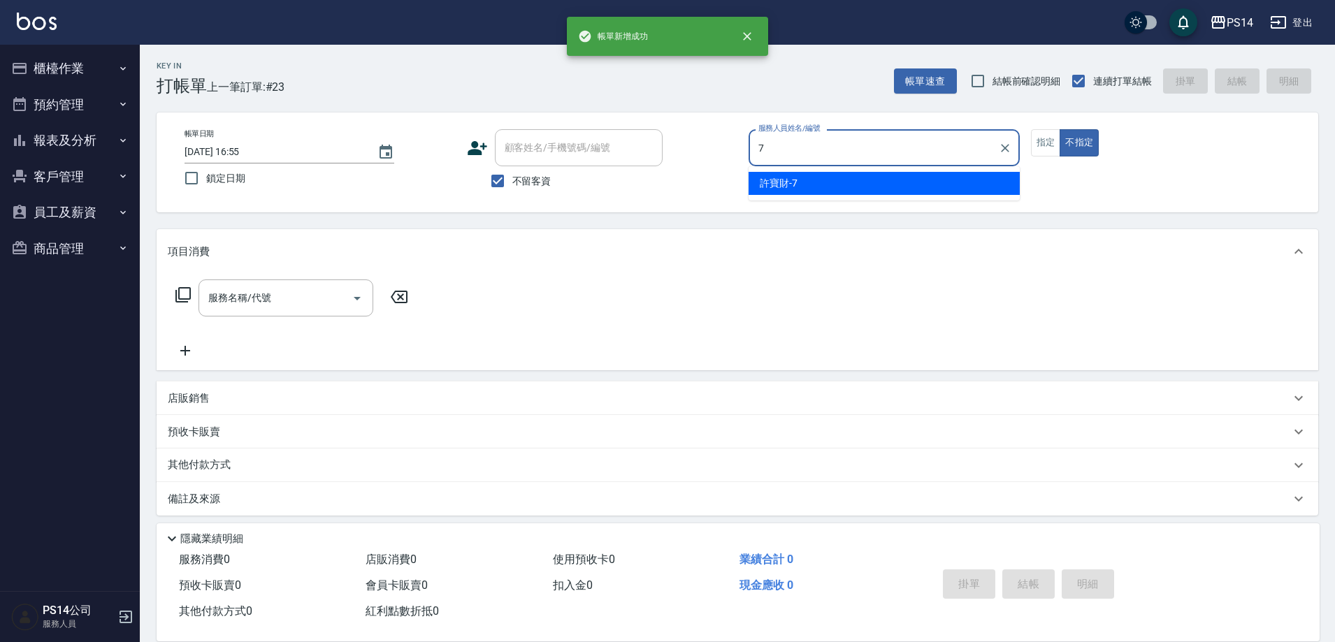
type input "許寶財-7"
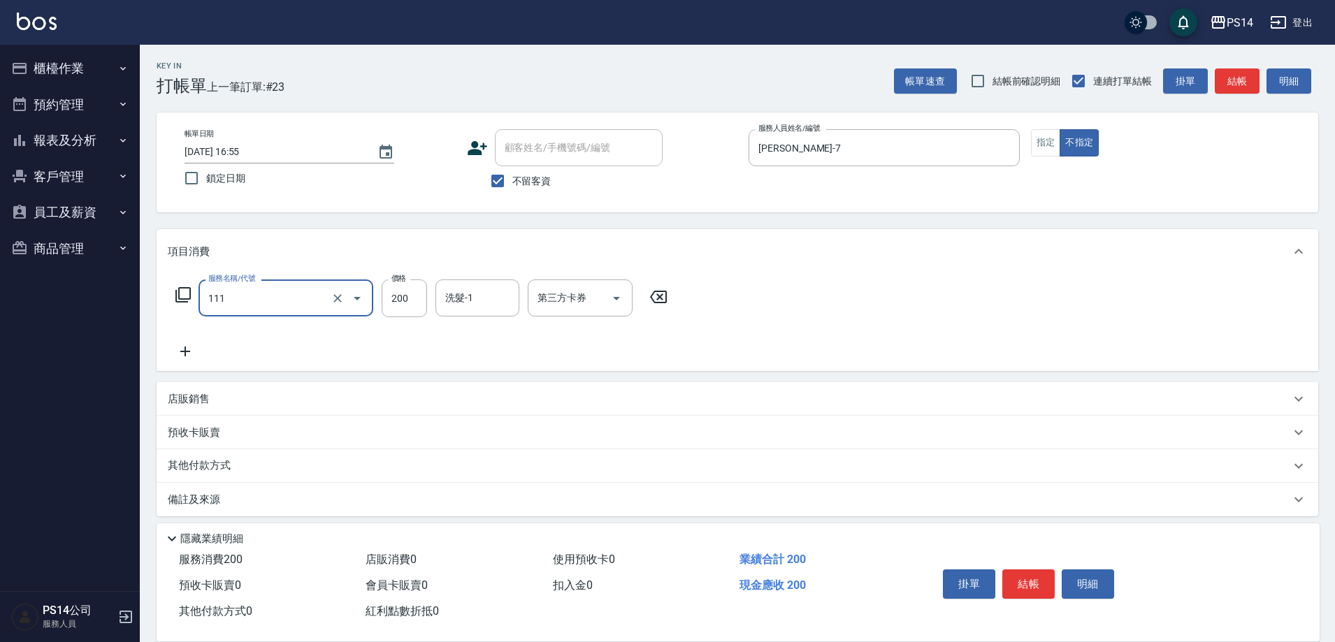
type input "200(111)"
type input "李祥君 -37"
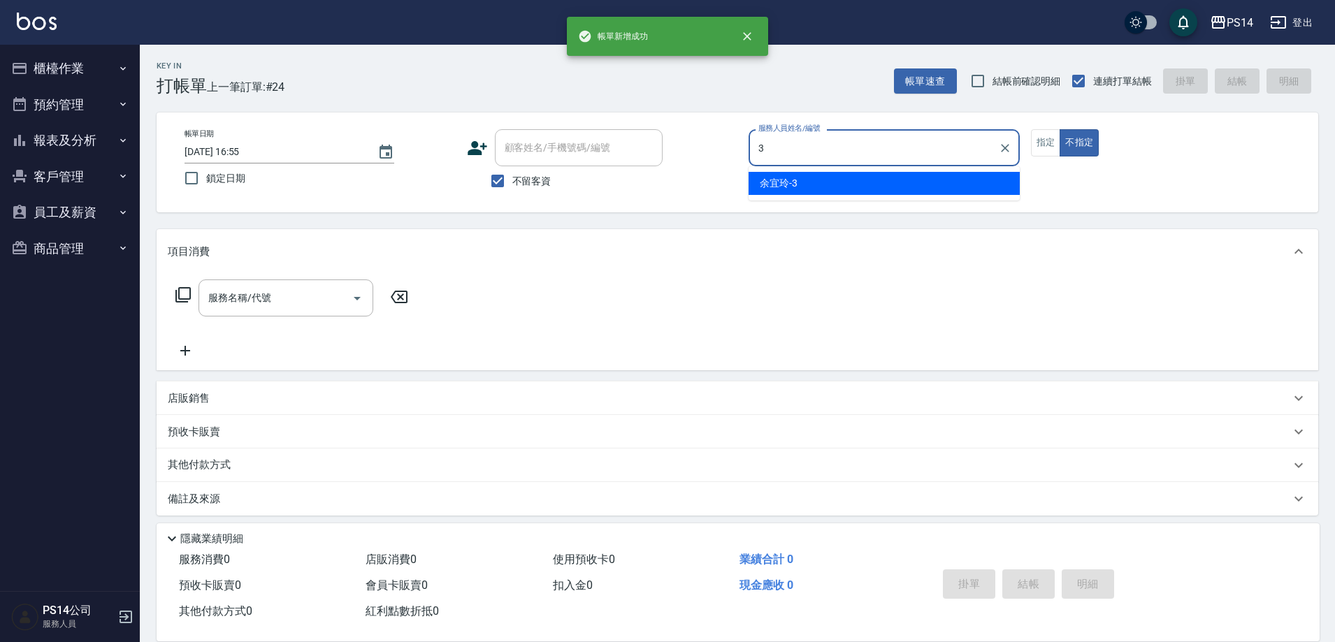
type input "余宜玲-3"
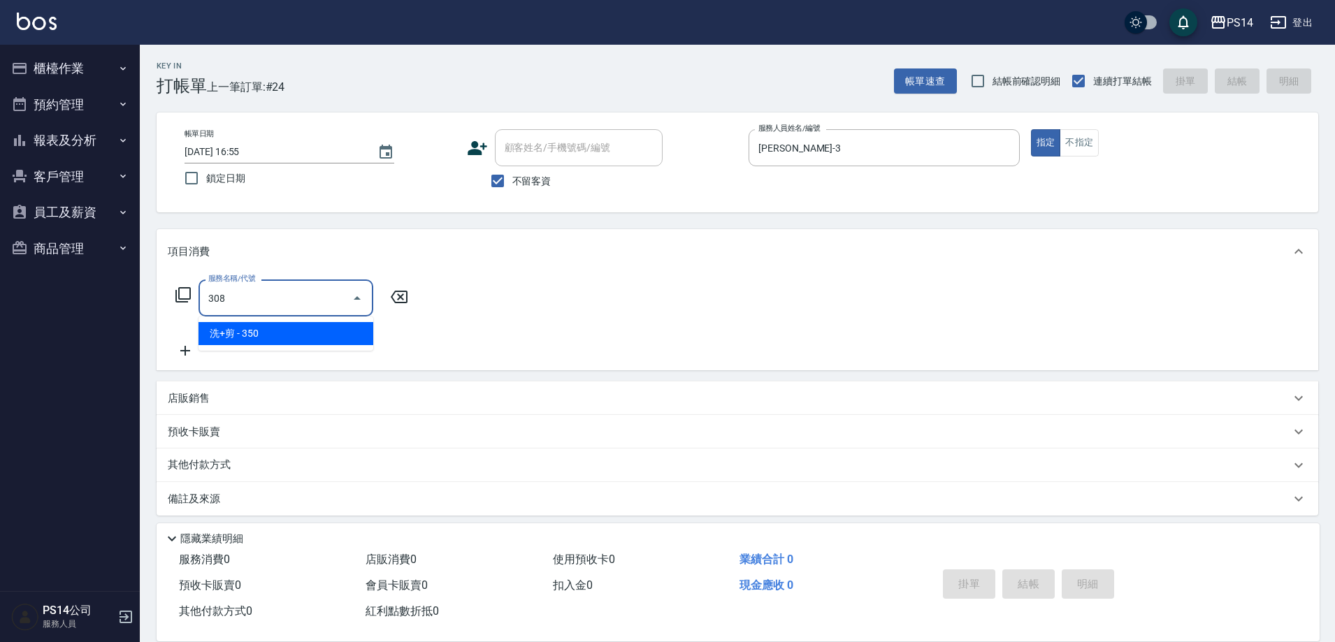
type input "洗+剪(308)"
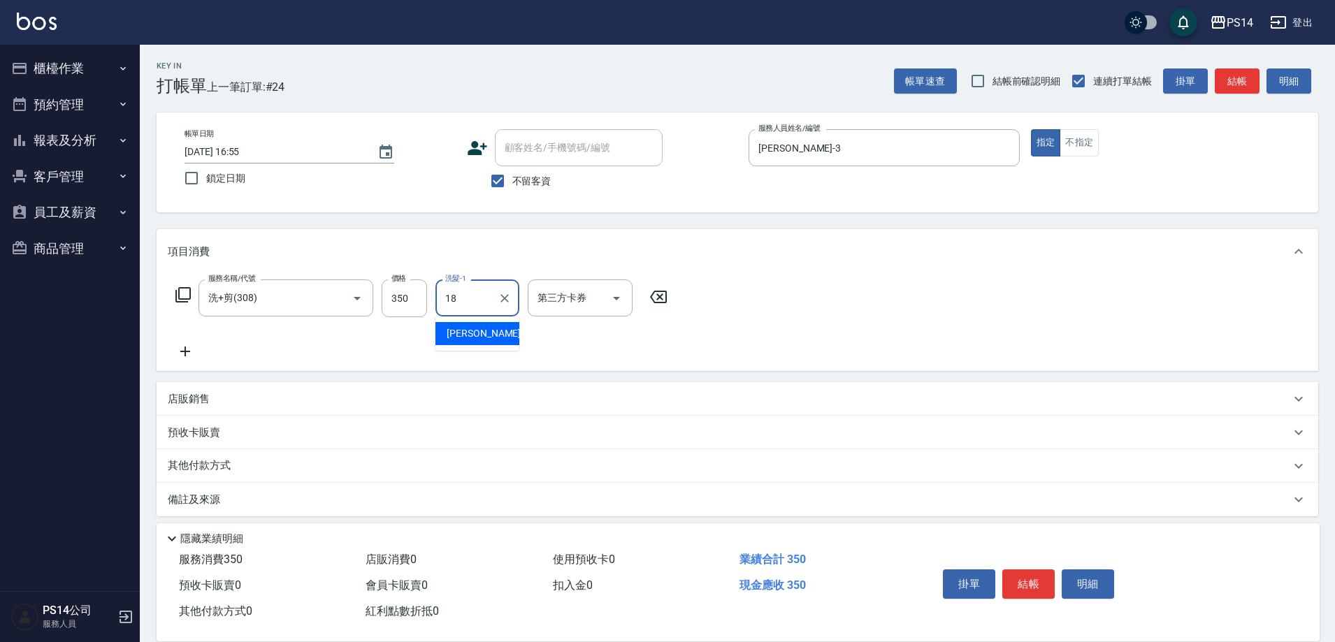
type input "陳昱蓁-18"
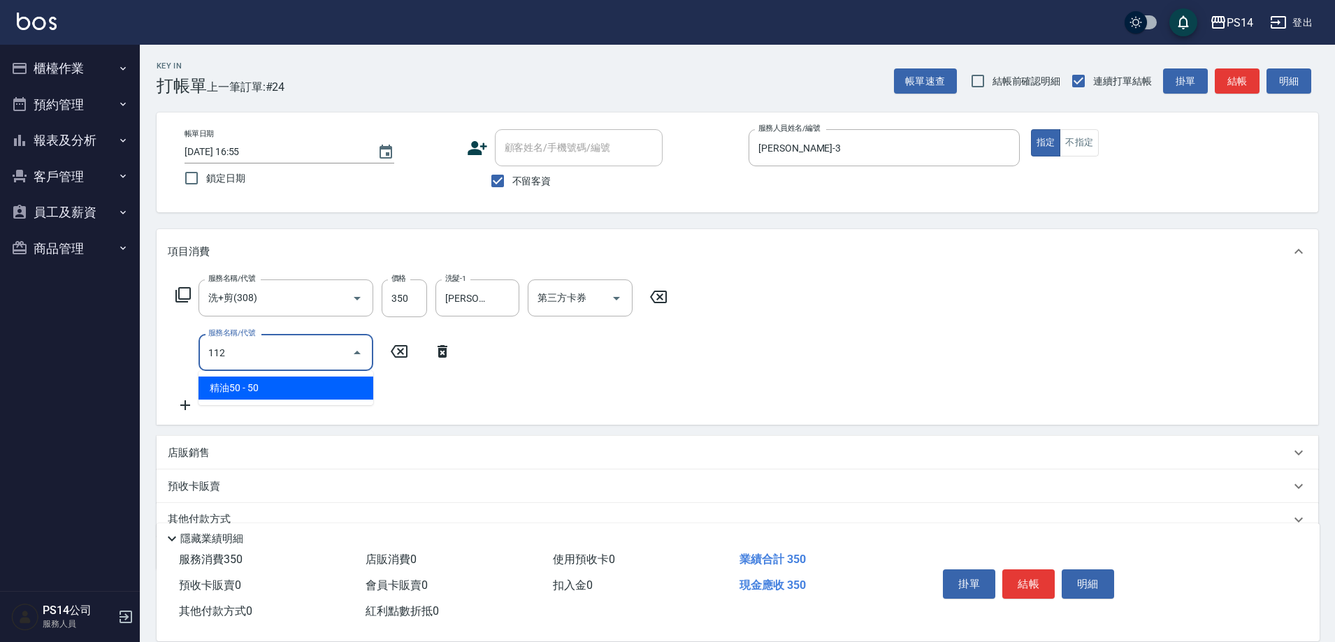
type input "精油50(112)"
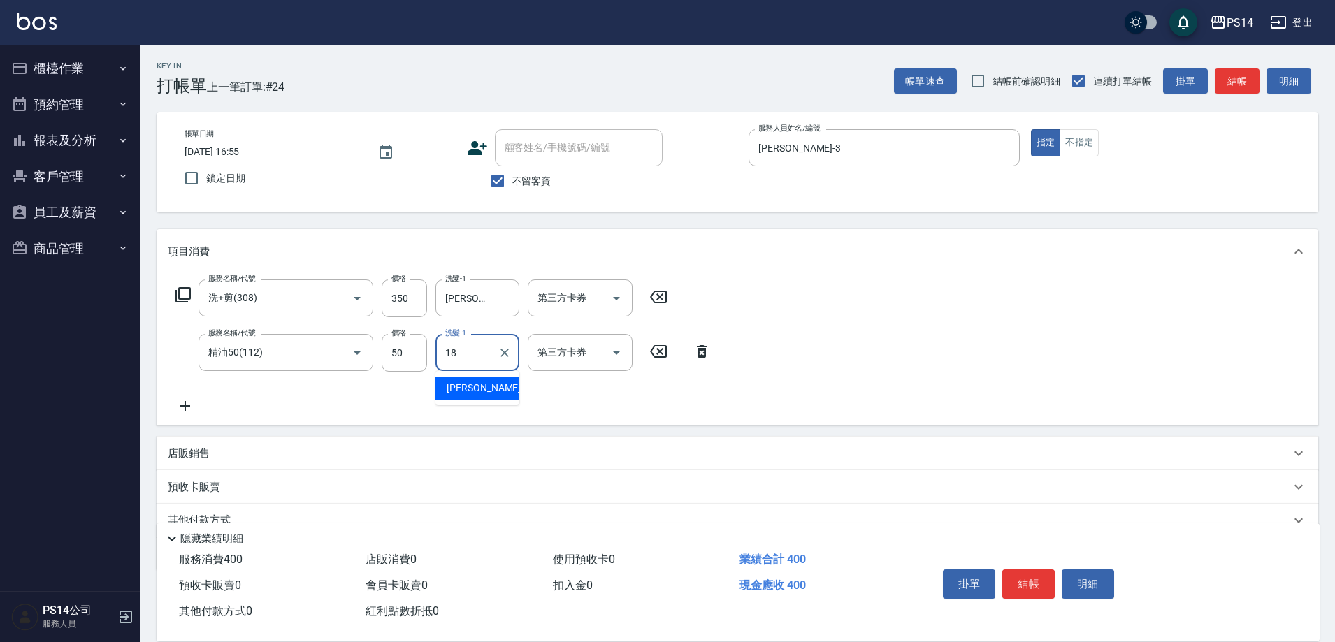
type input "陳昱蓁-18"
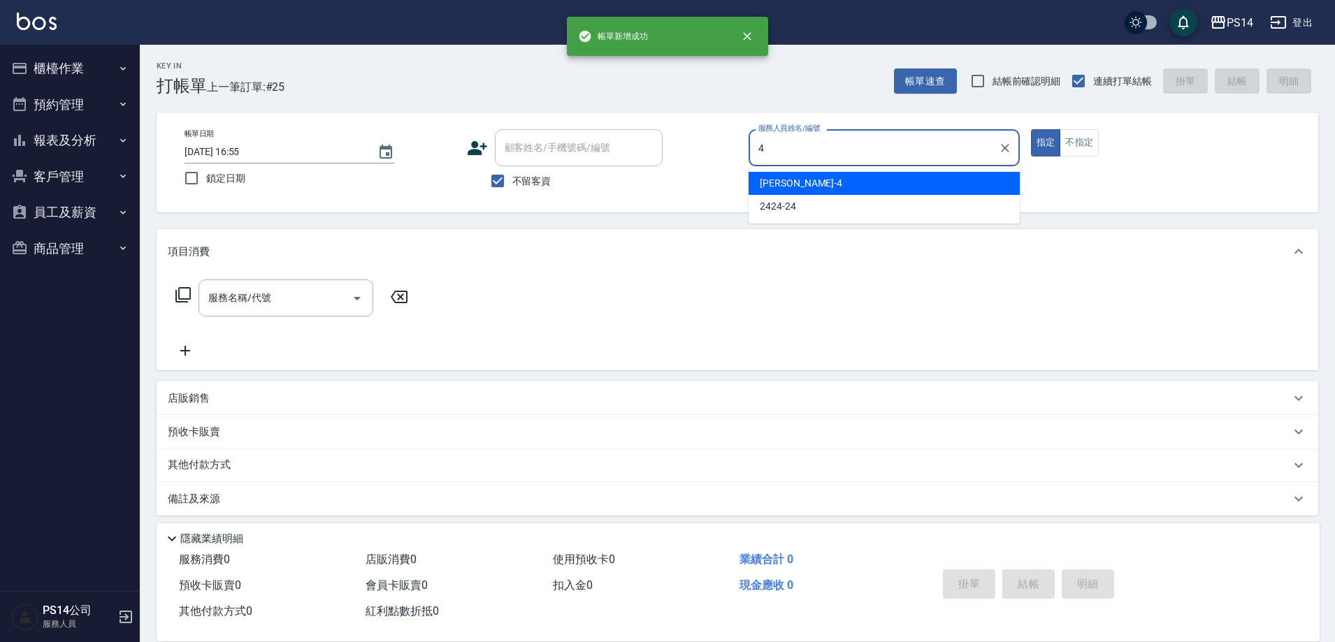
type input "蔡宜蓁-4"
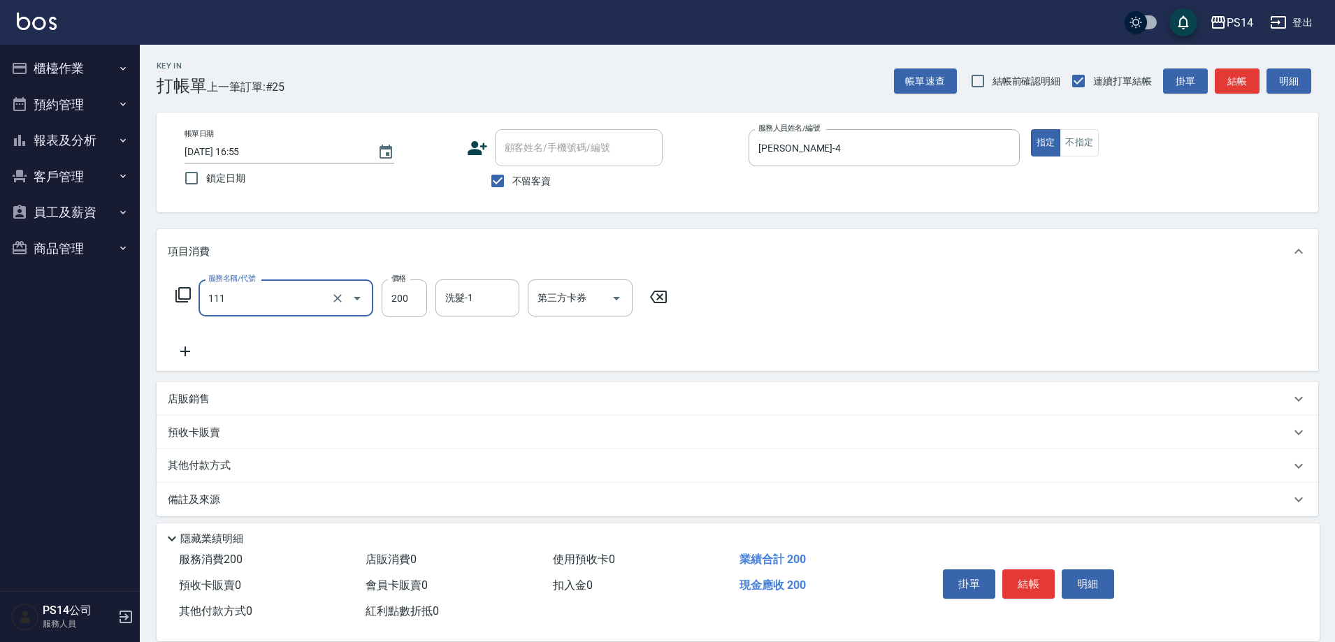
type input "200(111)"
type input "蔡宜蓁-4"
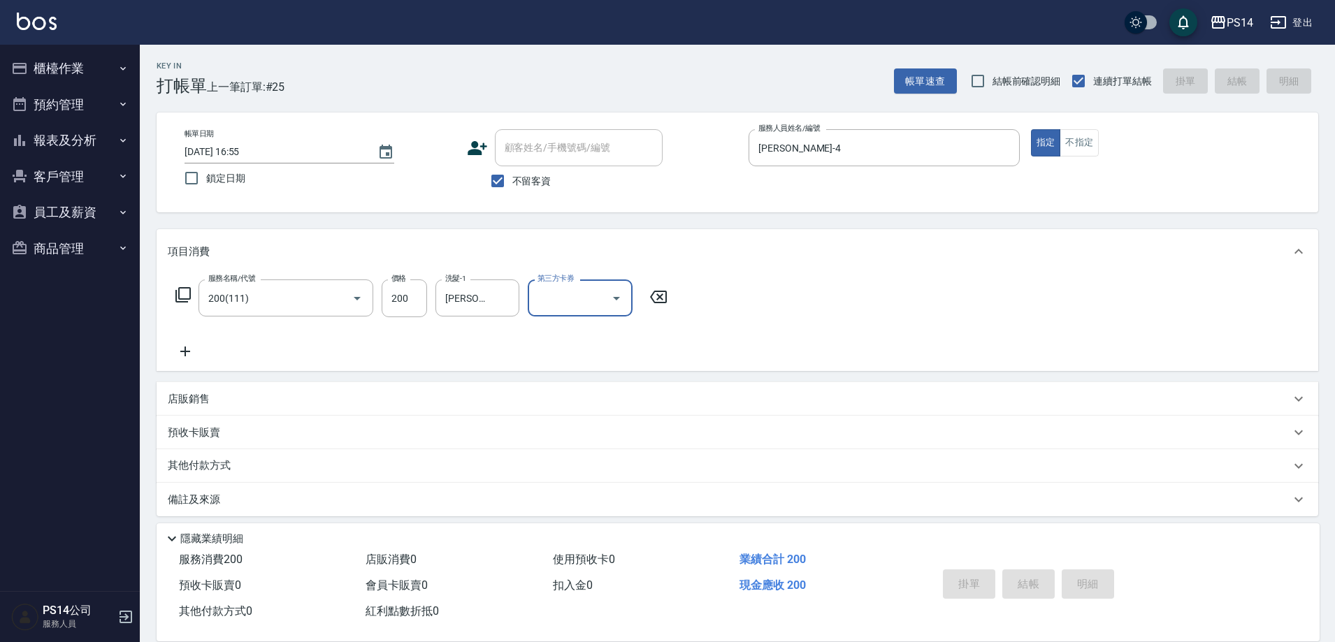
type input "2025/09/21 16:56"
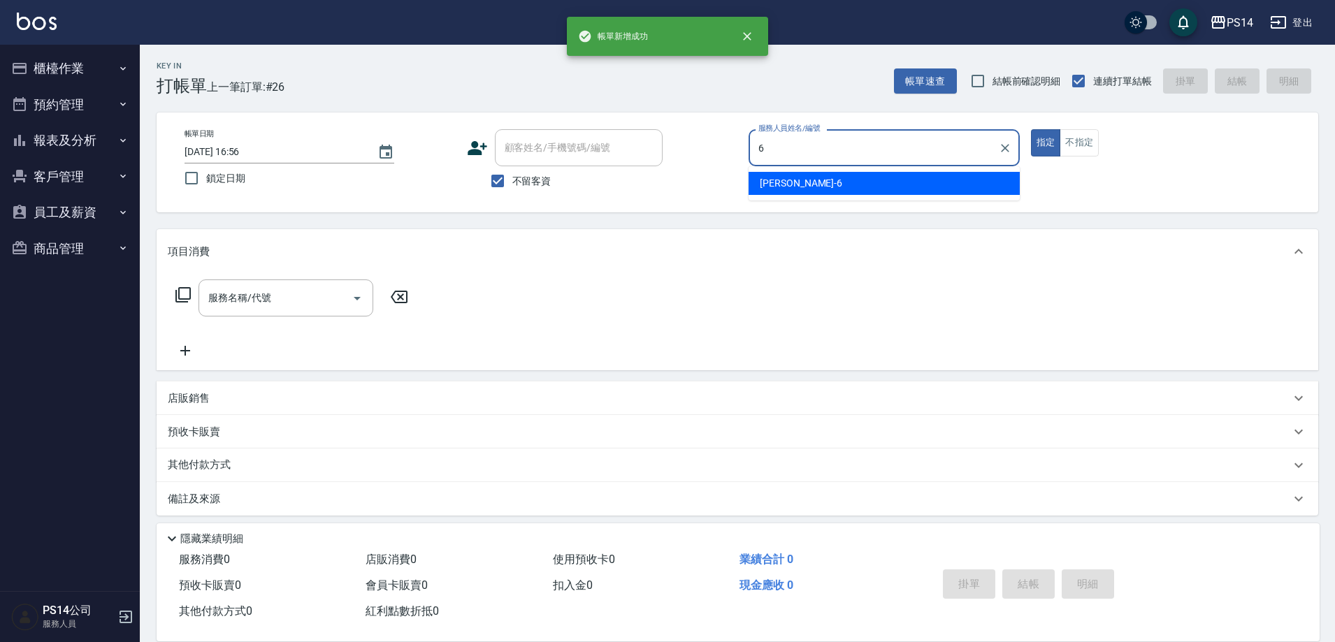
type input "陳宗志-6"
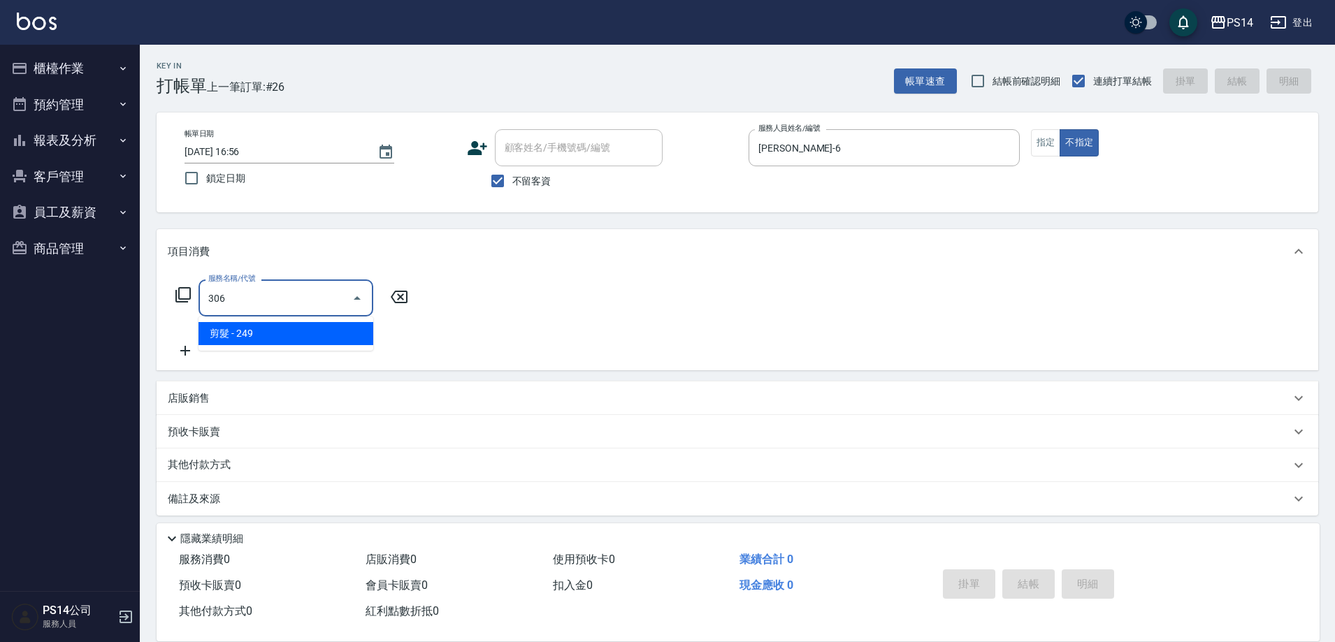
type input "剪髮(306)"
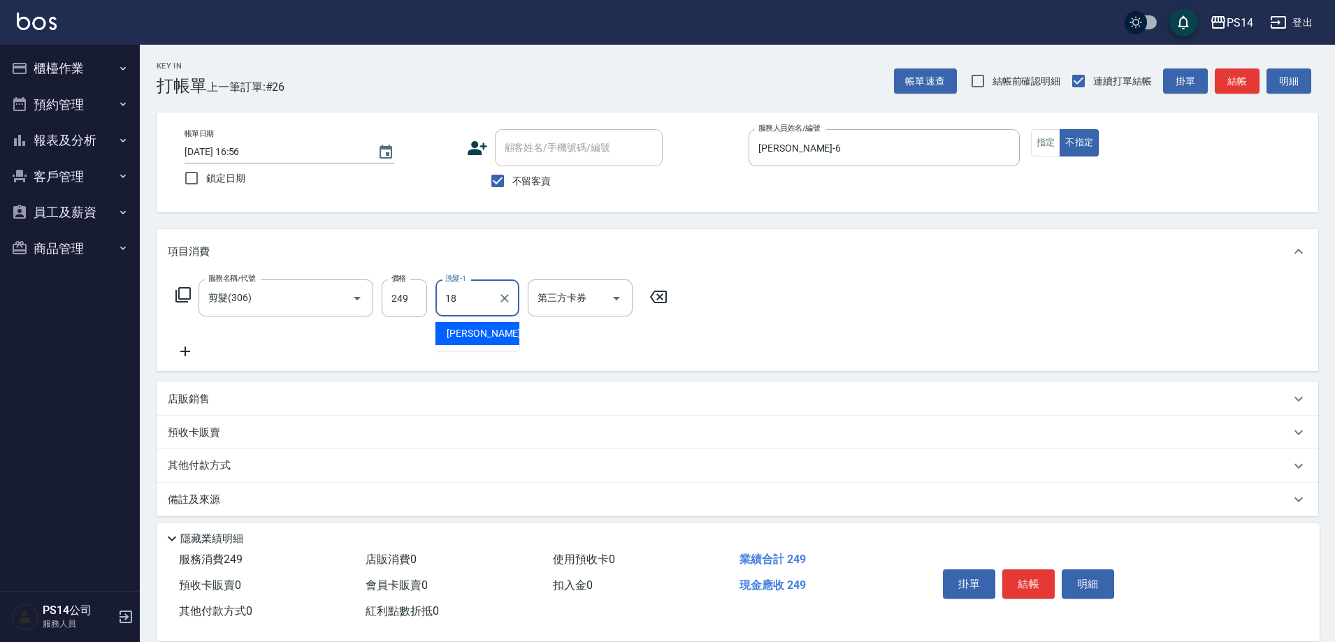
type input "陳昱蓁-18"
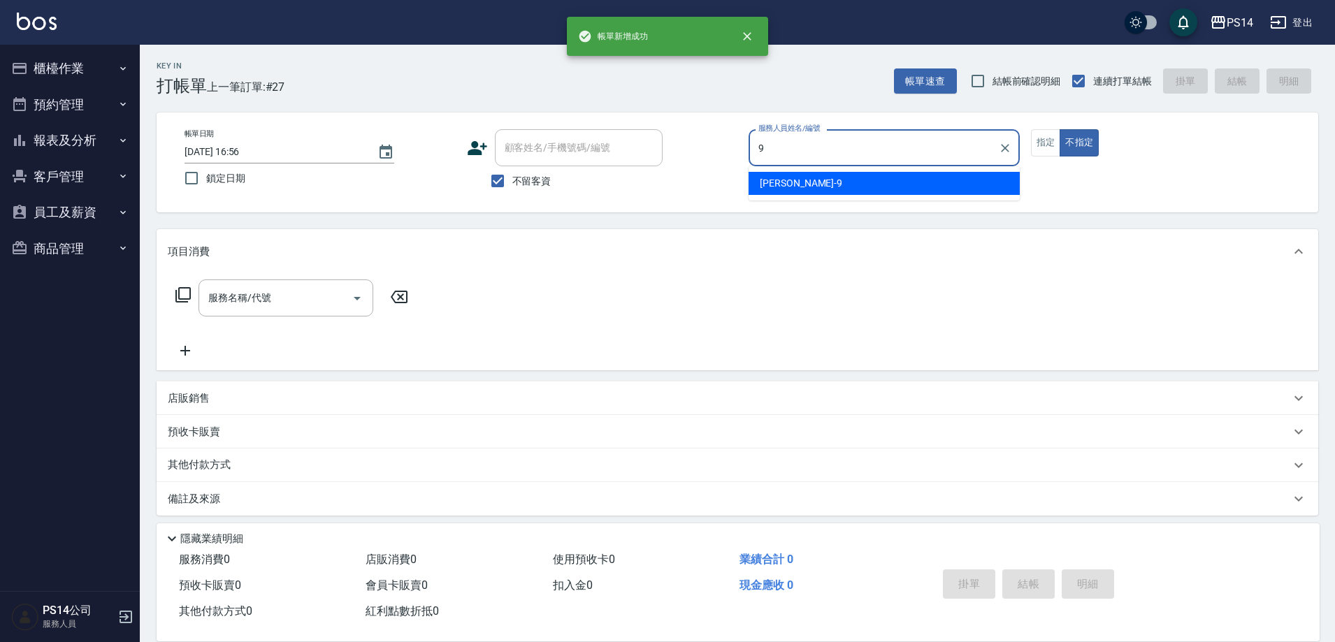
type input "楊宇霏-9"
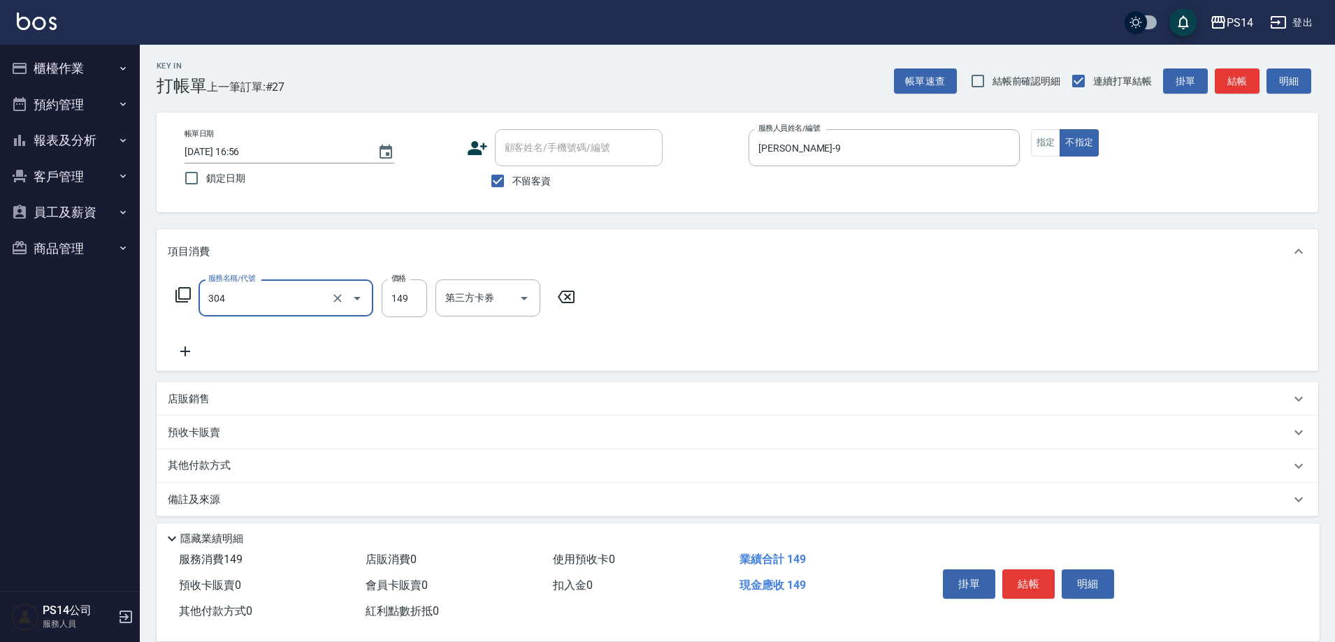
type input "剪髮(304)"
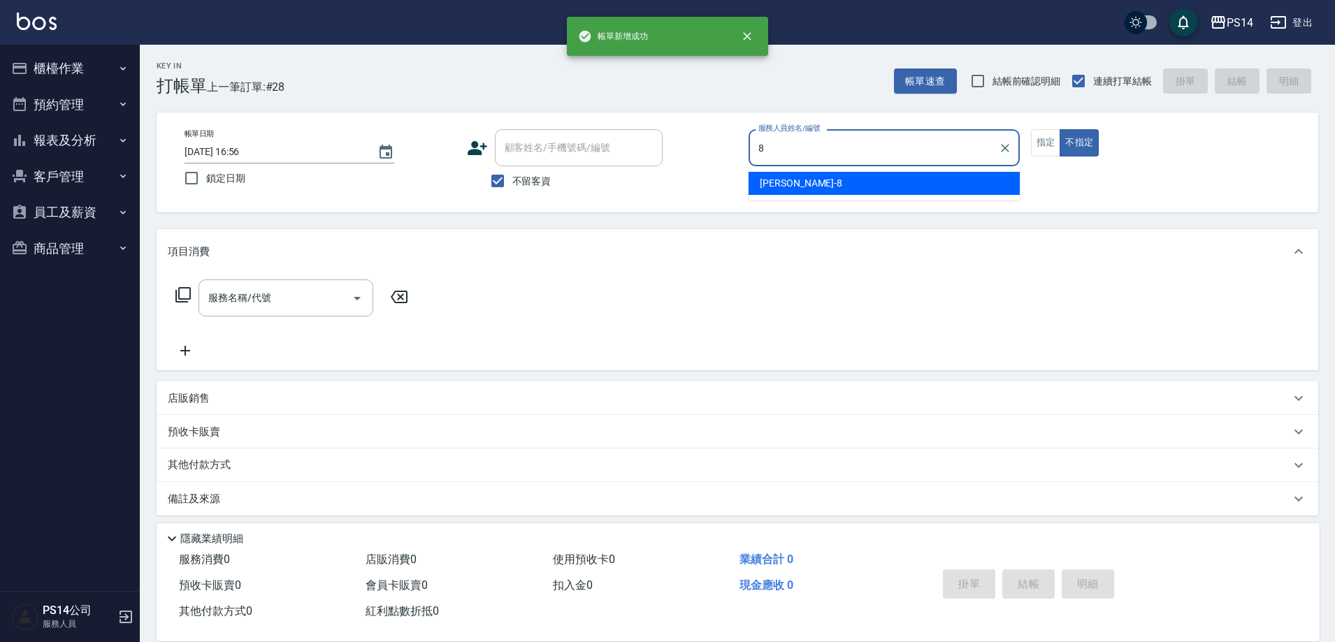
type input "徐于雯-8"
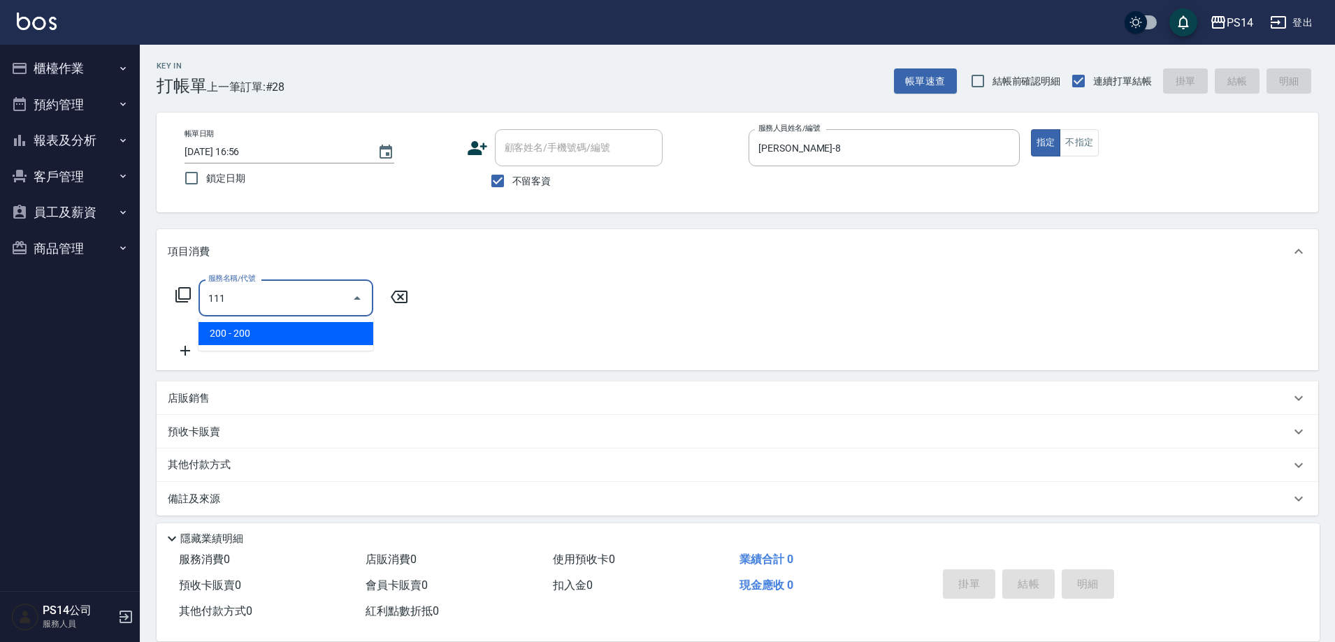
type input "200(111)"
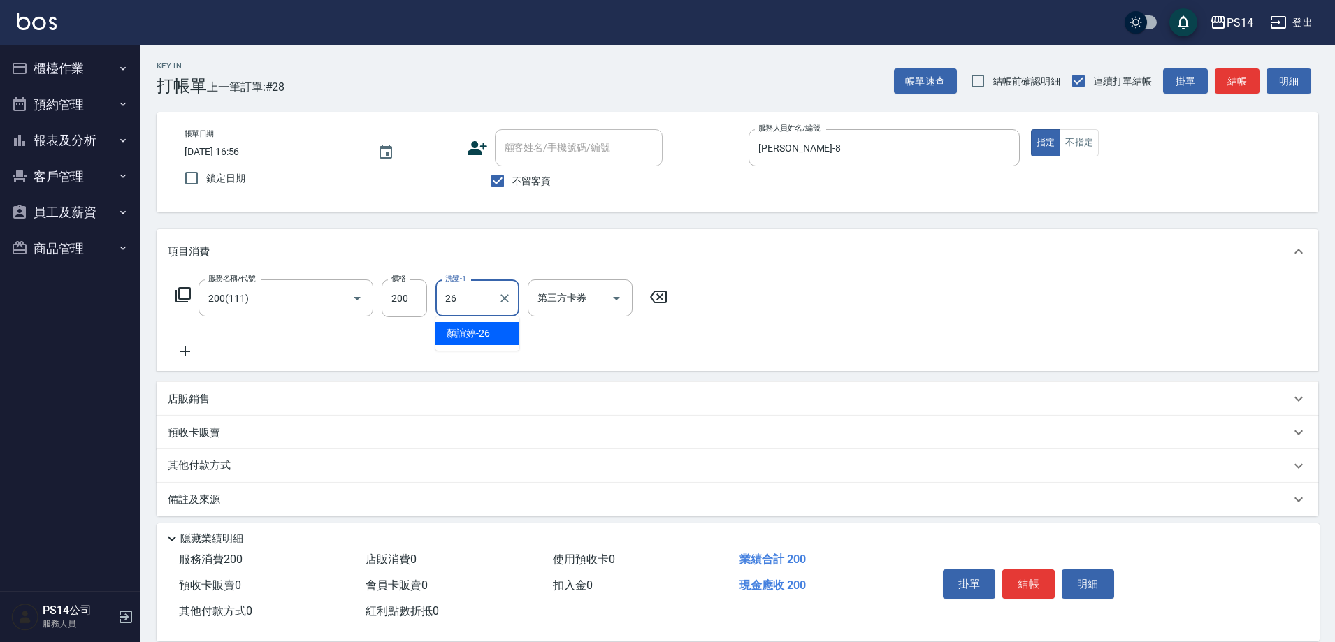
type input "顏誼婷-26"
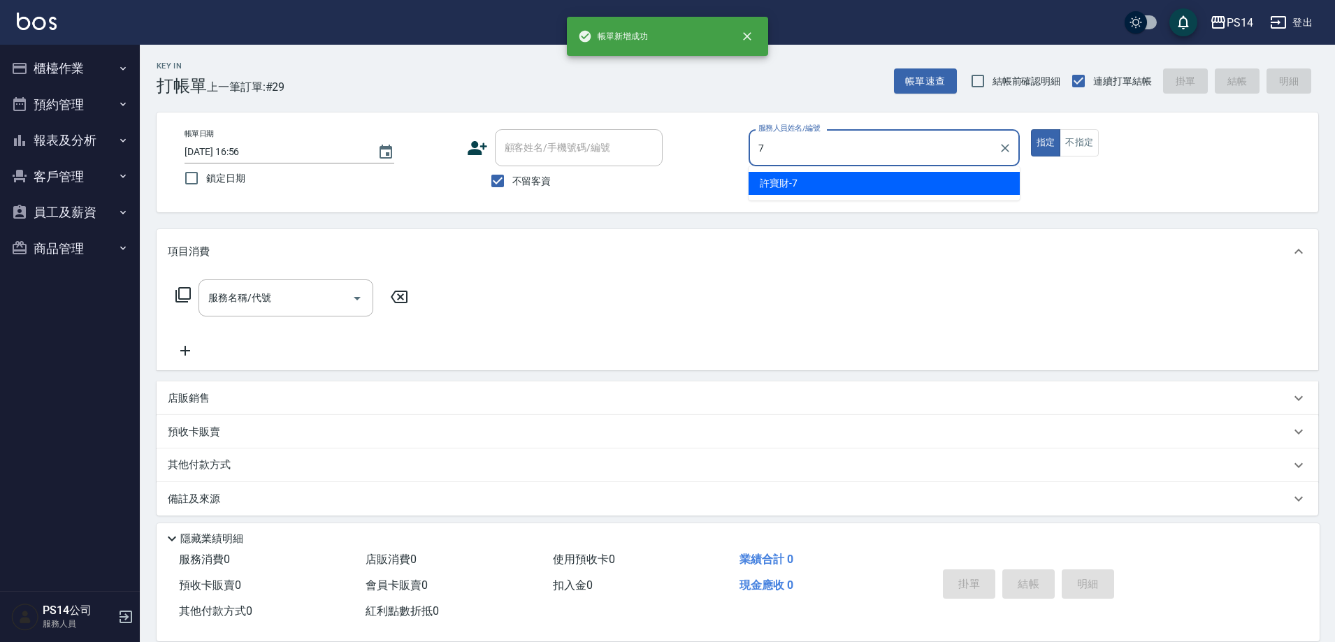
type input "許寶財-7"
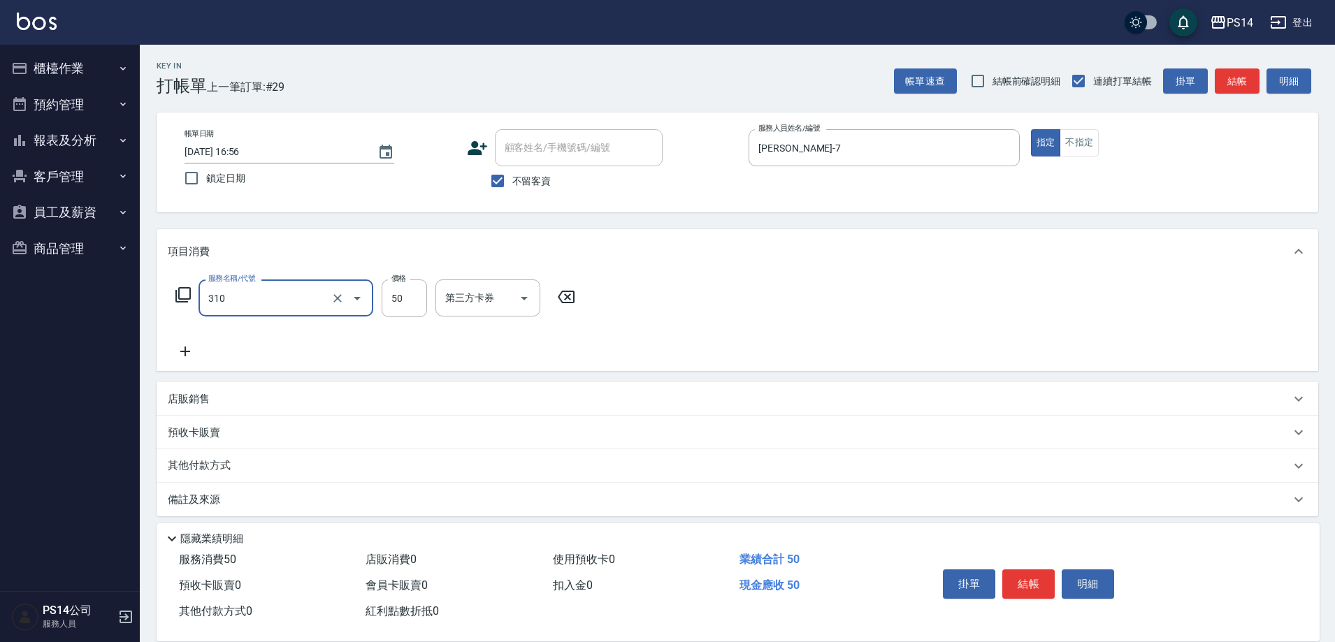
type input "剪瀏海(310)"
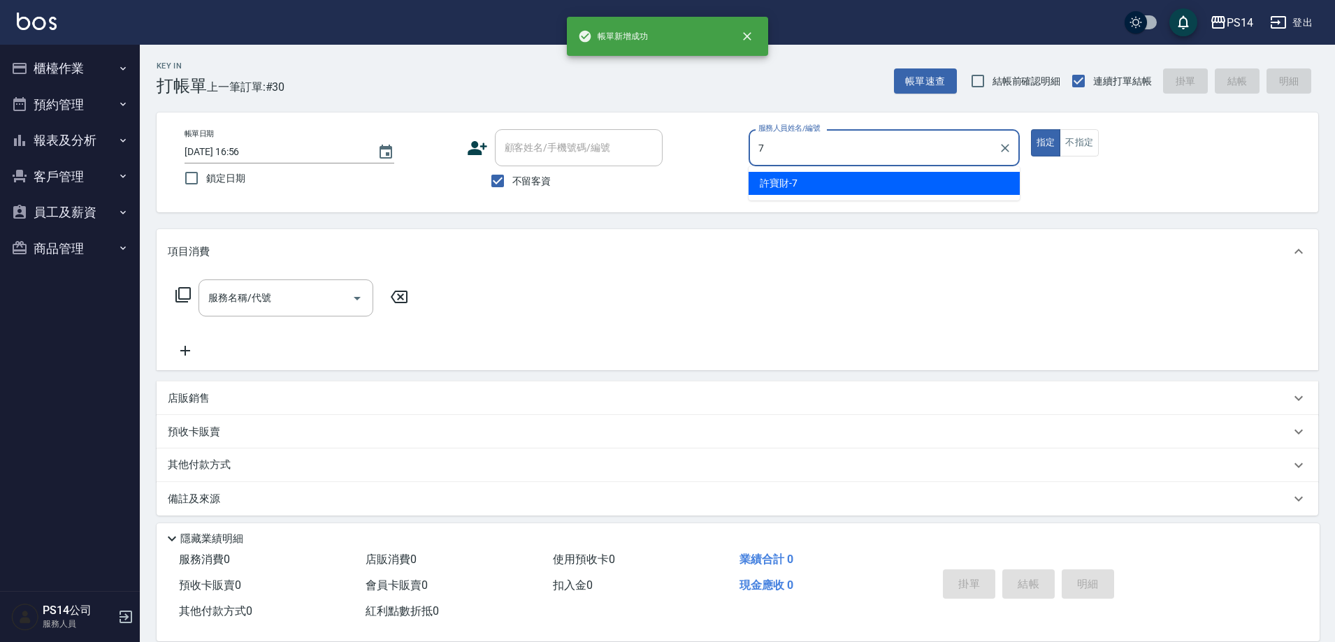
type input "許寶財-7"
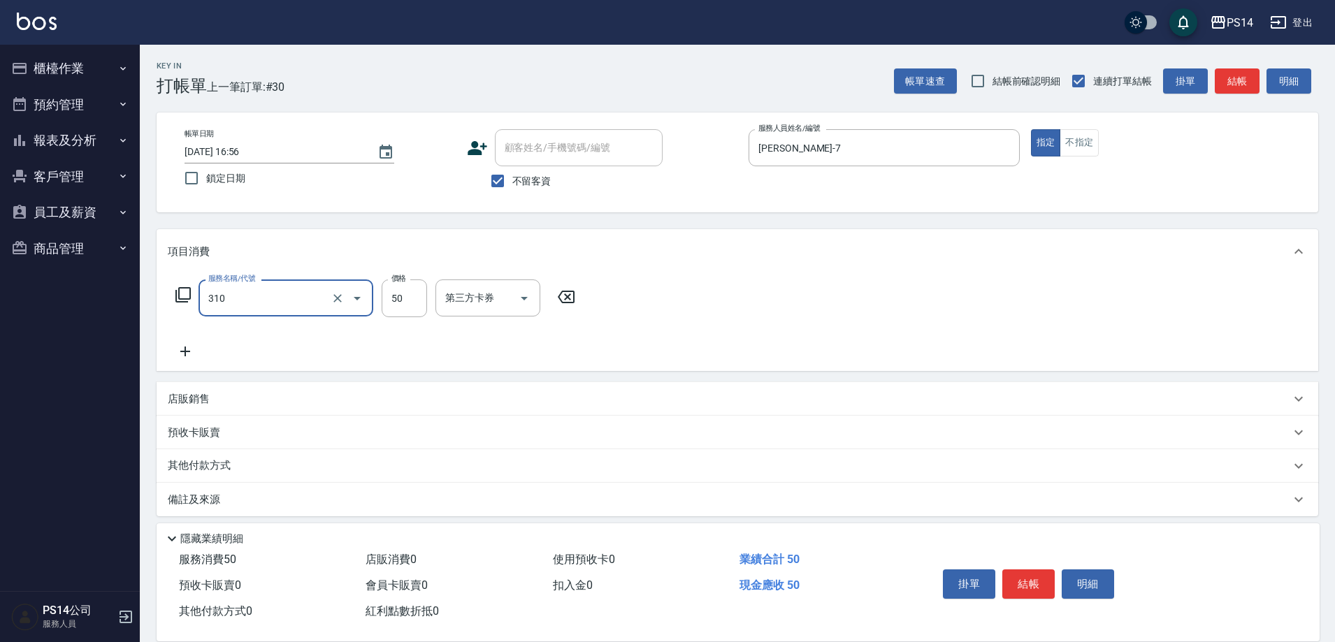
type input "剪瀏海(310)"
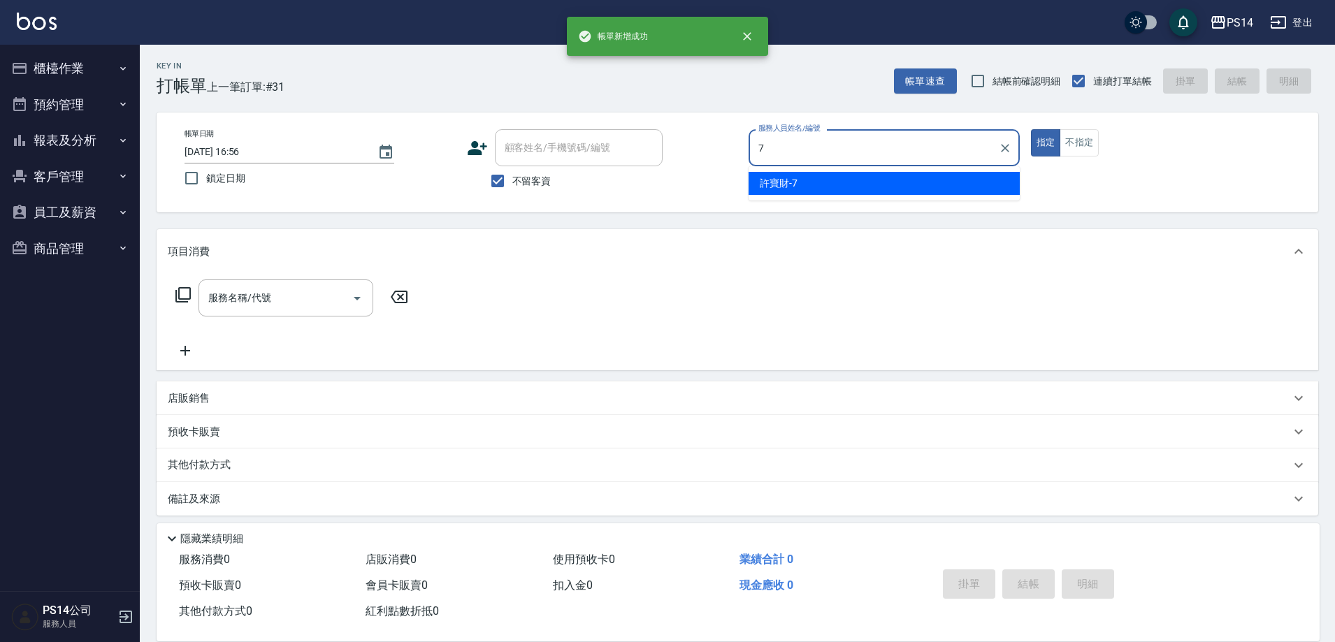
type input "許寶財-7"
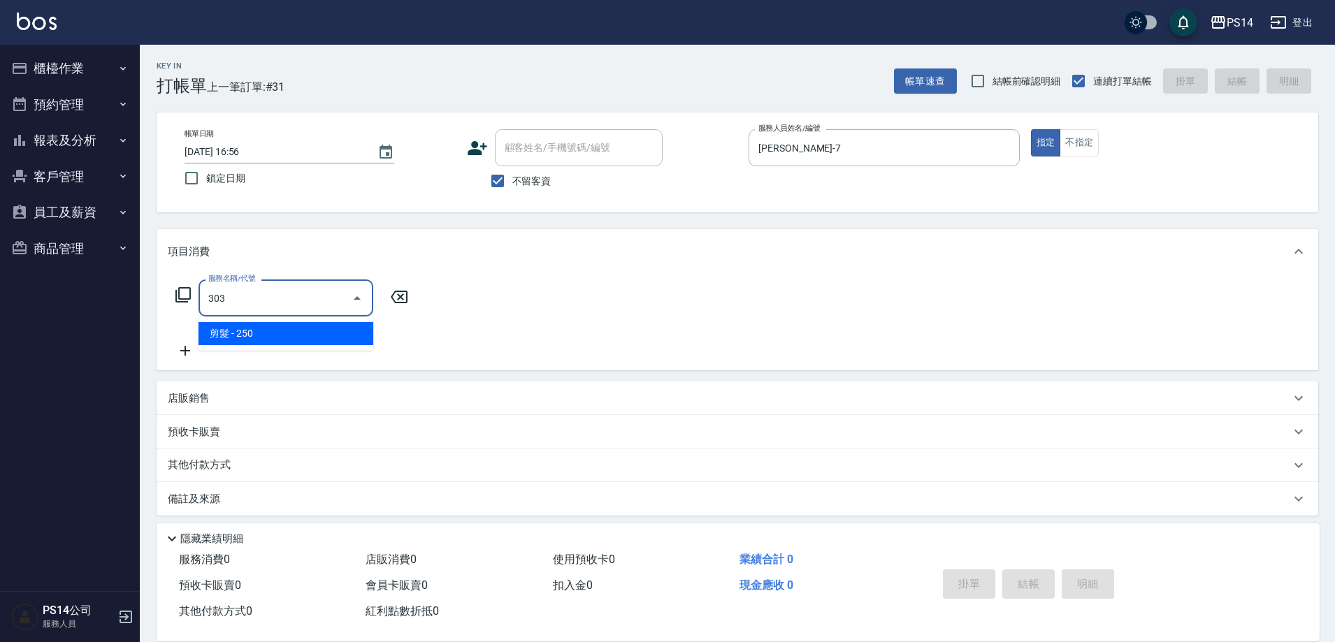
type input "剪髮(303)"
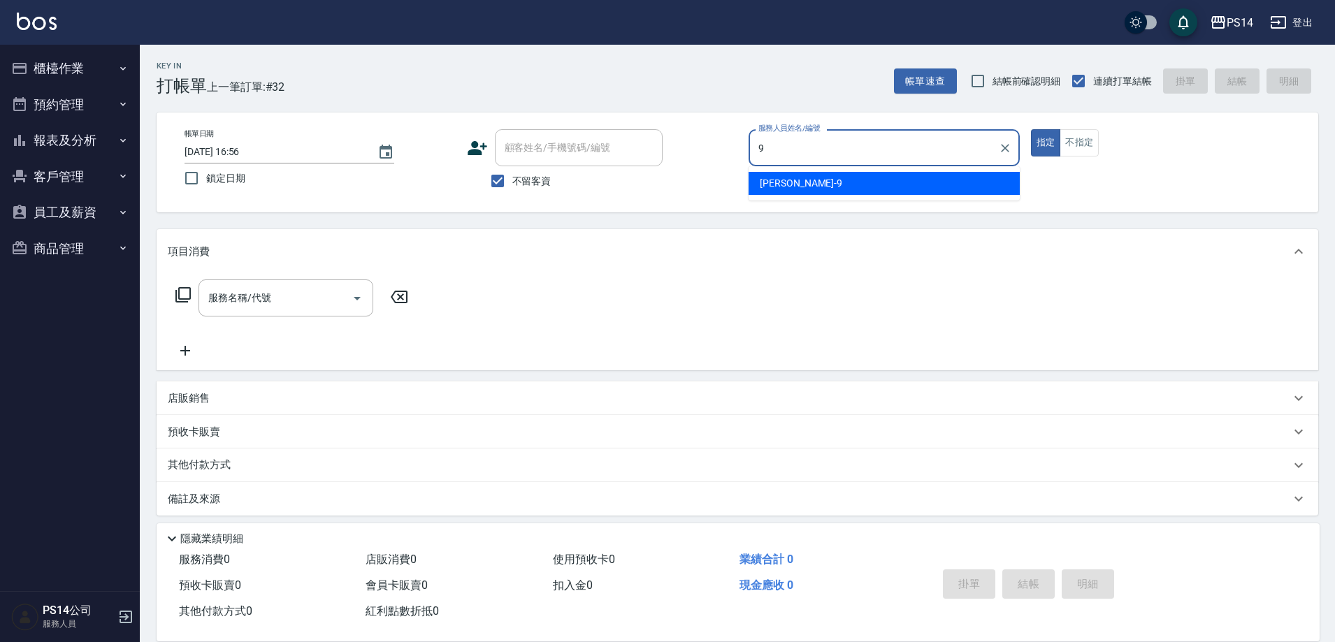
type input "楊宇霏-9"
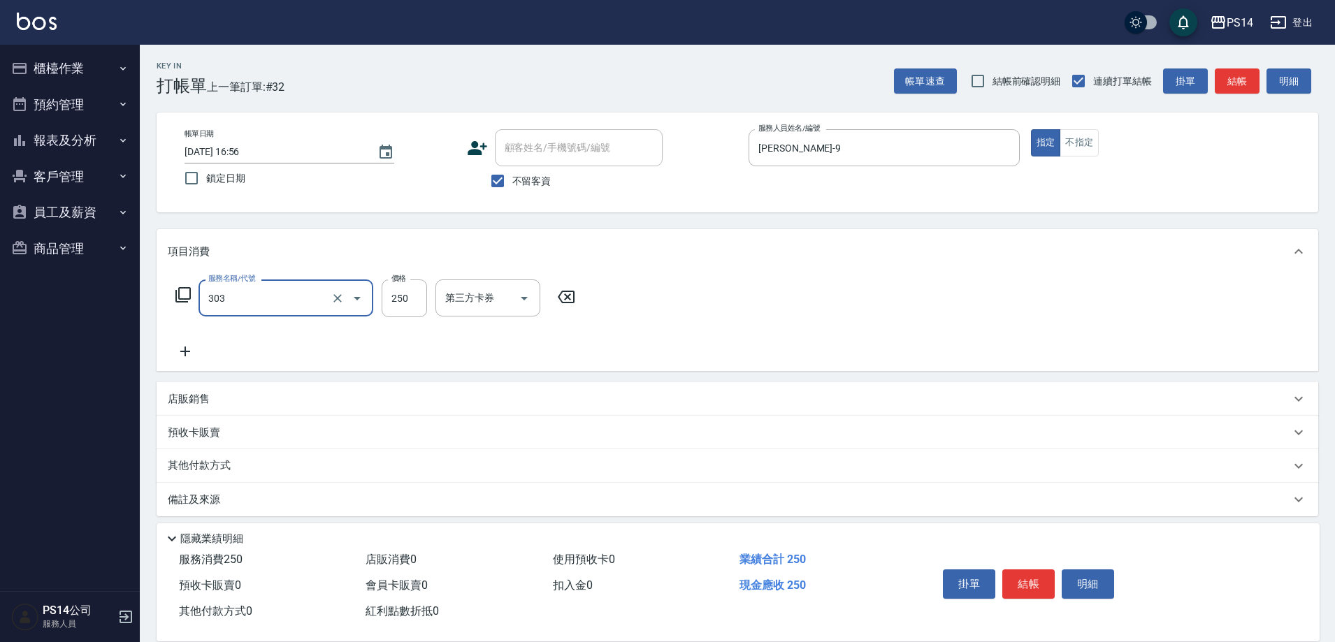
type input "剪髮(303)"
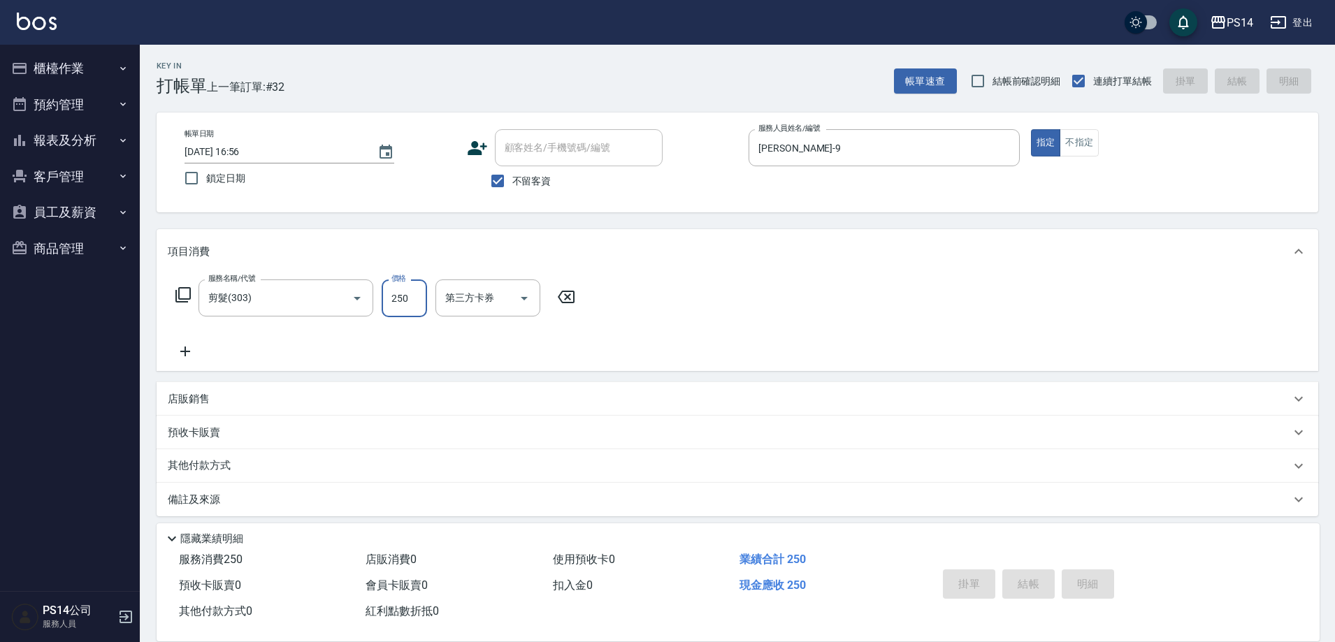
type input "2025/09/21 16:57"
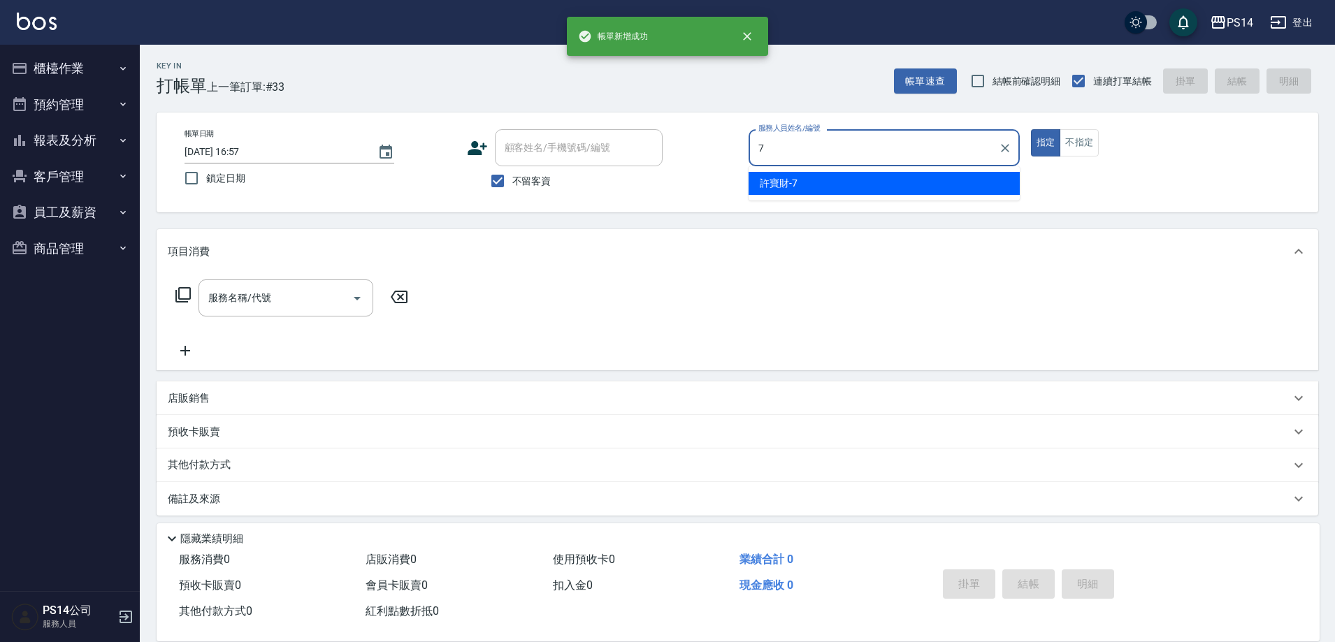
type input "許寶財-7"
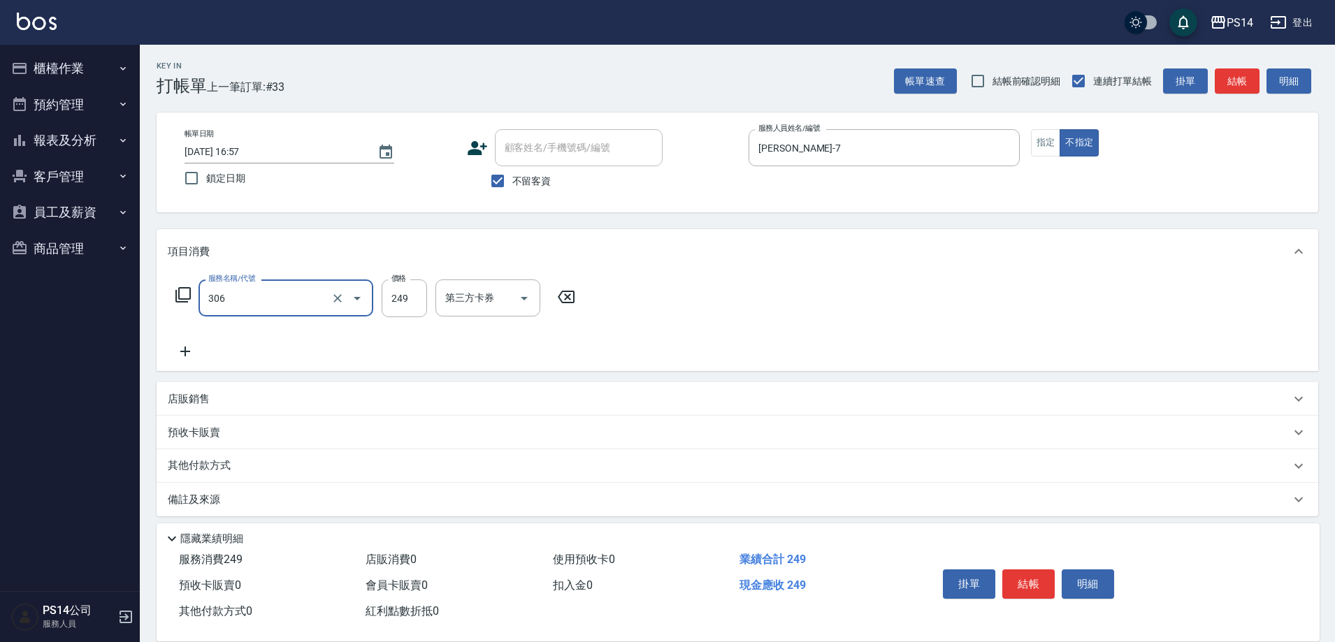
type input "剪髮(306)"
type input "陳羿淇-17"
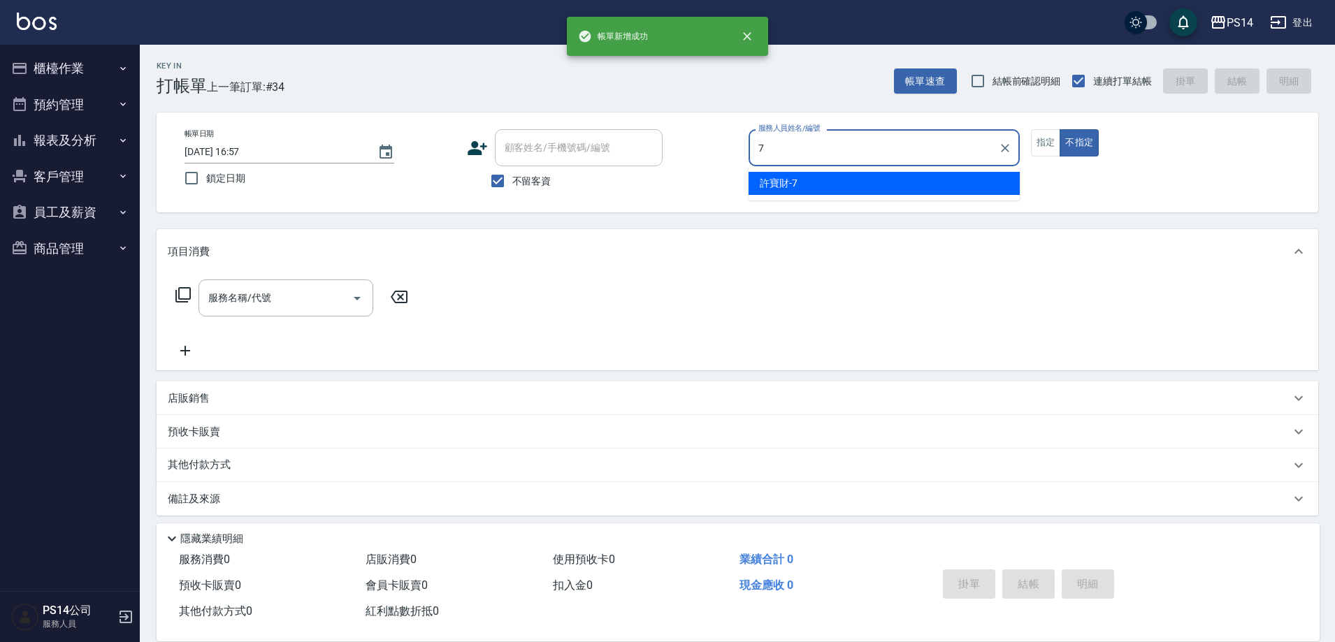
type input "許寶財-7"
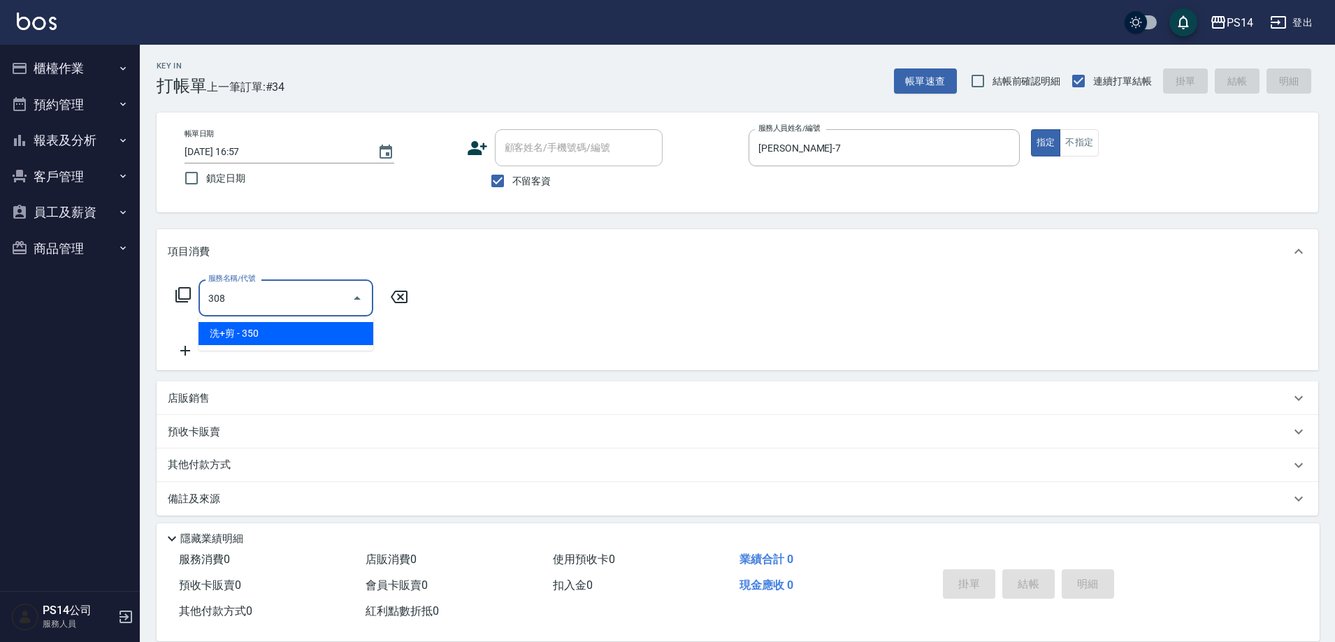
type input "洗+剪(308)"
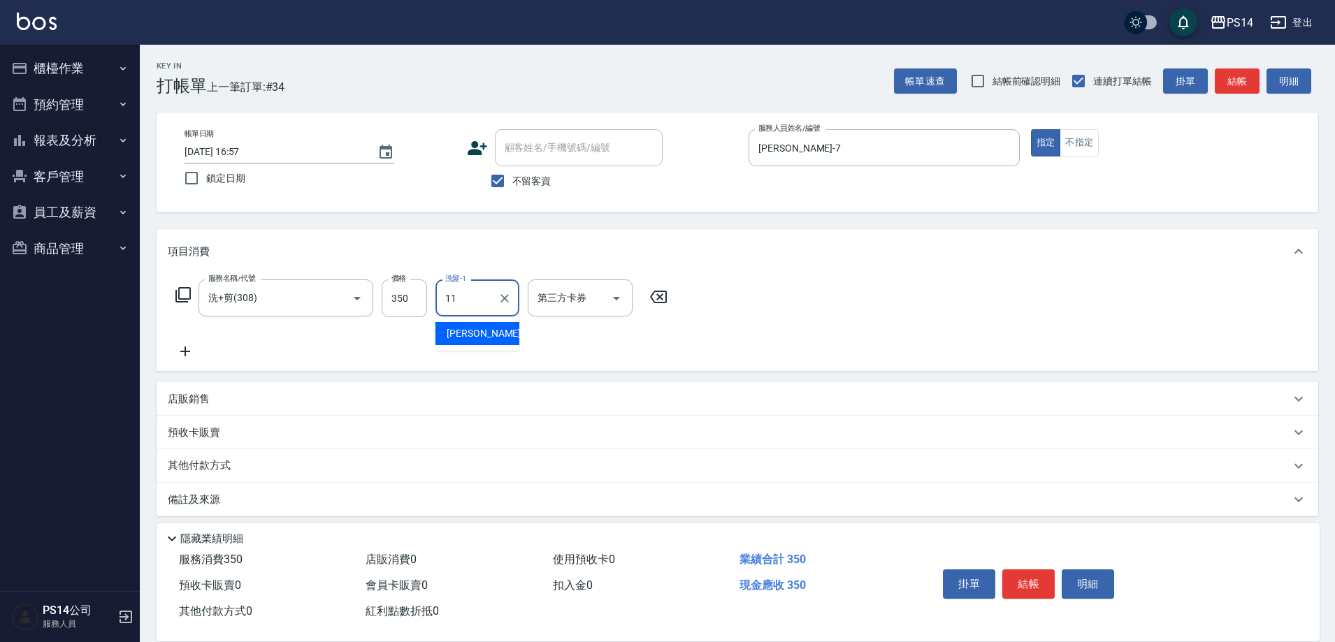
type input "林川富-11"
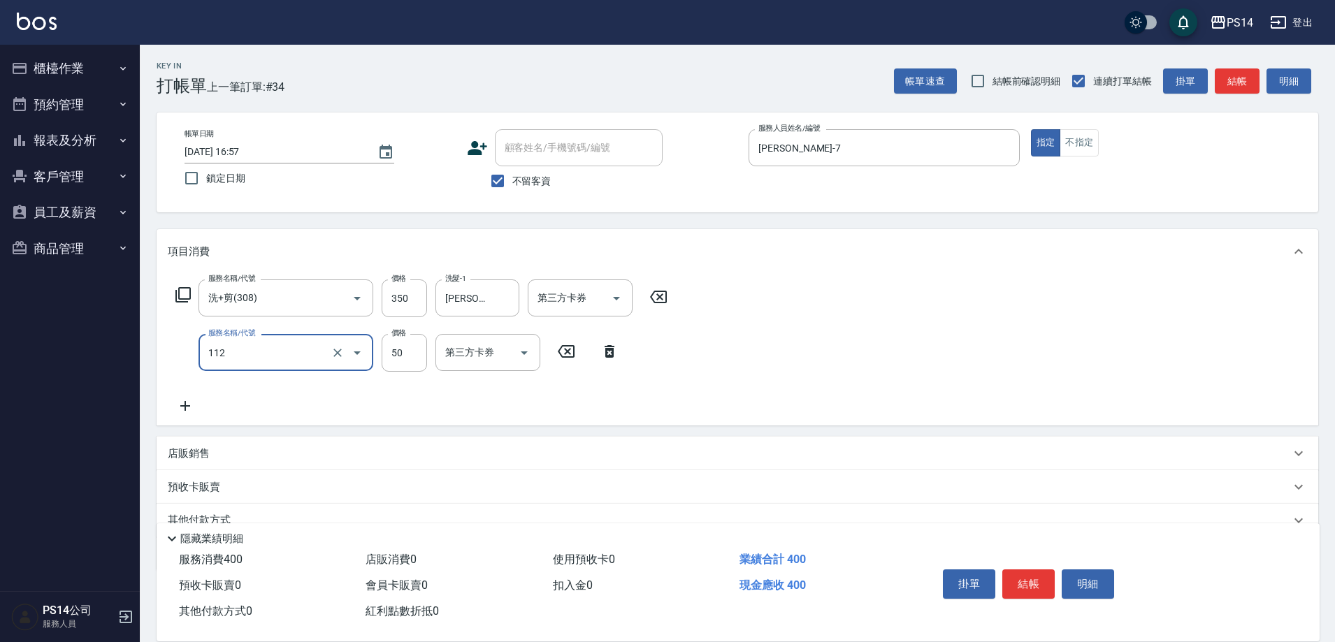
type input "精油50(112)"
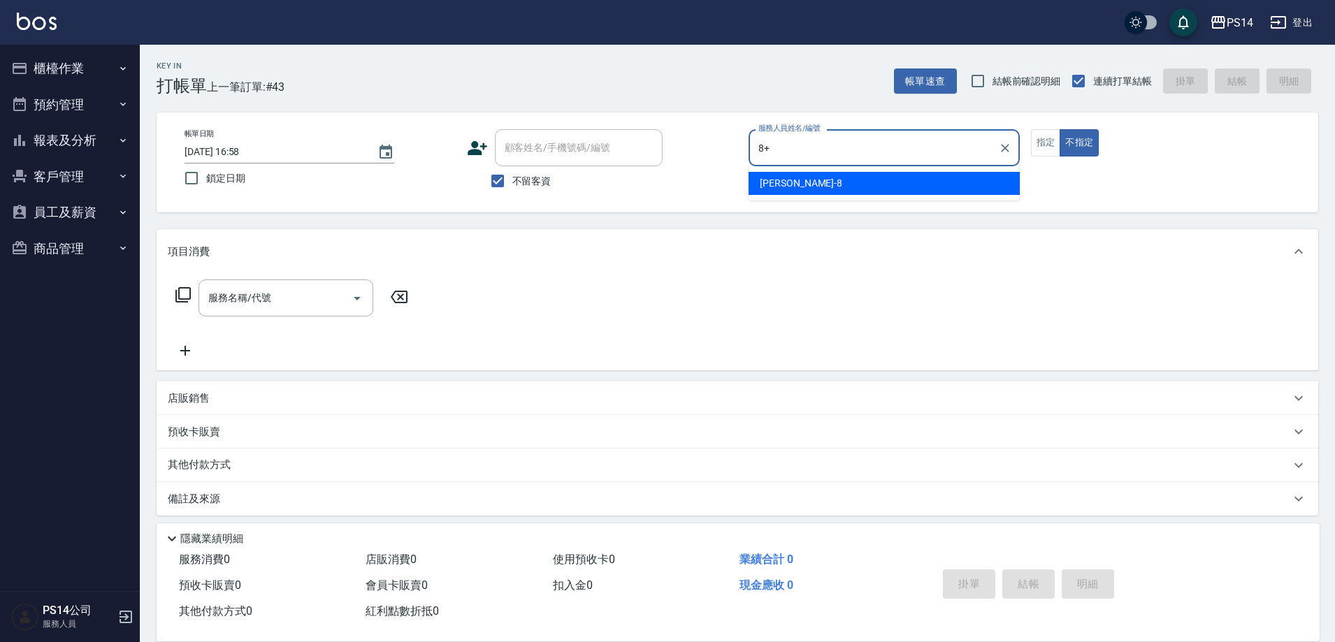
click at [1060, 129] on button "不指定" at bounding box center [1079, 142] width 39 height 27
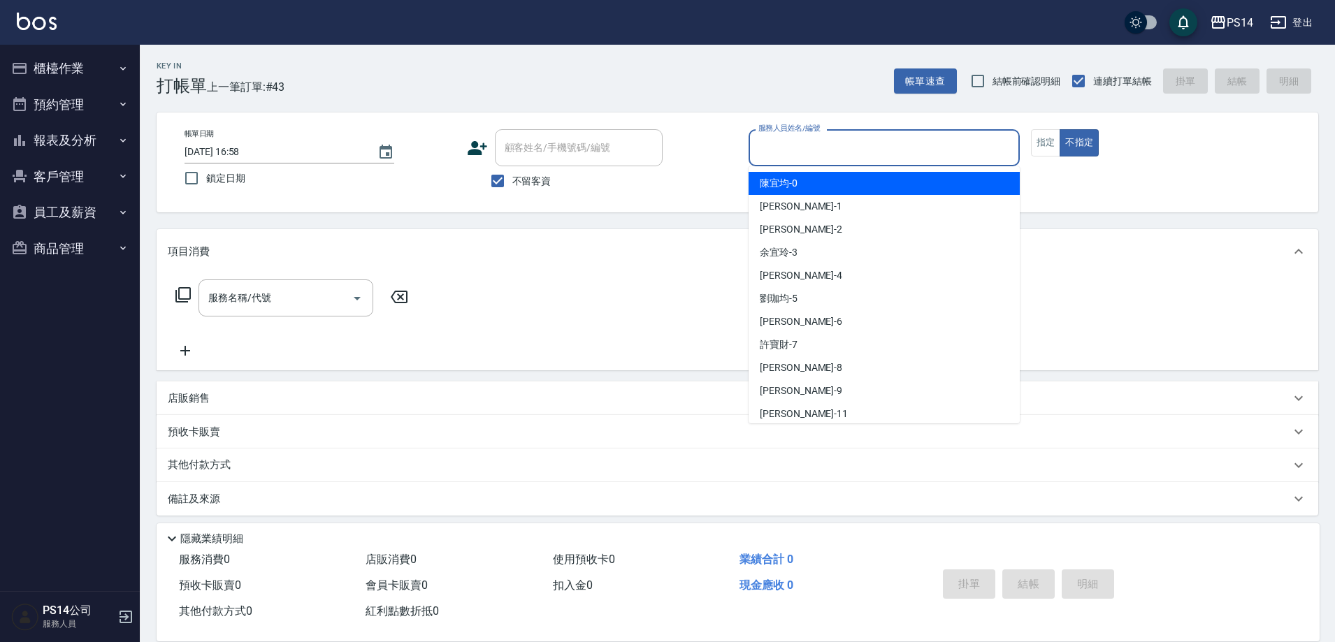
click at [912, 153] on input "服務人員姓名/編號" at bounding box center [884, 148] width 259 height 24
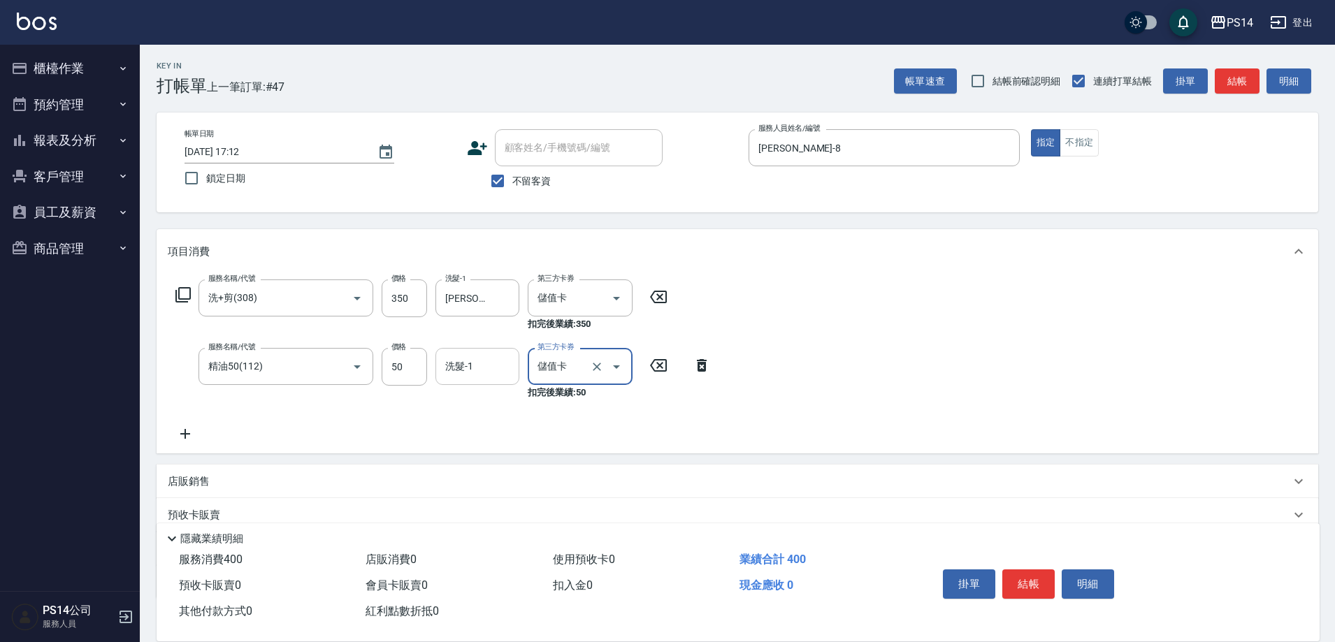
click at [461, 360] on div "洗髮-1 洗髮-1" at bounding box center [477, 366] width 84 height 37
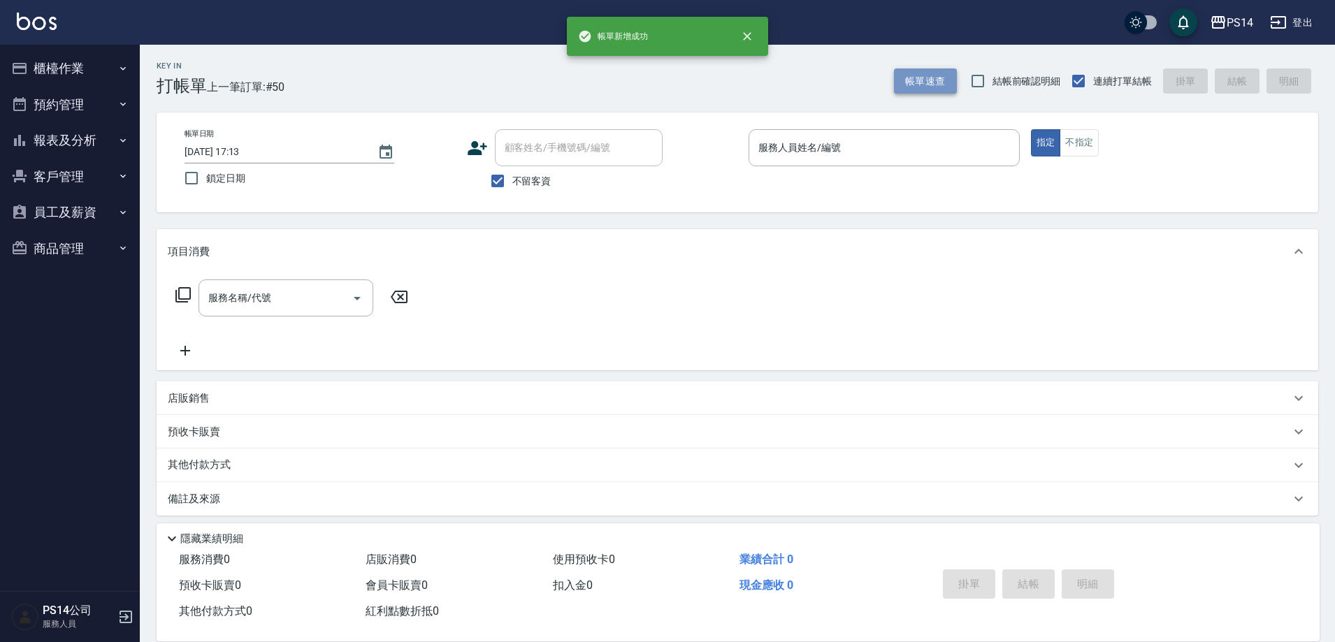
click at [934, 75] on button "帳單速查" at bounding box center [925, 82] width 63 height 26
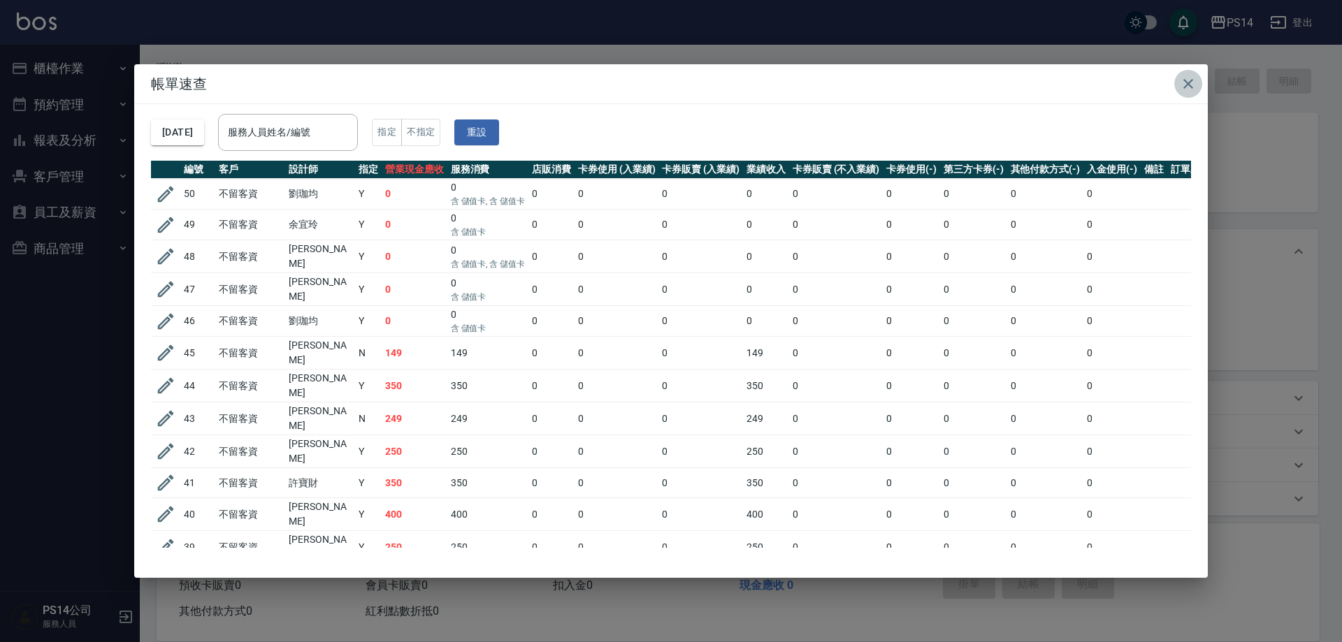
click at [1181, 81] on icon "button" at bounding box center [1188, 83] width 17 height 17
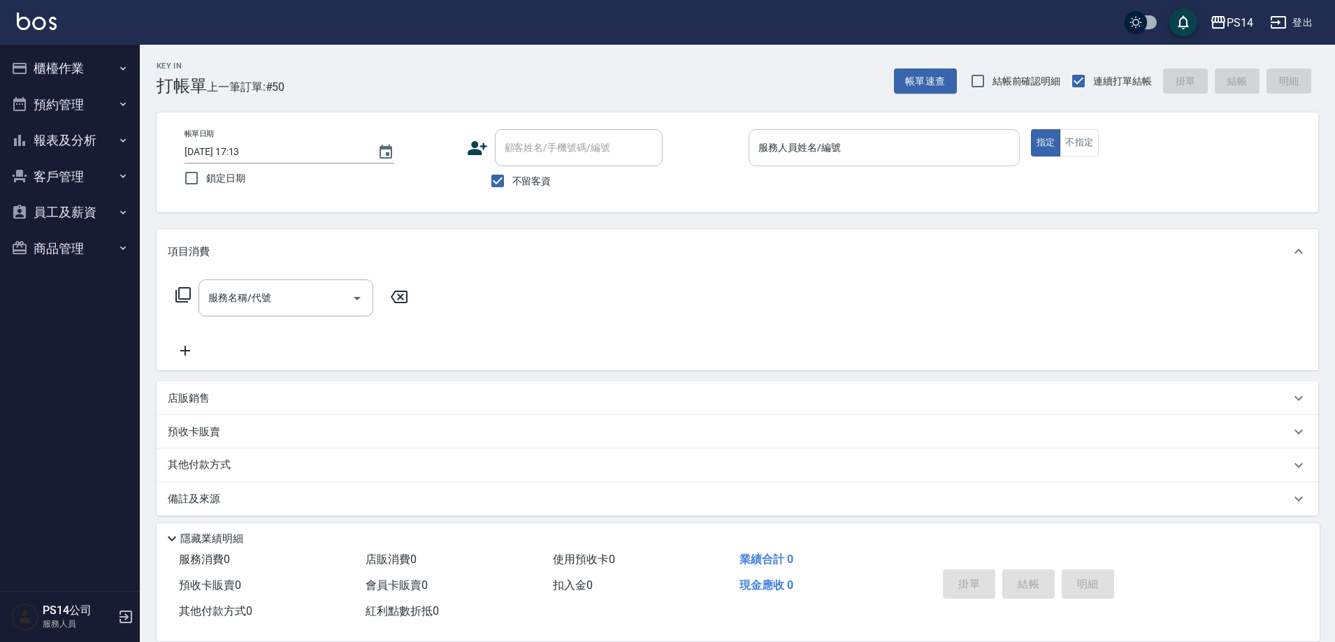
click at [864, 131] on div "服務人員姓名/編號" at bounding box center [884, 147] width 271 height 37
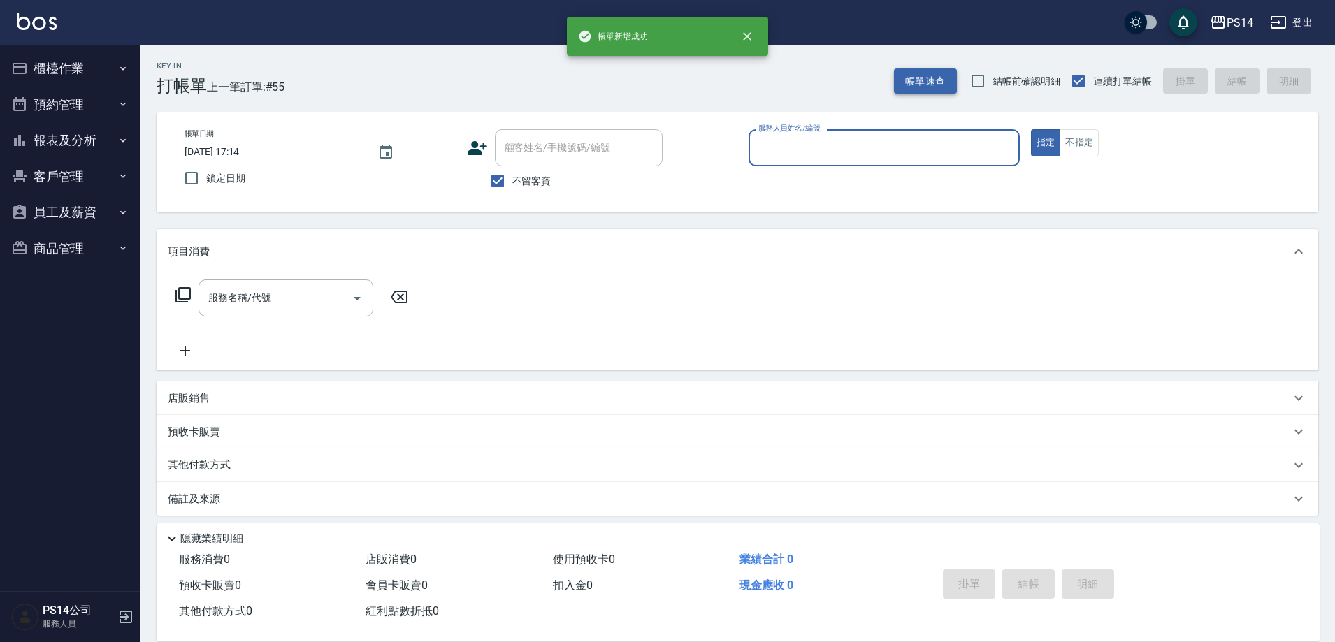
click at [923, 85] on button "帳單速查" at bounding box center [925, 82] width 63 height 26
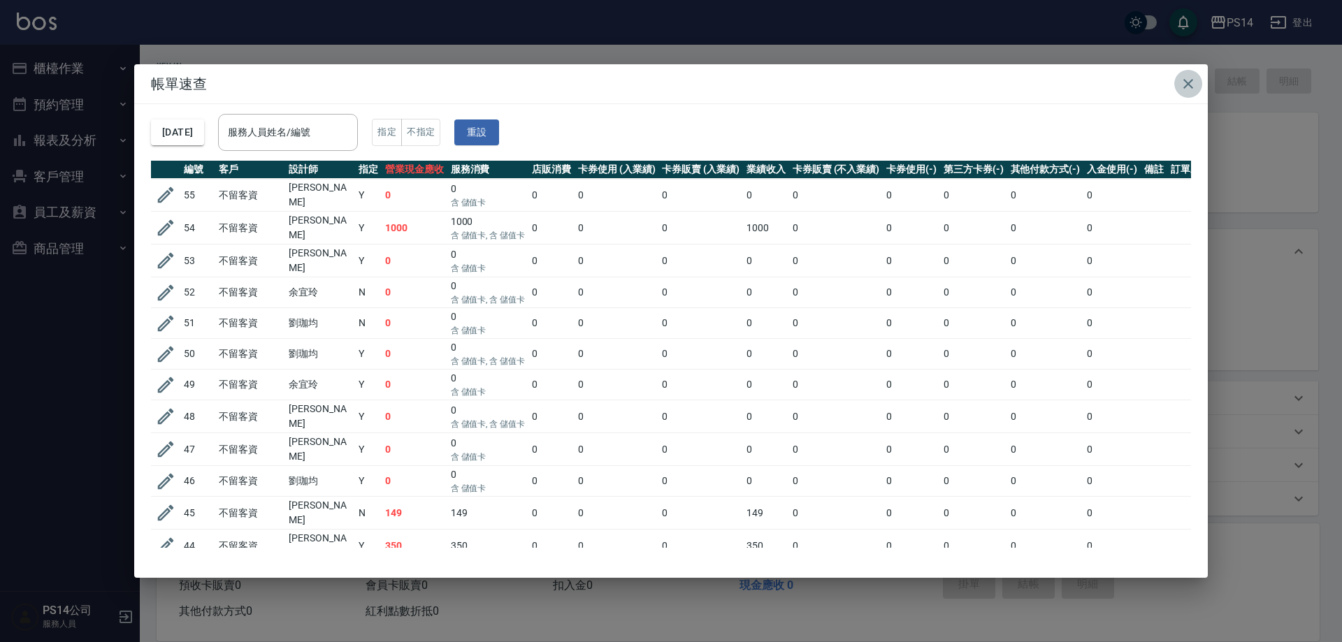
click at [1186, 73] on button "button" at bounding box center [1188, 84] width 28 height 28
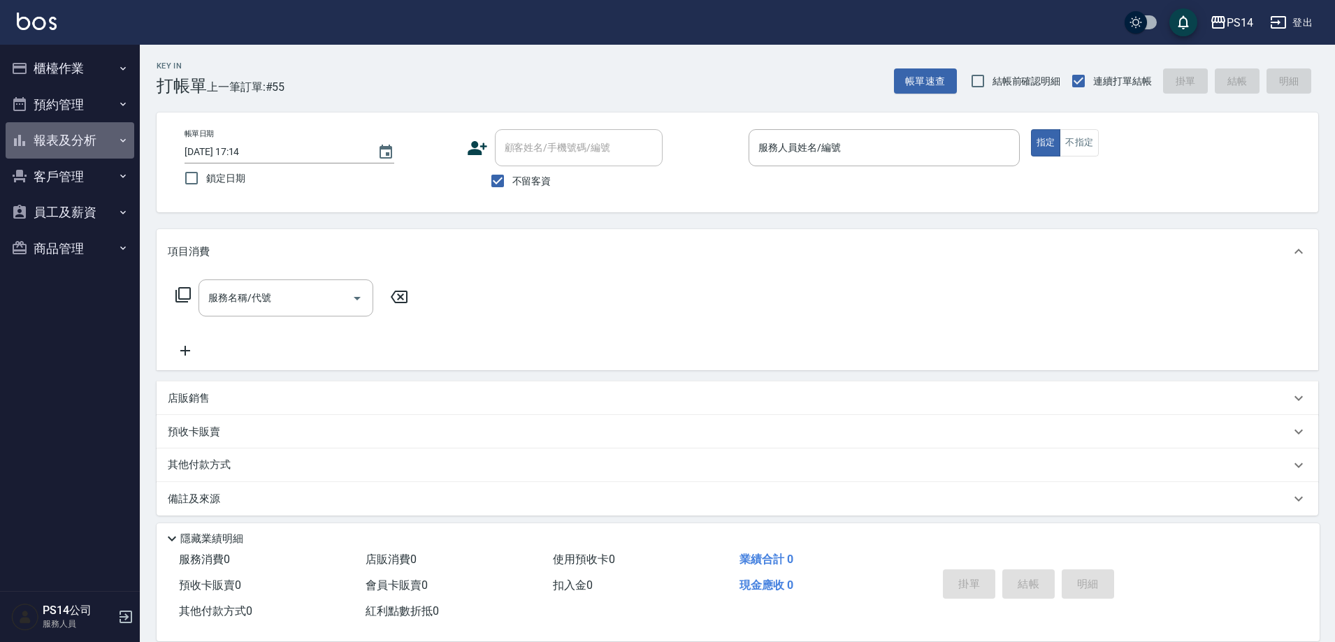
click at [72, 133] on button "報表及分析" at bounding box center [70, 140] width 129 height 36
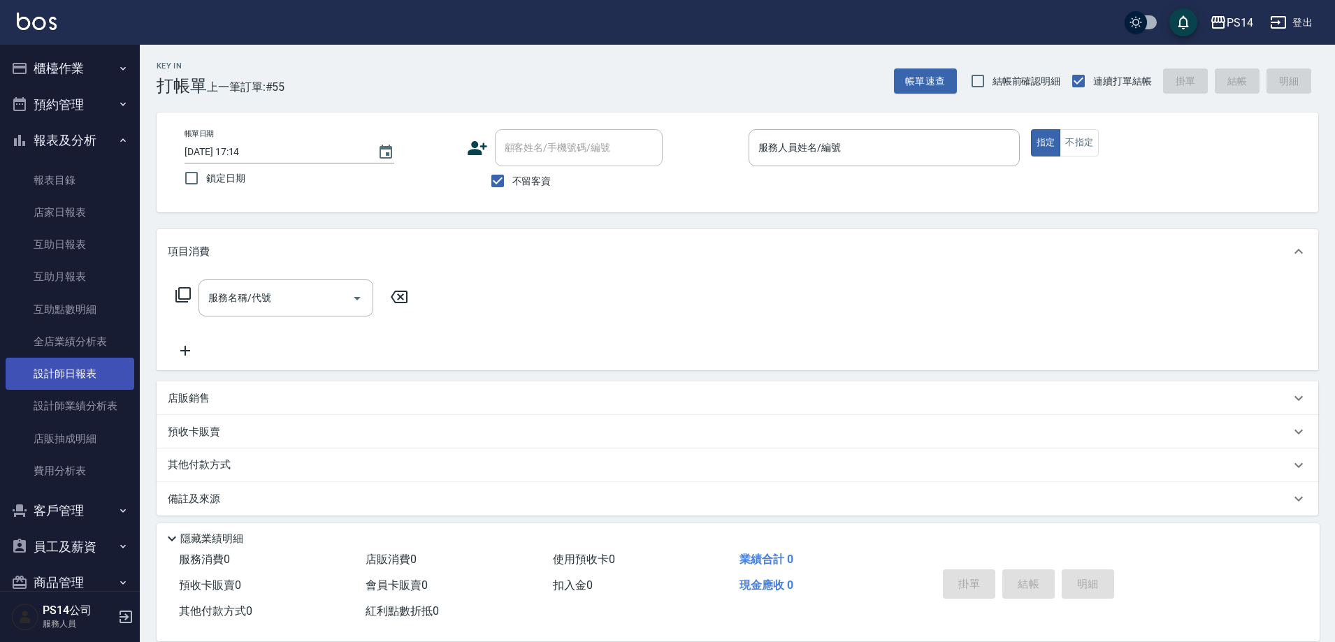
click at [96, 377] on link "設計師日報表" at bounding box center [70, 374] width 129 height 32
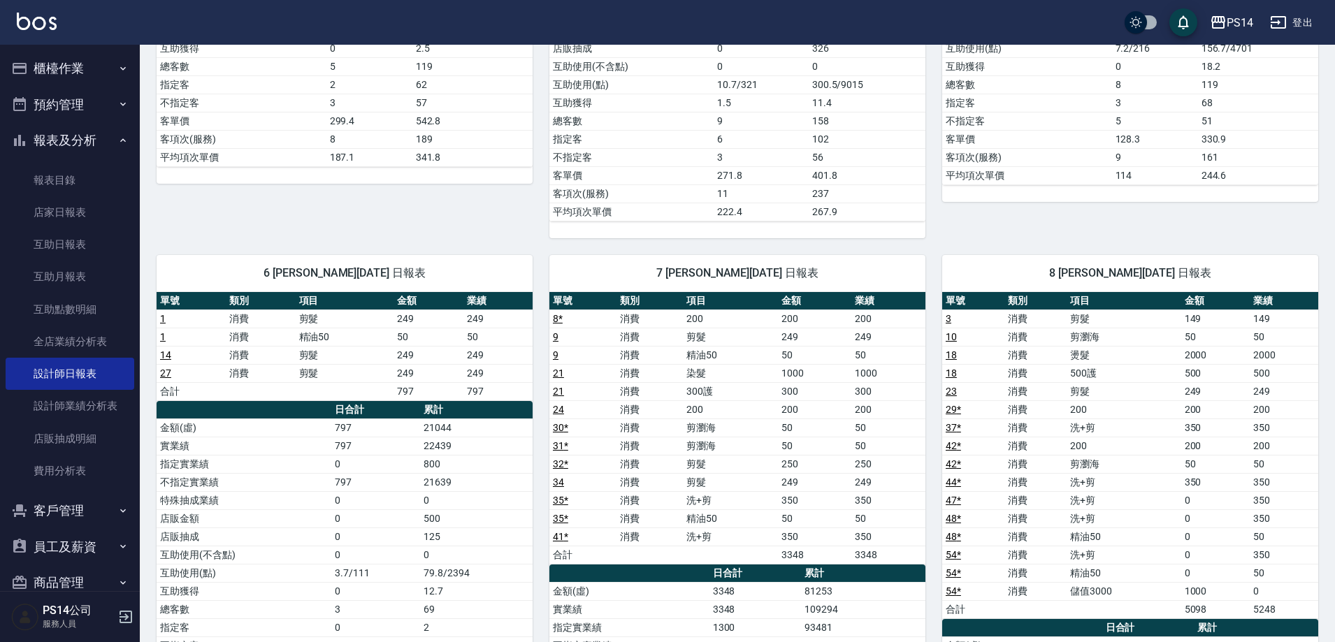
scroll to position [489, 0]
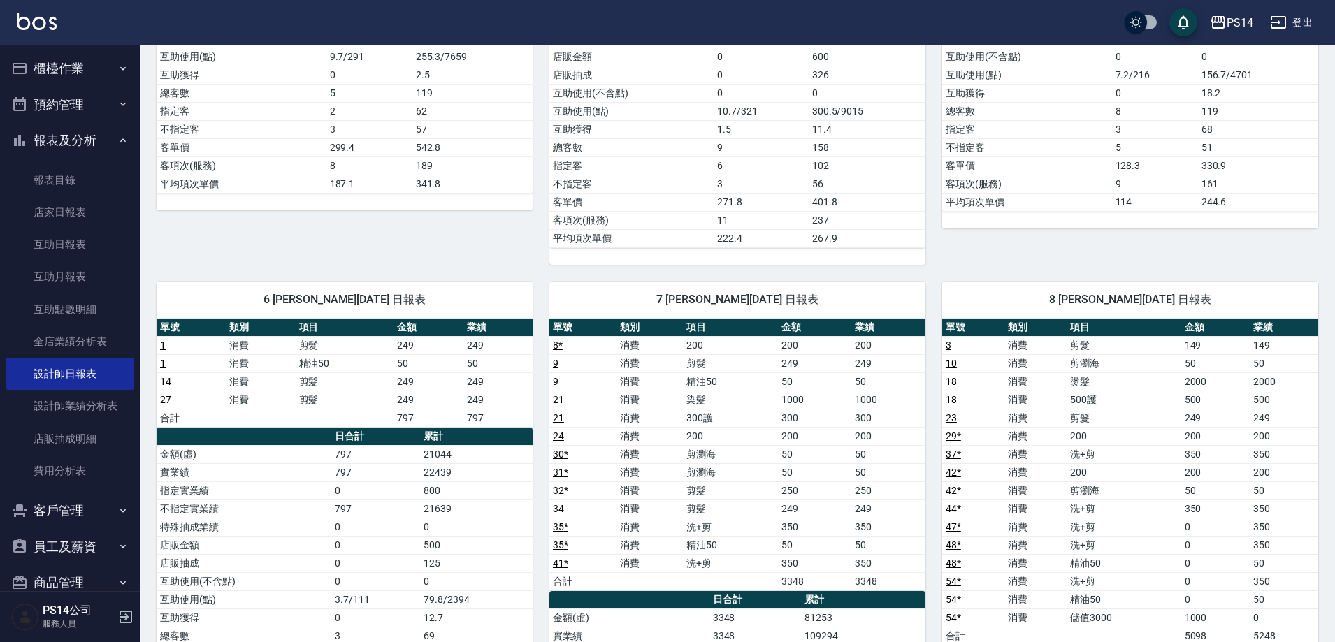
click at [63, 142] on button "報表及分析" at bounding box center [70, 140] width 129 height 36
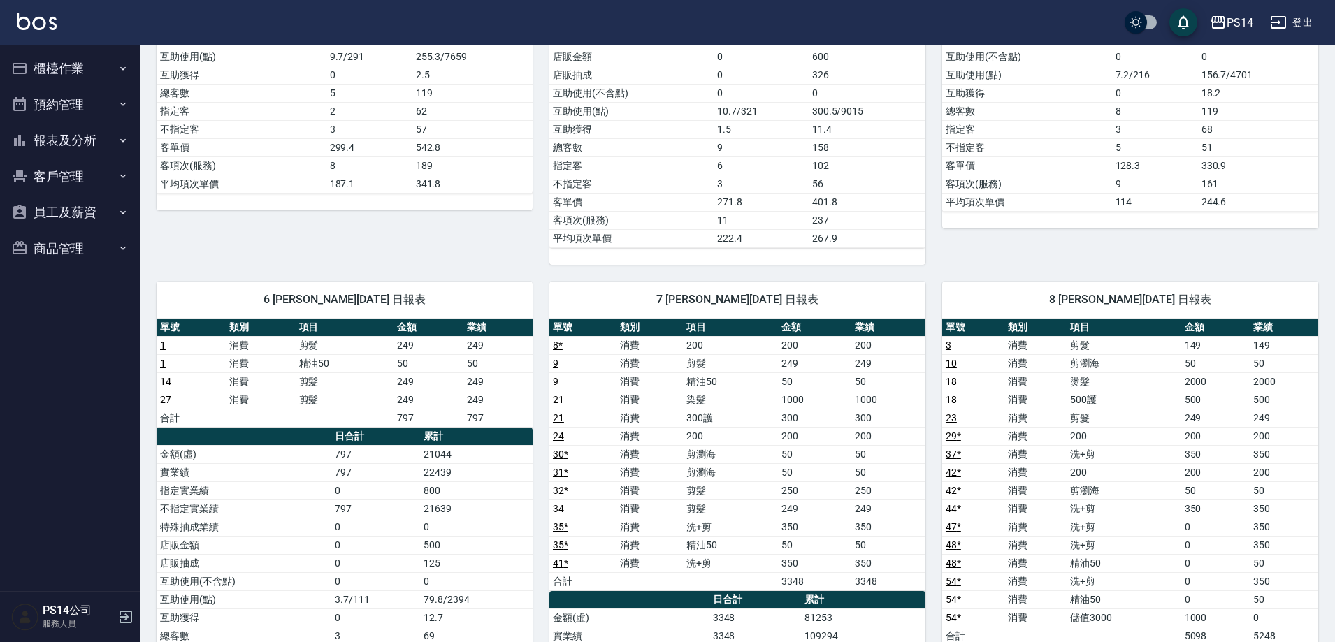
click at [64, 66] on button "櫃檯作業" at bounding box center [70, 68] width 129 height 36
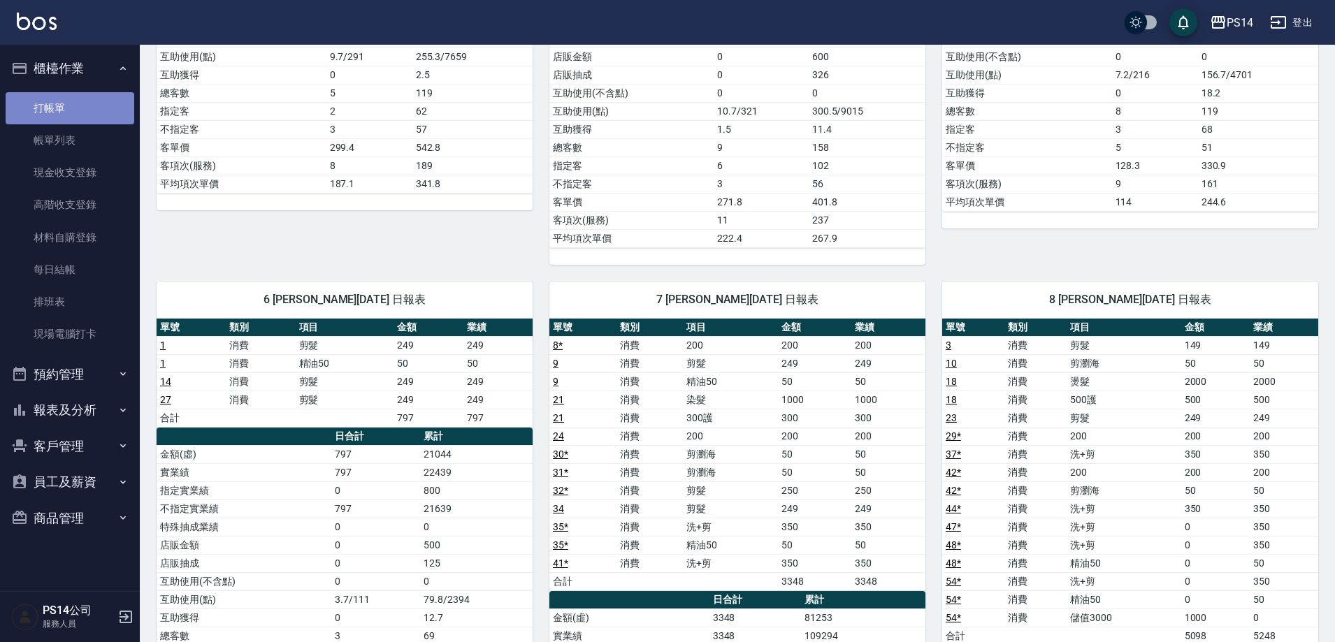
click at [58, 106] on link "打帳單" at bounding box center [70, 108] width 129 height 32
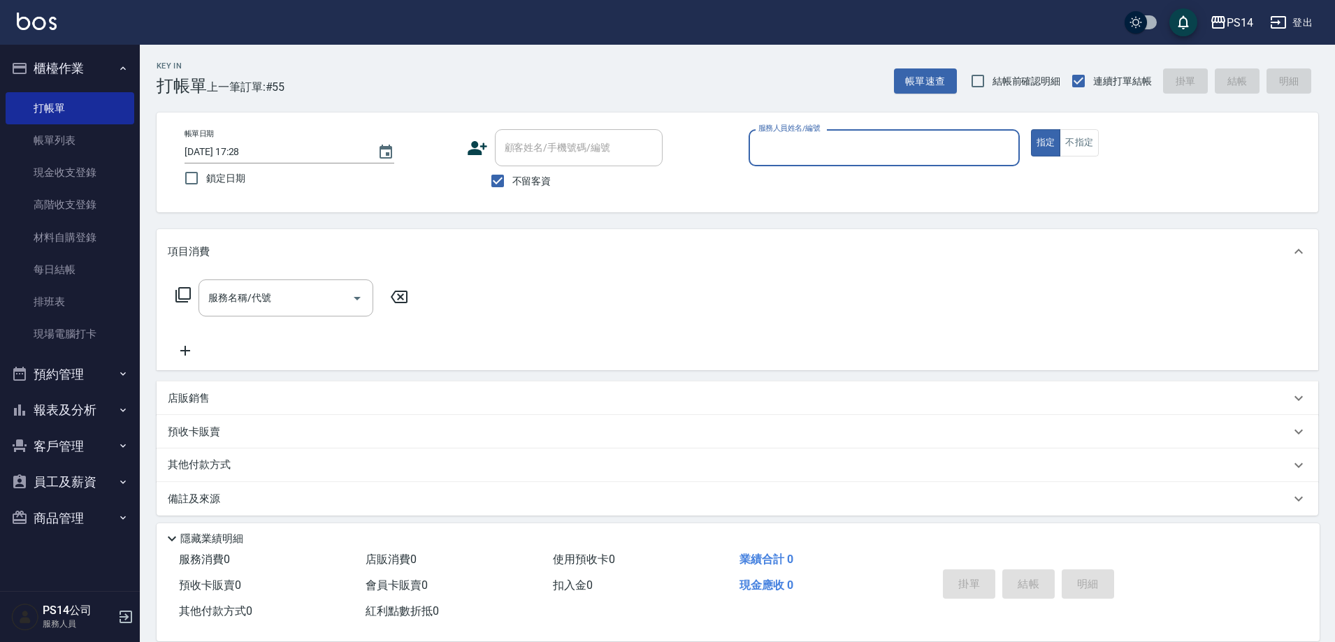
click at [61, 66] on button "櫃檯作業" at bounding box center [70, 68] width 129 height 36
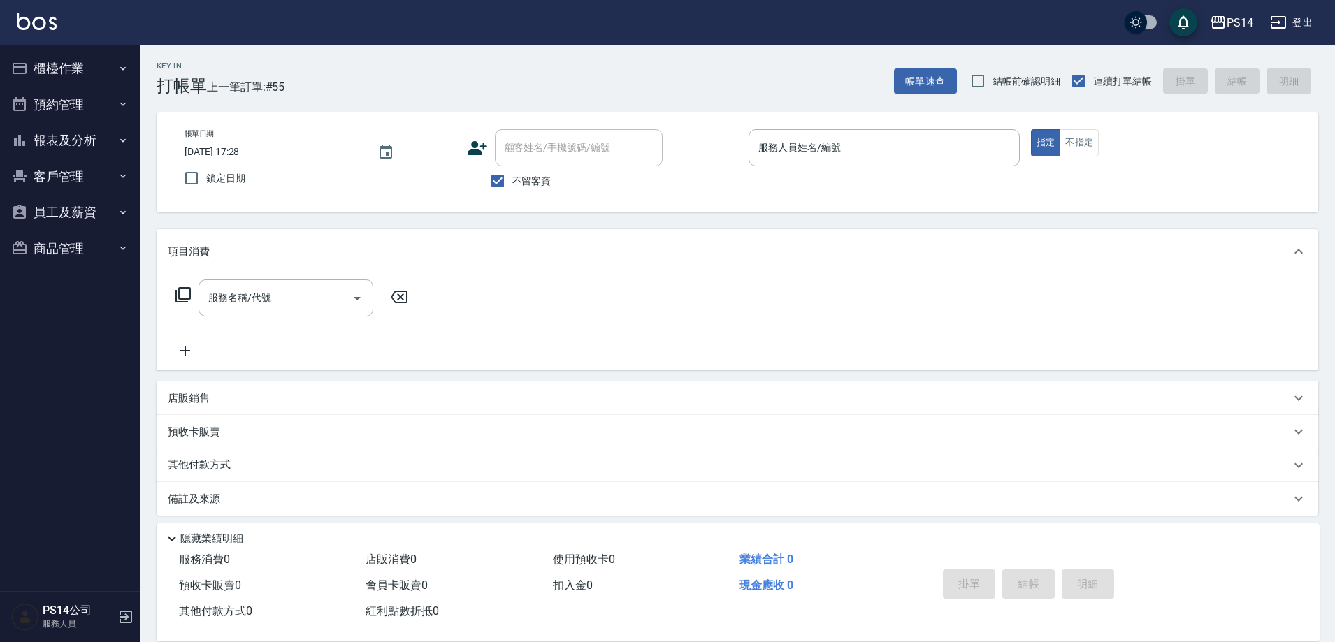
click at [1306, 18] on button "登出" at bounding box center [1292, 23] width 54 height 26
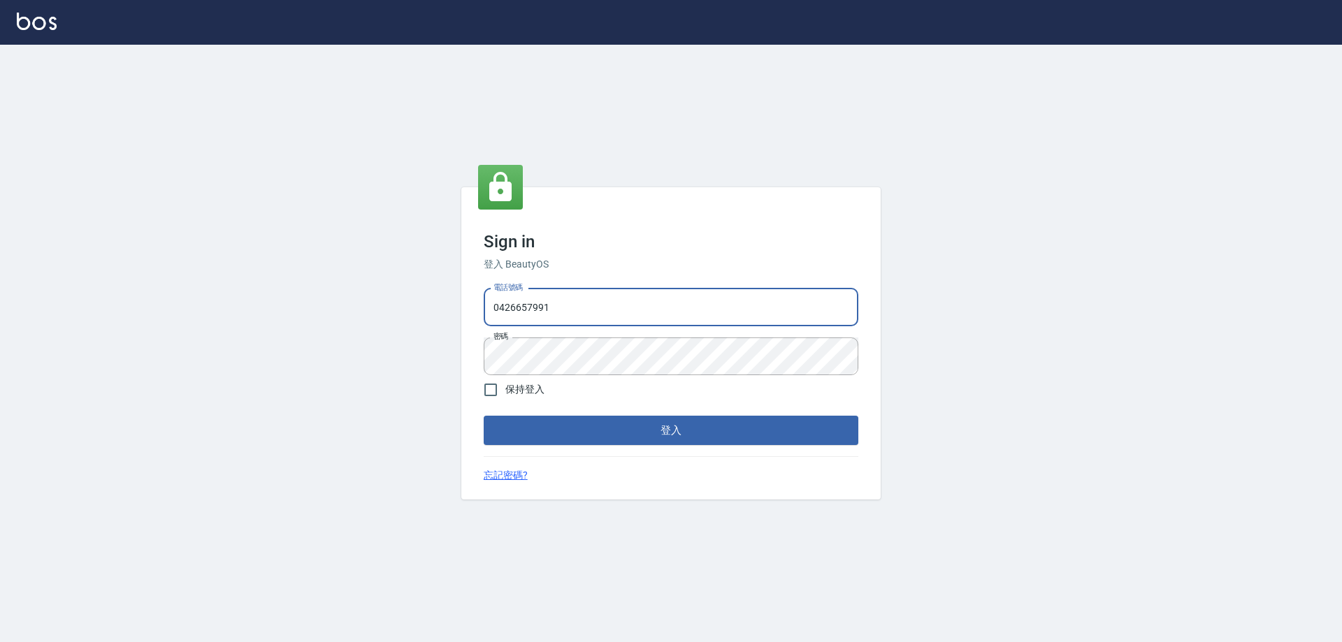
drag, startPoint x: 0, startPoint y: 0, endPoint x: 695, endPoint y: 305, distance: 759.0
click at [695, 305] on input "0426657991" at bounding box center [671, 308] width 375 height 38
drag, startPoint x: 695, startPoint y: 305, endPoint x: 420, endPoint y: 301, distance: 274.8
click at [420, 301] on div "Sign in 登入 BeautyOS 電話號碼 [PHONE_NUMBER] 電話號碼 密碼 密碼 保持登入 登入 忘記密碼?" at bounding box center [671, 344] width 1342 height 598
type input "0963001110"
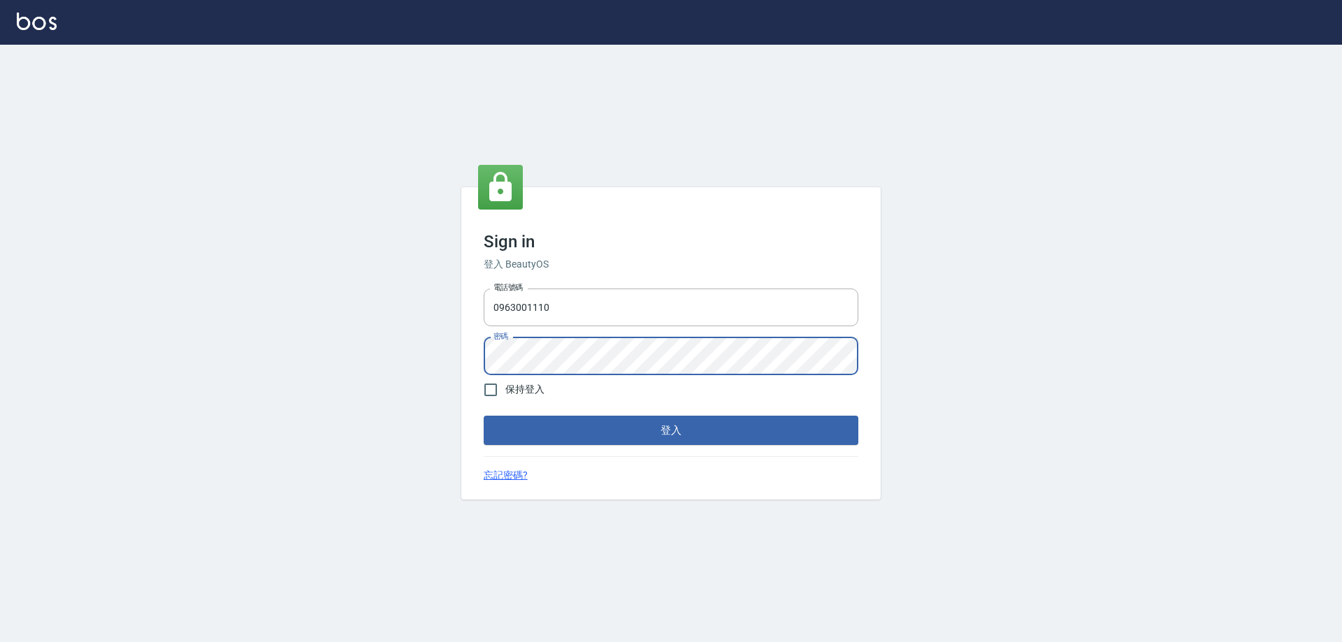
click at [484, 416] on button "登入" at bounding box center [671, 430] width 375 height 29
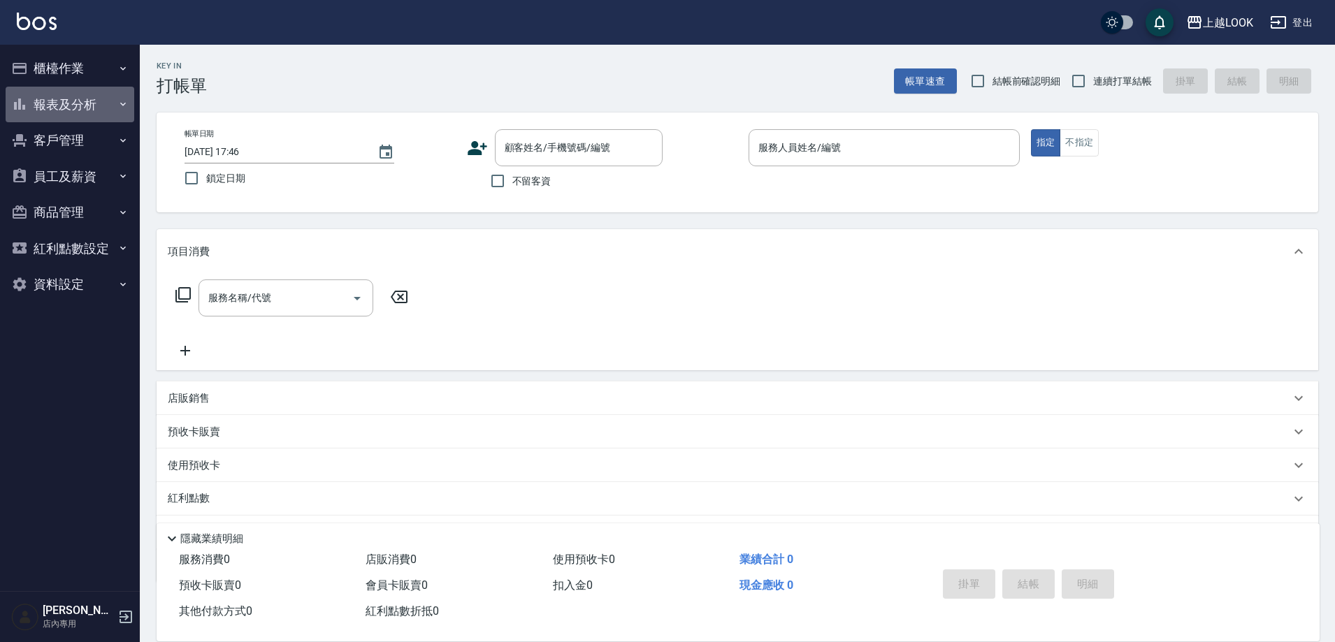
click at [59, 108] on button "報表及分析" at bounding box center [70, 105] width 129 height 36
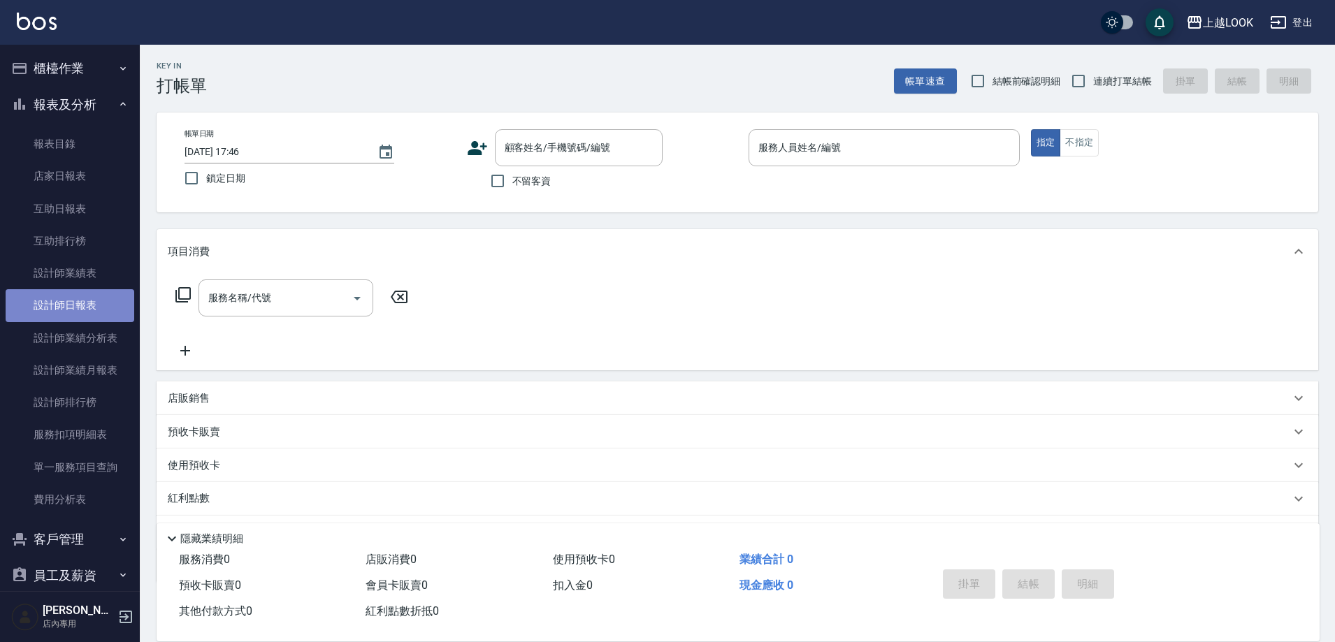
click at [87, 294] on link "設計師日報表" at bounding box center [70, 305] width 129 height 32
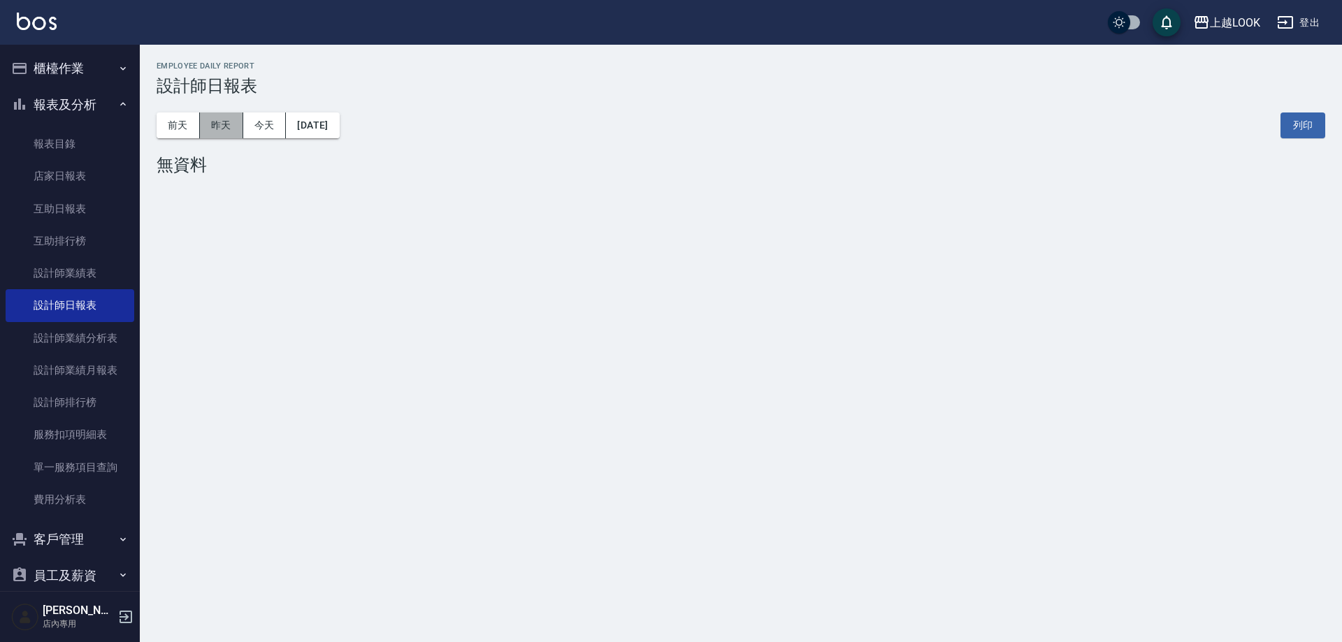
click at [224, 122] on button "昨天" at bounding box center [221, 126] width 43 height 26
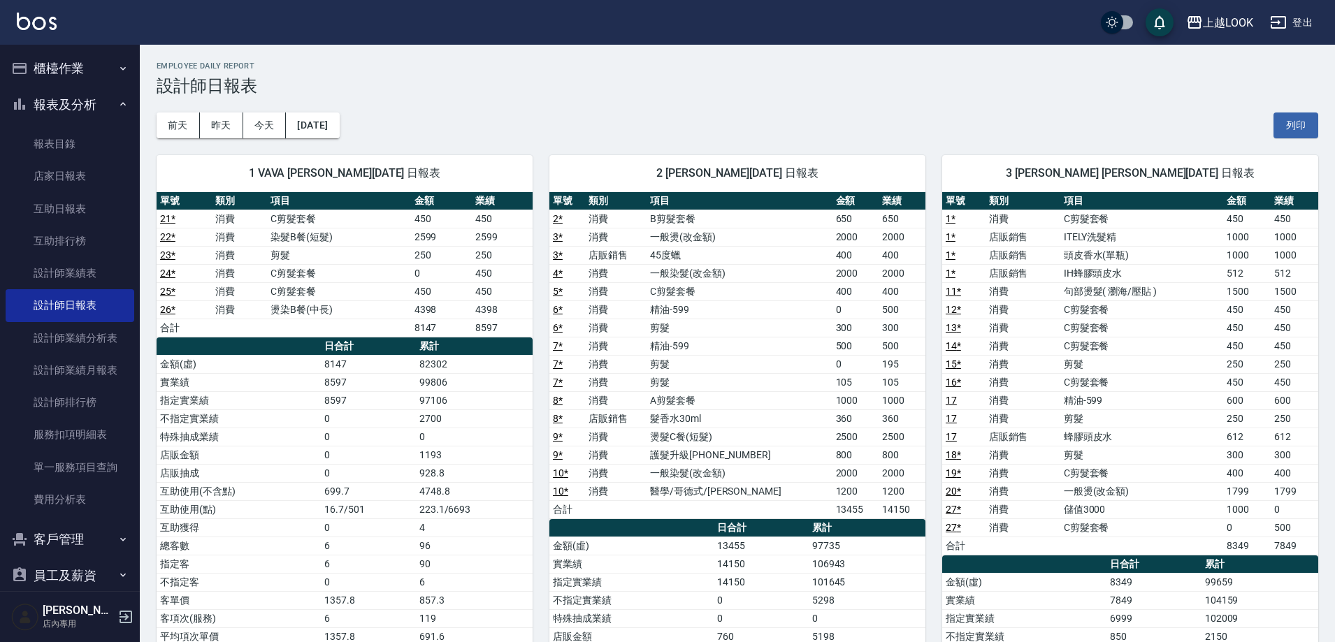
click at [1305, 20] on button "登出" at bounding box center [1292, 23] width 54 height 26
